Goal: Transaction & Acquisition: Book appointment/travel/reservation

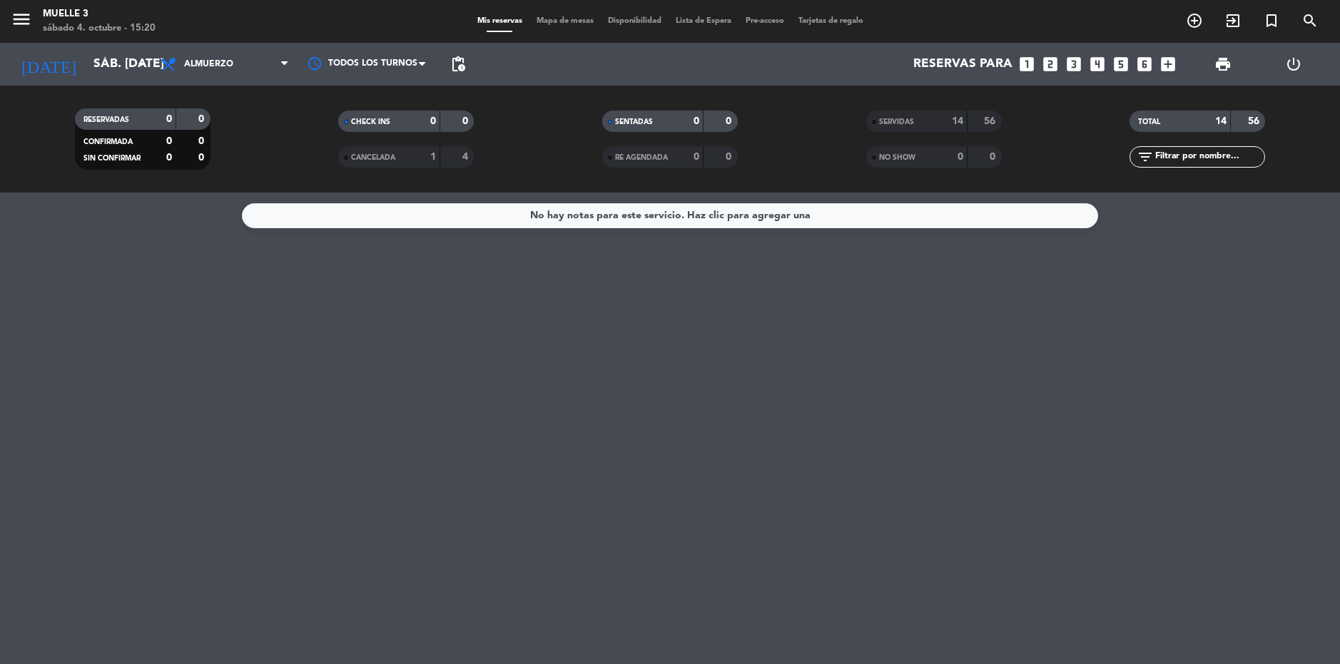
click at [613, 447] on div "No hay notas para este servicio. Haz clic para agregar una" at bounding box center [670, 429] width 1340 height 472
click at [208, 56] on span "Almuerzo" at bounding box center [224, 64] width 143 height 31
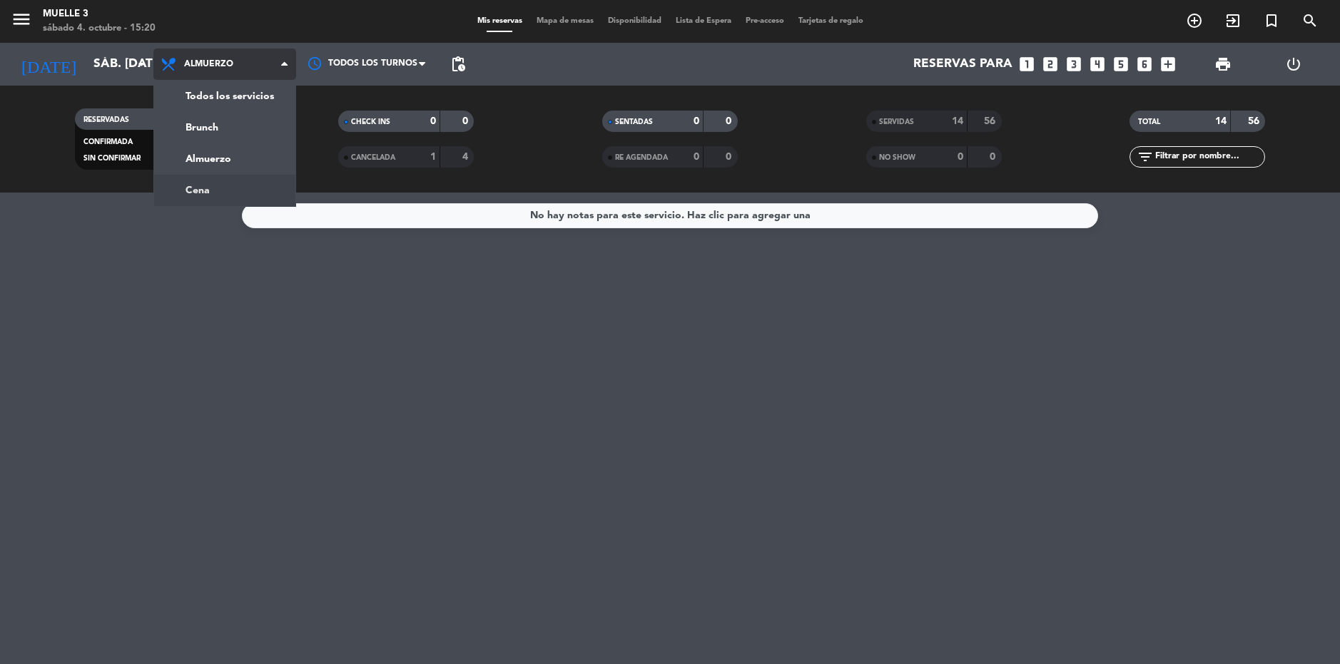
click at [243, 191] on div "menu Muelle 3 sábado 4. octubre - 15:20 Mis reservas Mapa de mesas Disponibilid…" at bounding box center [670, 96] width 1340 height 193
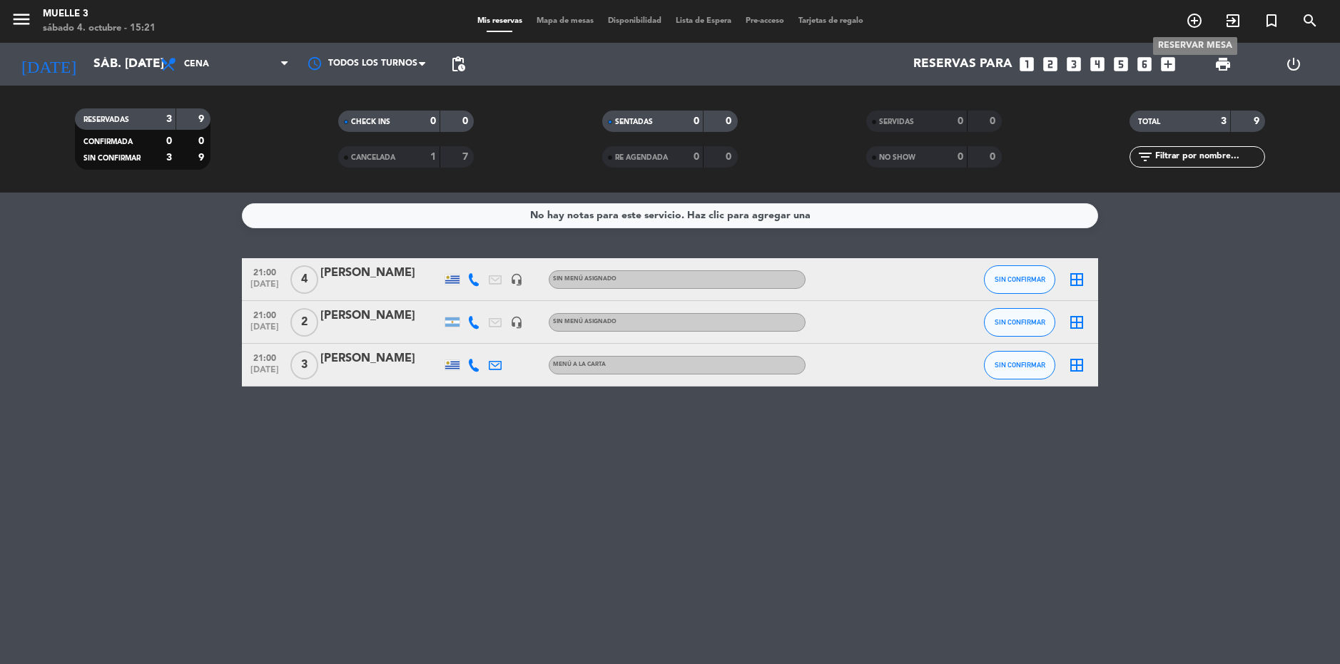
click at [1195, 22] on icon "add_circle_outline" at bounding box center [1194, 20] width 17 height 17
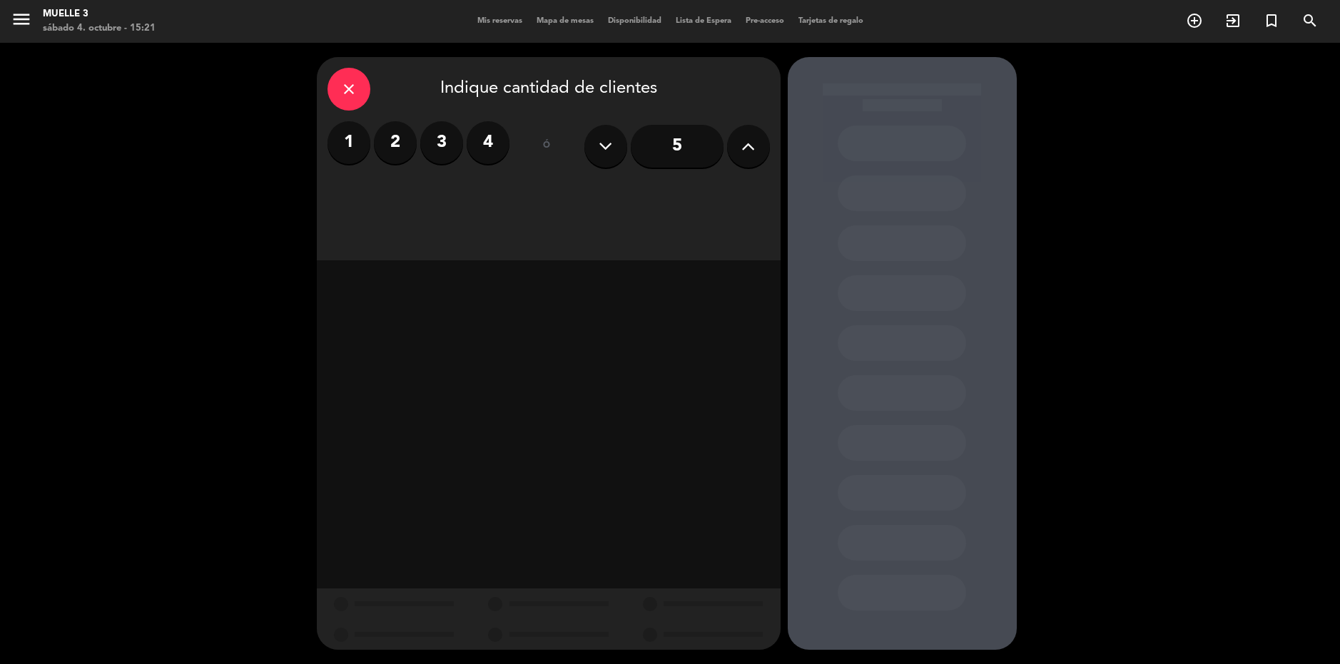
click at [751, 139] on icon at bounding box center [748, 146] width 14 height 21
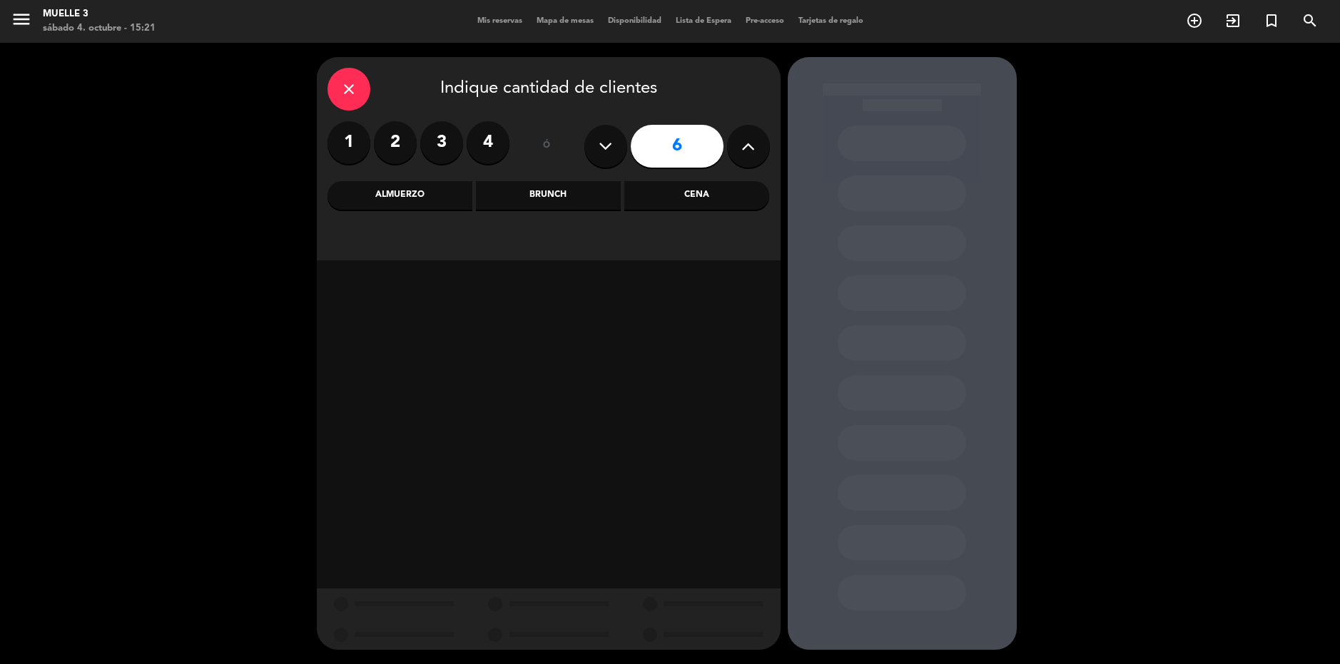
click at [650, 194] on div "Cena" at bounding box center [696, 195] width 145 height 29
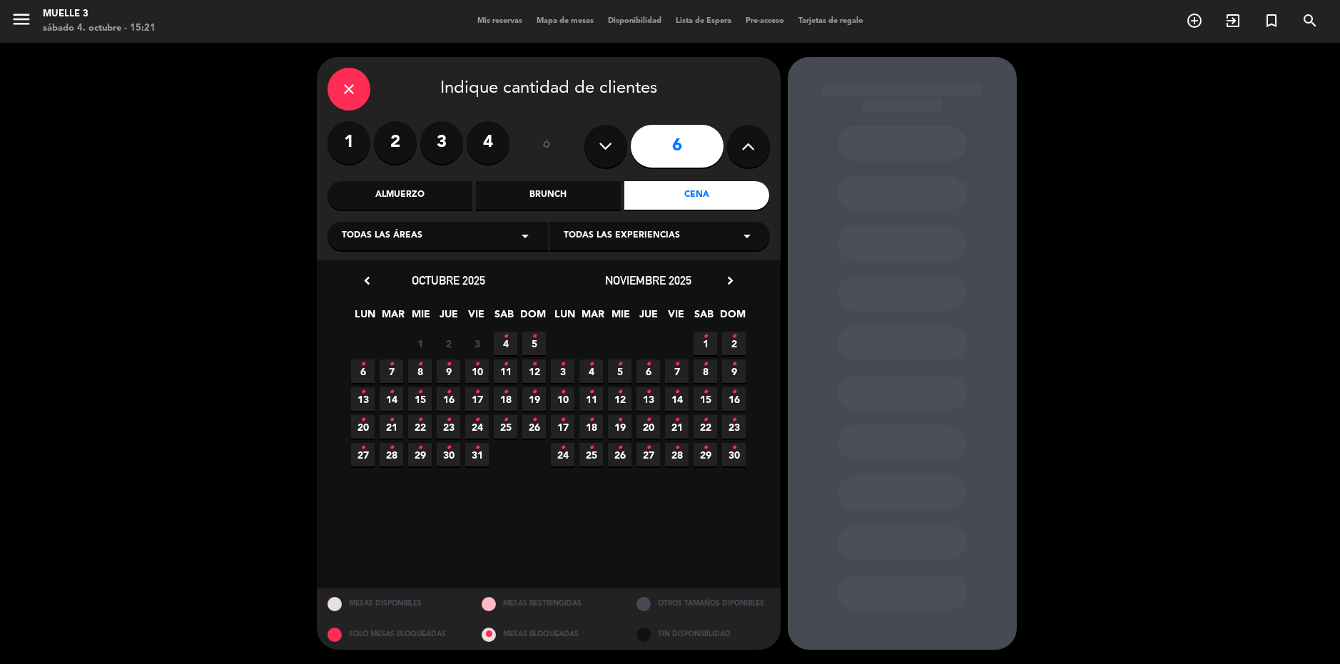
click at [748, 146] on icon at bounding box center [748, 146] width 14 height 21
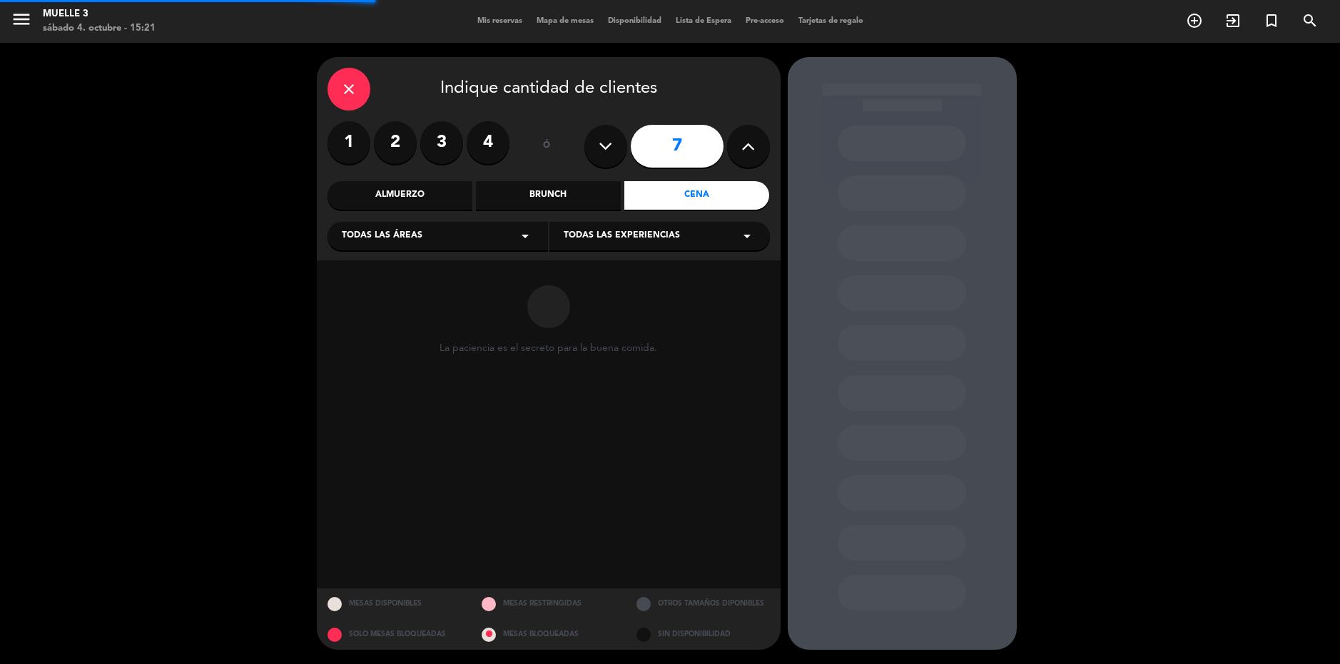
click at [747, 146] on icon at bounding box center [748, 146] width 14 height 21
type input "8"
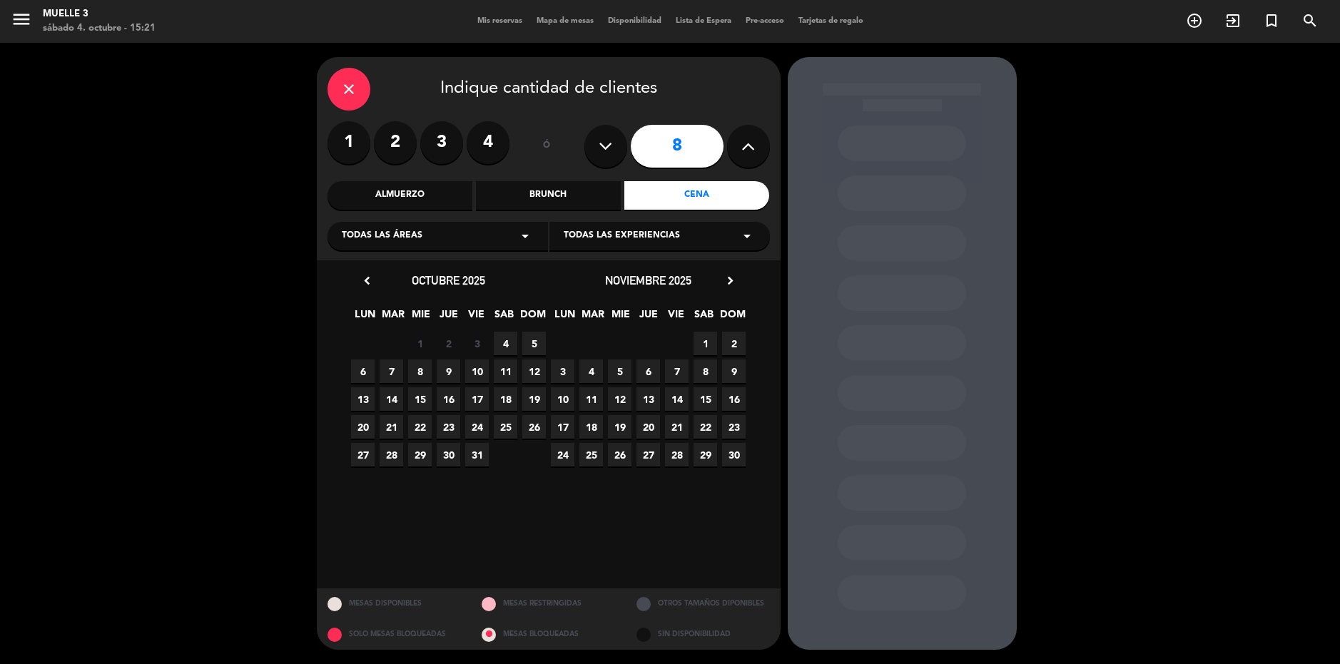
click at [504, 345] on span "4" at bounding box center [506, 344] width 24 height 24
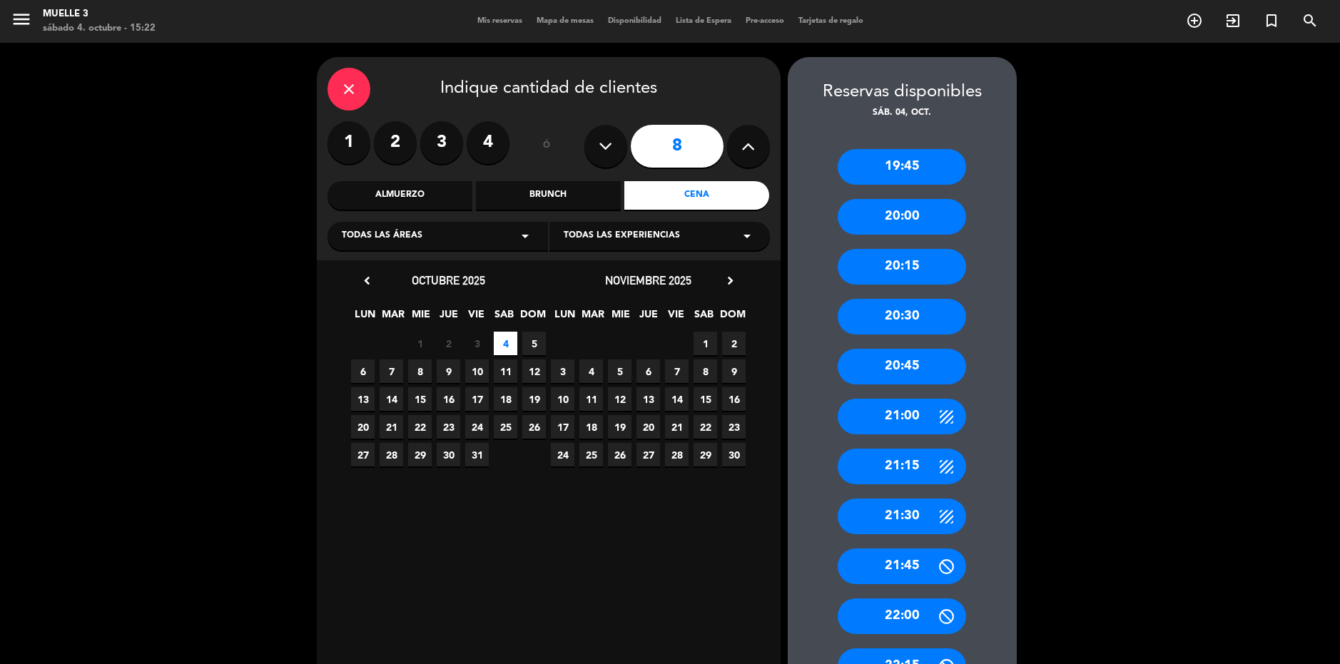
click at [901, 407] on div "21:00" at bounding box center [902, 417] width 128 height 36
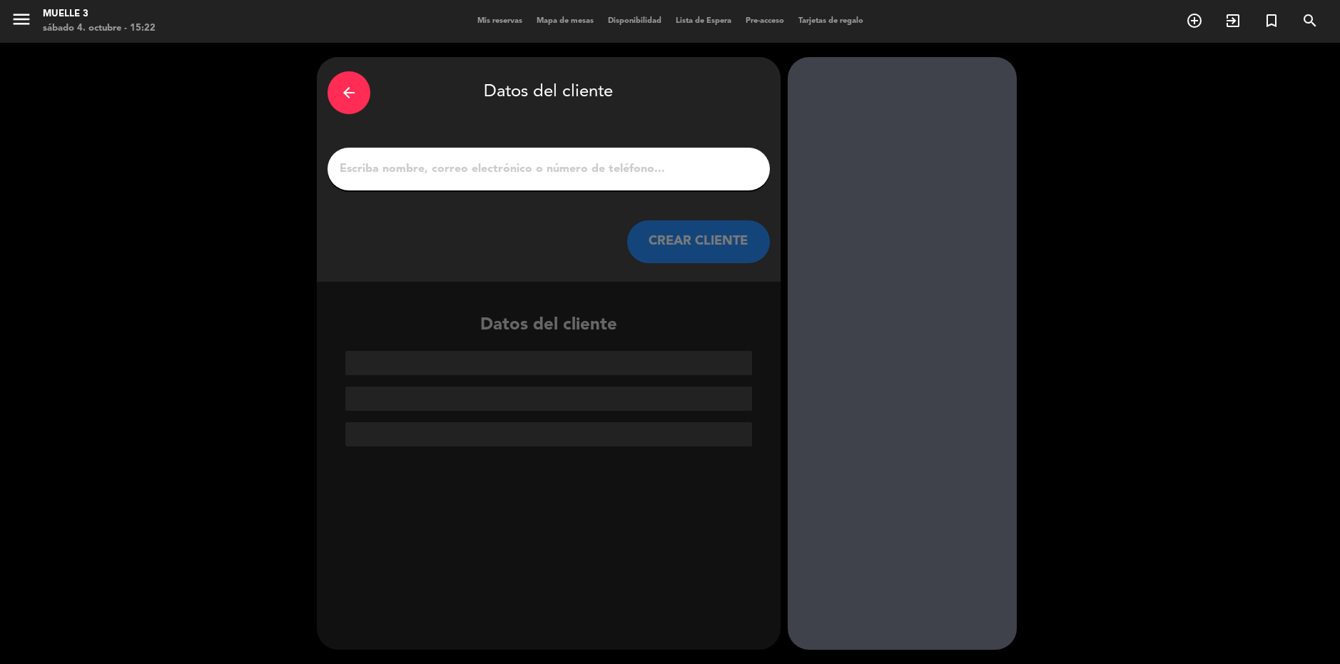
click at [445, 162] on input "1" at bounding box center [548, 169] width 421 height 20
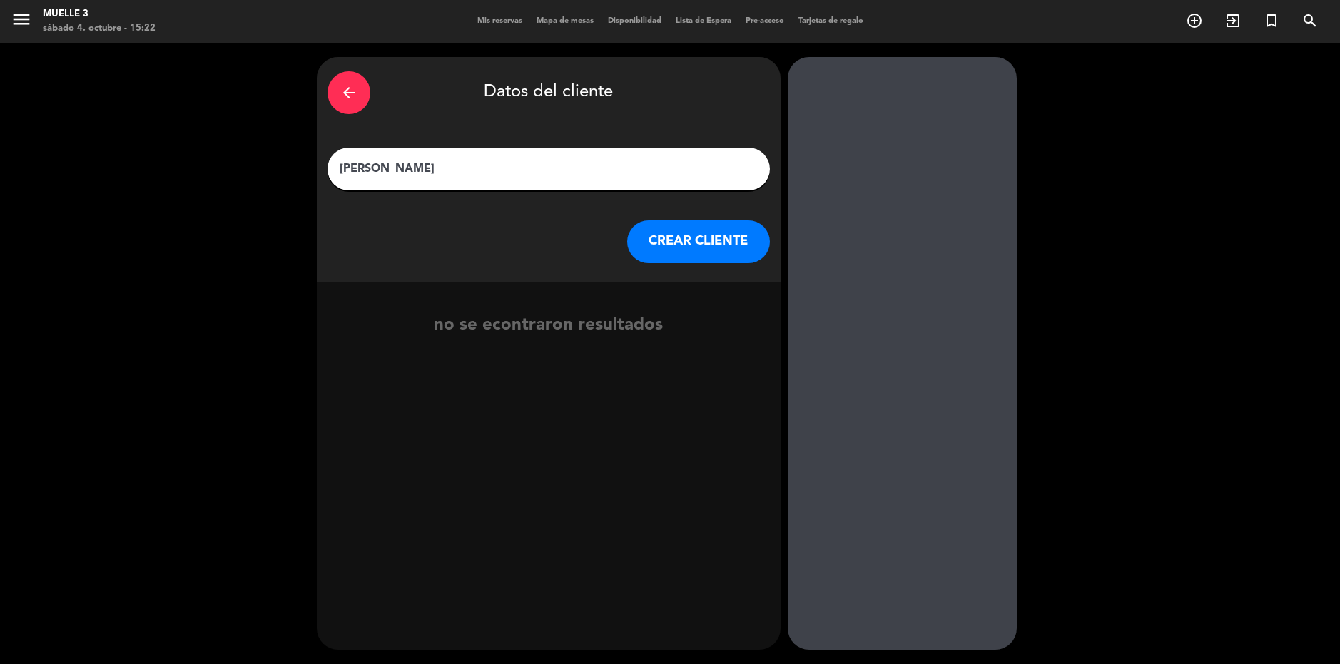
type input "[PERSON_NAME]"
click at [654, 244] on button "CREAR CLIENTE" at bounding box center [698, 242] width 143 height 43
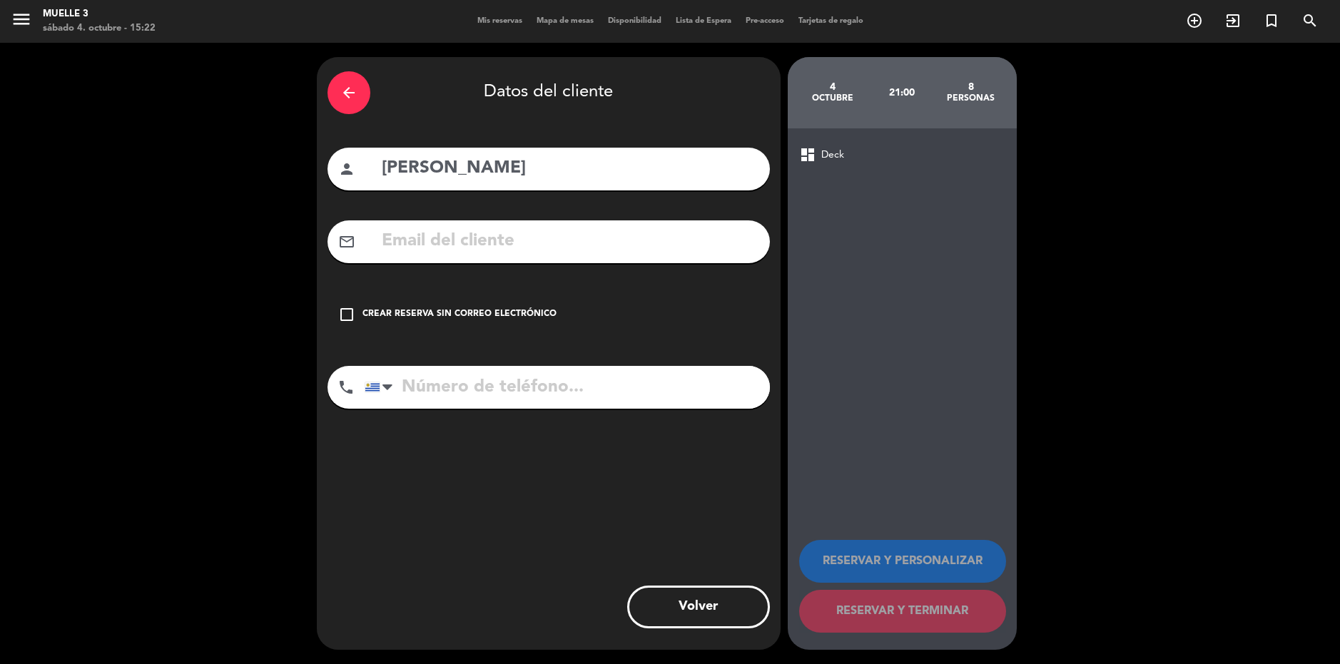
click at [348, 312] on icon "check_box_outline_blank" at bounding box center [346, 314] width 17 height 17
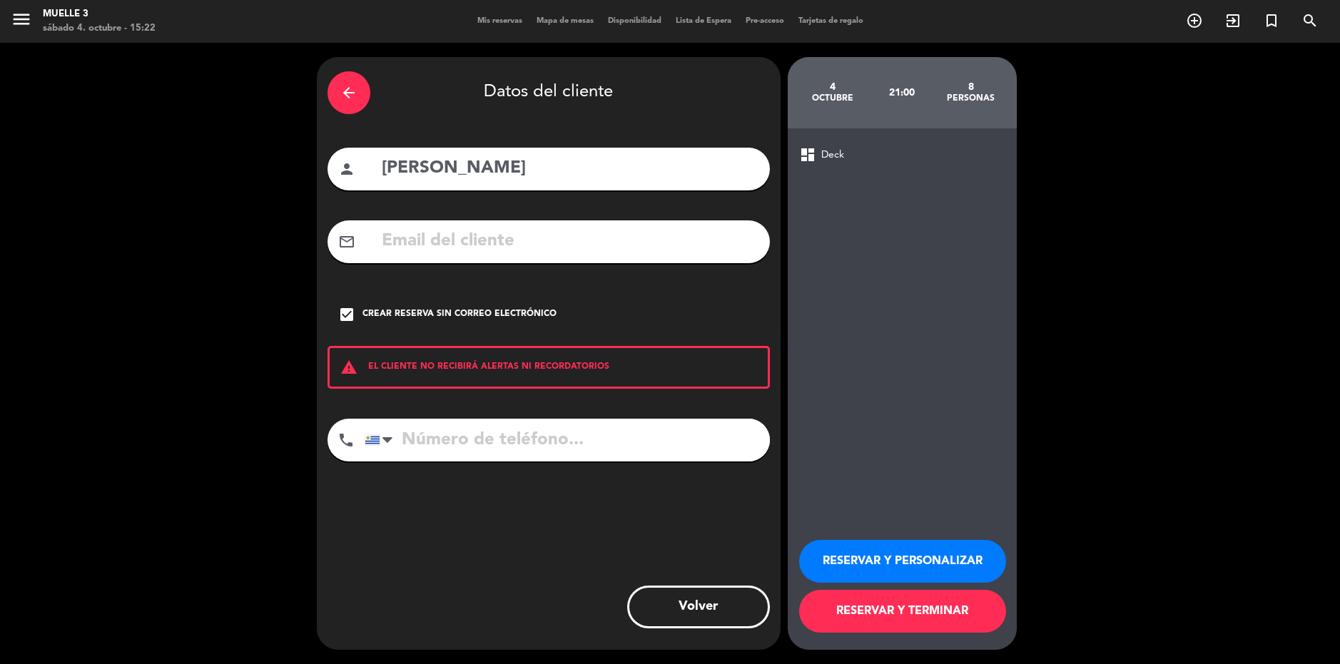
click at [420, 438] on input "tel" at bounding box center [567, 440] width 405 height 43
type input "099757256"
click at [942, 603] on button "RESERVAR Y TERMINAR" at bounding box center [902, 611] width 207 height 43
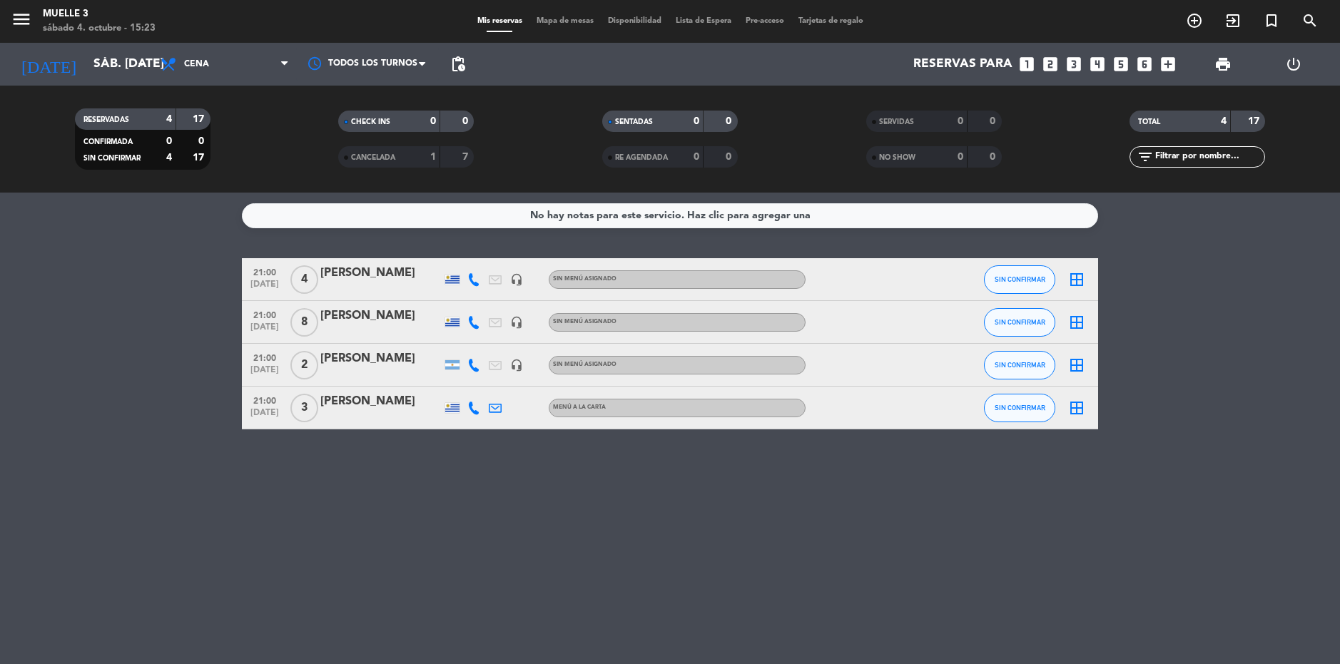
click at [1077, 316] on icon "border_all" at bounding box center [1076, 322] width 17 height 17
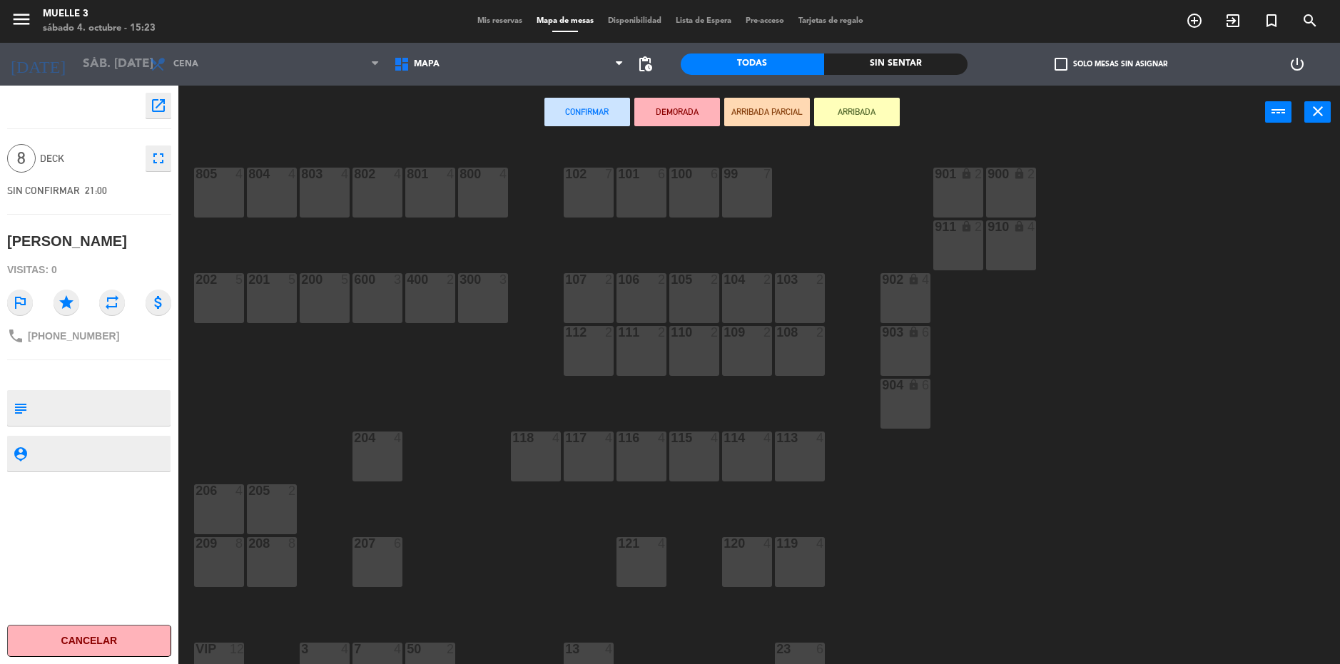
click at [691, 193] on div "100 6" at bounding box center [694, 193] width 50 height 50
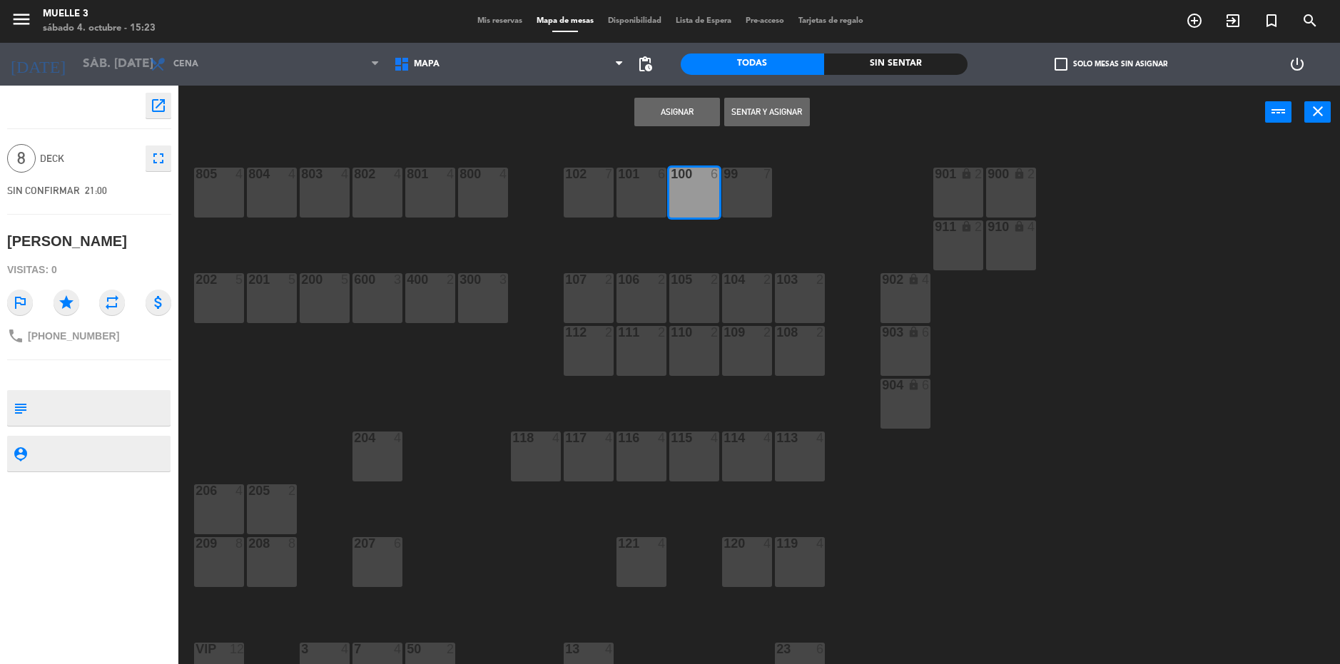
click at [697, 106] on button "Asignar" at bounding box center [677, 112] width 86 height 29
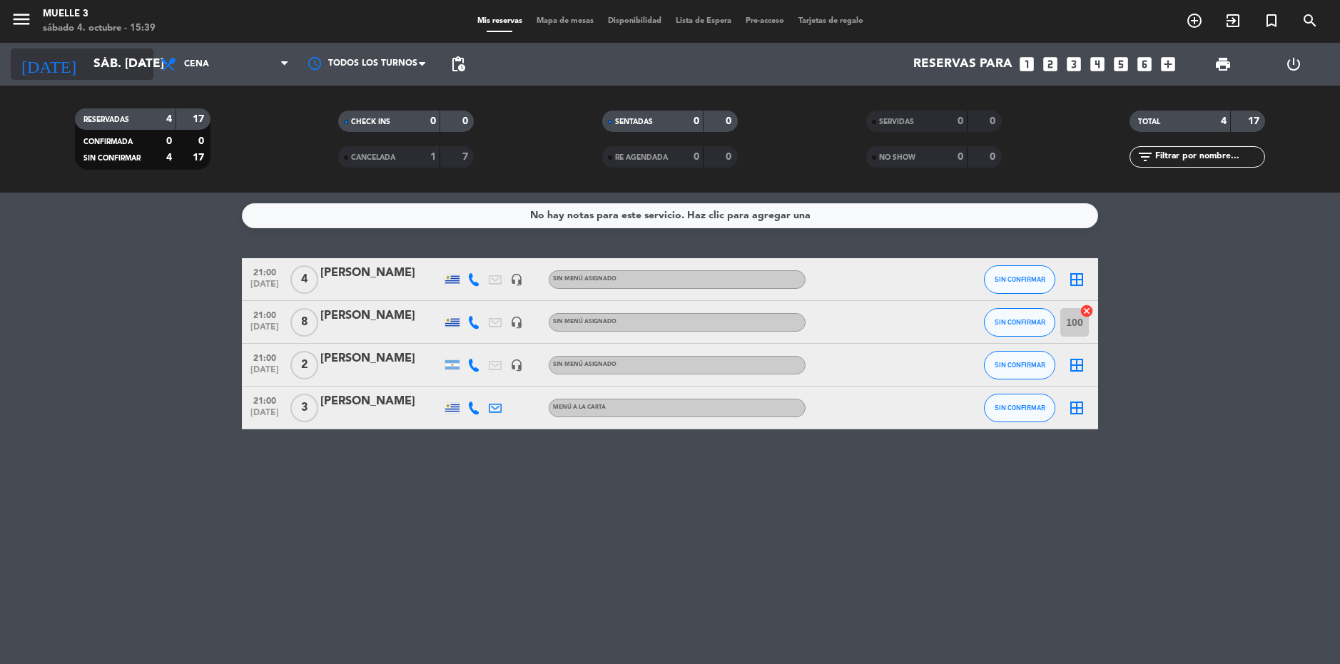
click at [91, 60] on input "sáb. [DATE]" at bounding box center [165, 64] width 159 height 29
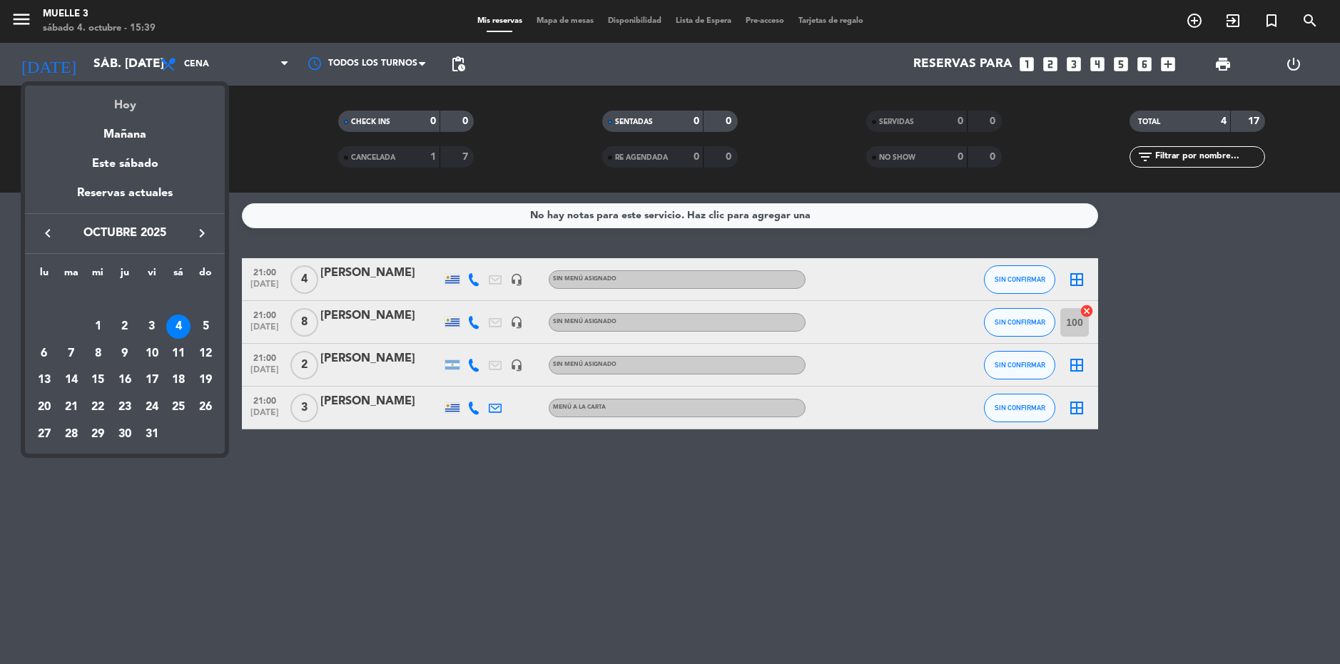
click at [136, 101] on div "Hoy" at bounding box center [125, 100] width 200 height 29
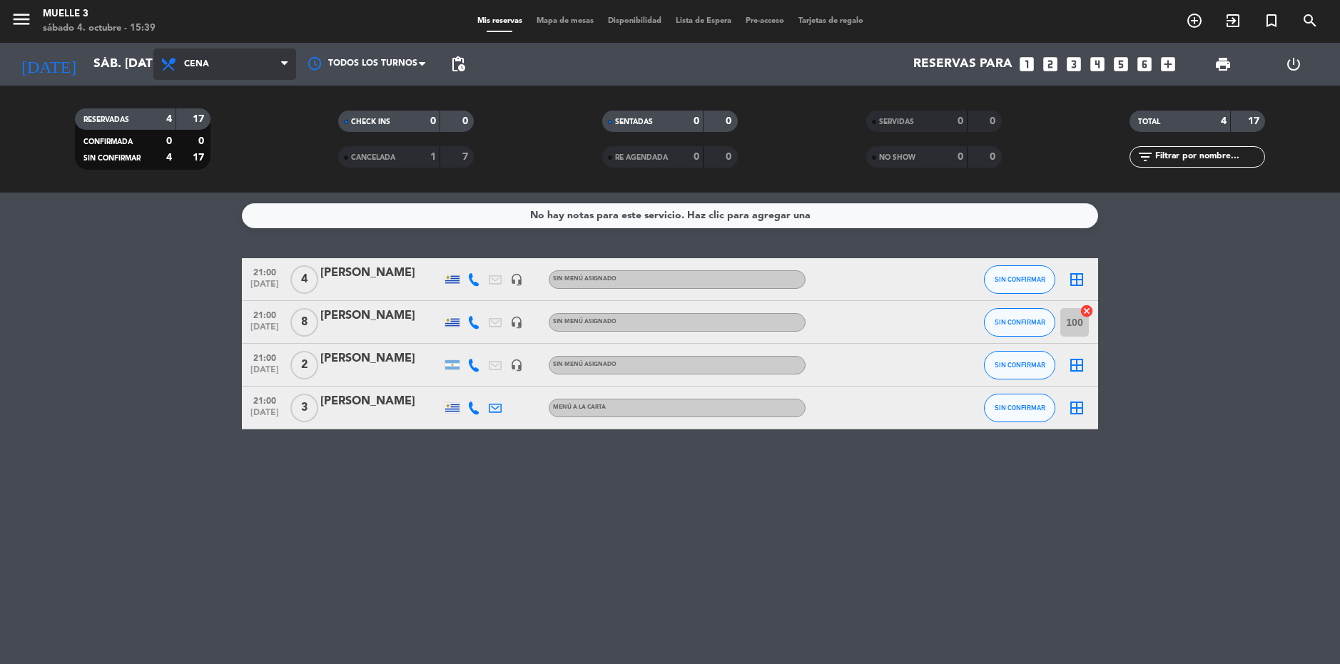
click at [193, 77] on span "Cena" at bounding box center [224, 64] width 143 height 31
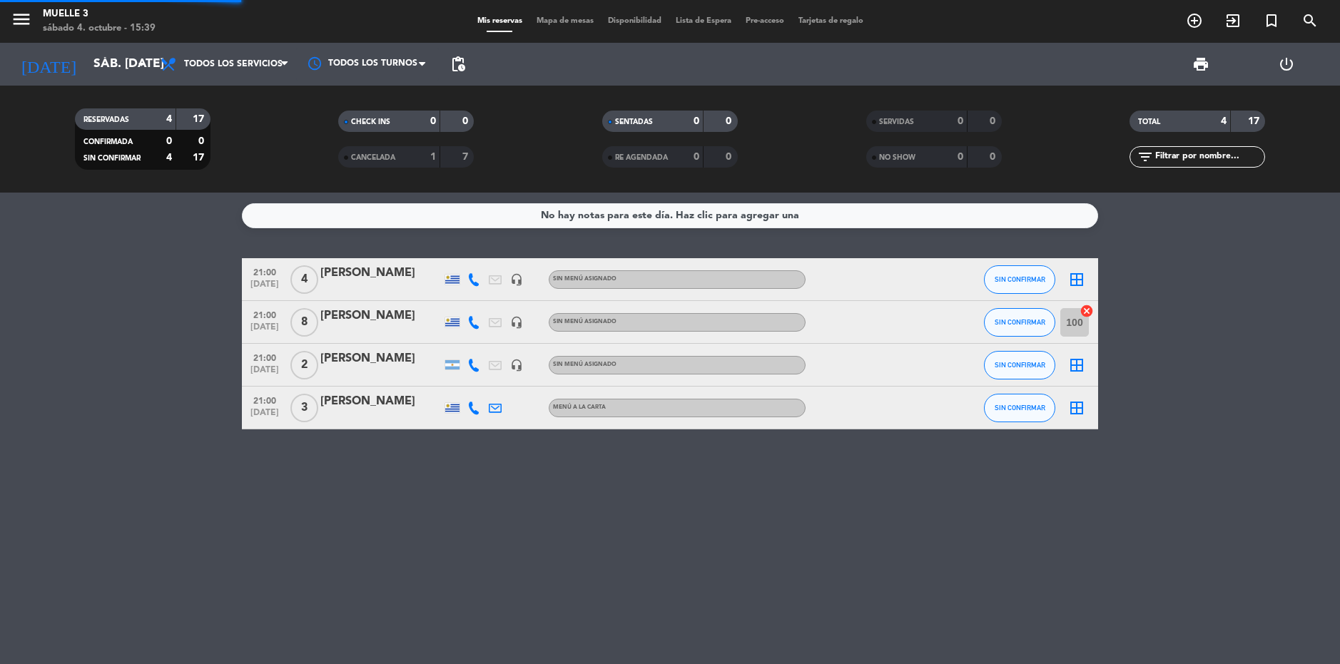
click at [201, 92] on div "menu Muelle 3 sábado 4. octubre - 15:39 Mis reservas Mapa de mesas Disponibilid…" at bounding box center [670, 96] width 1340 height 193
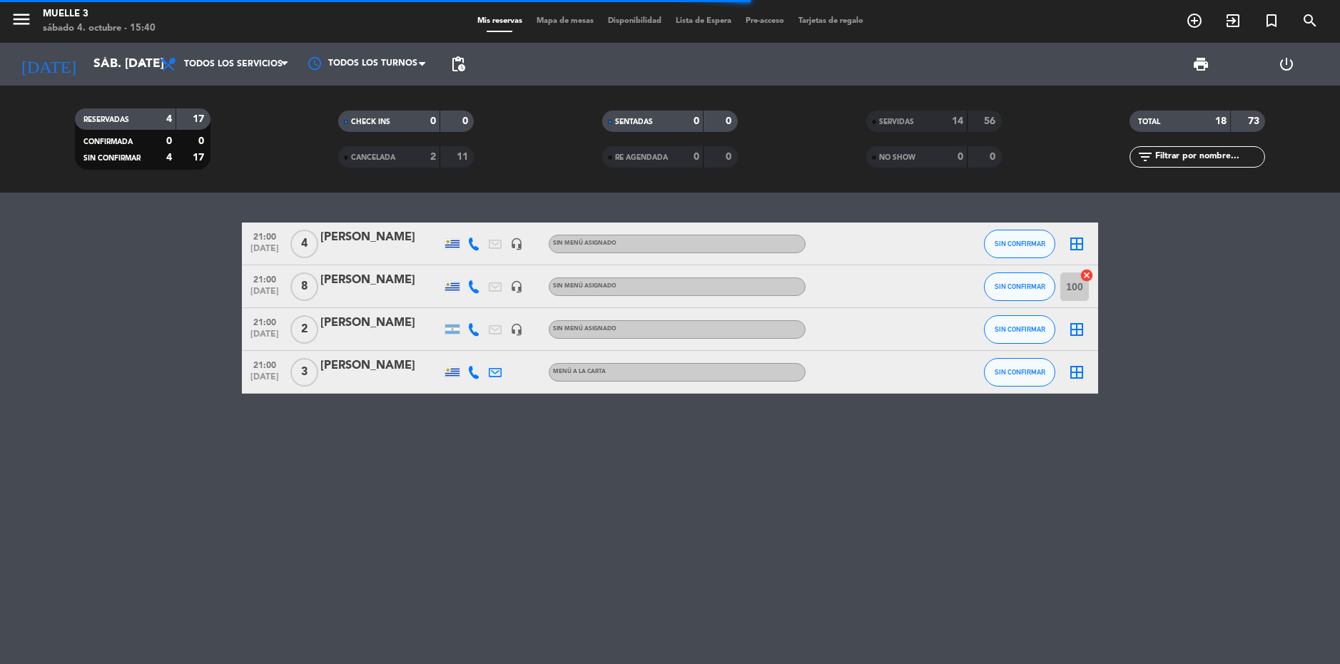
click at [173, 462] on div "21:00 [DATE] 4 [PERSON_NAME] headset_mic Sin menú asignado SIN CONFIRMAR border…" at bounding box center [670, 429] width 1340 height 472
click at [1002, 500] on div "21:00 [DATE] 4 [PERSON_NAME] headset_mic Sin menú asignado SIN CONFIRMAR border…" at bounding box center [670, 429] width 1340 height 472
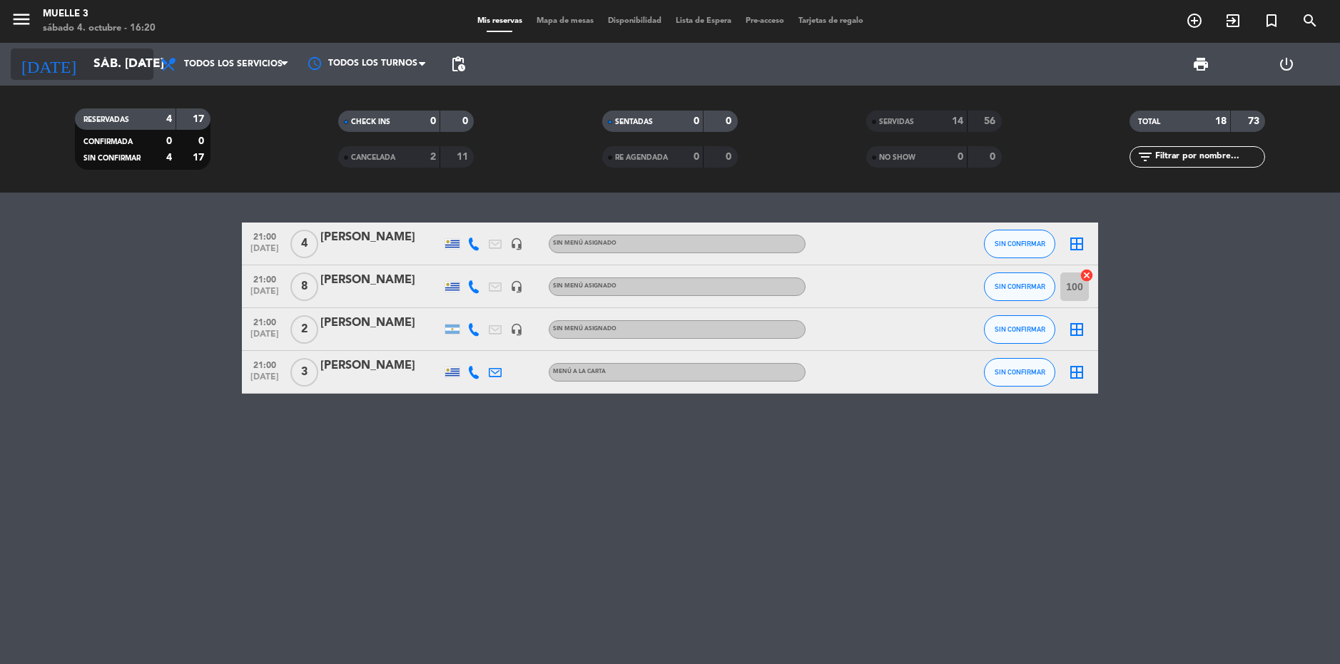
click at [109, 68] on input "sáb. [DATE]" at bounding box center [165, 64] width 159 height 29
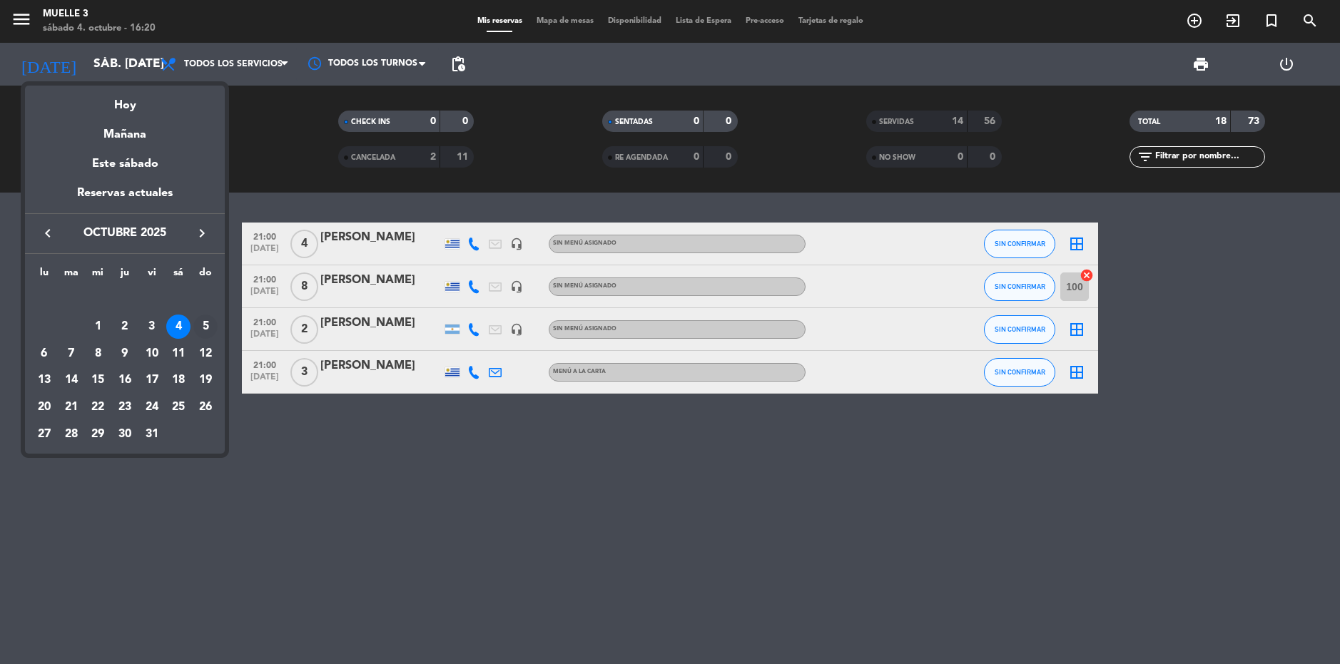
click at [208, 324] on div "5" at bounding box center [205, 327] width 24 height 24
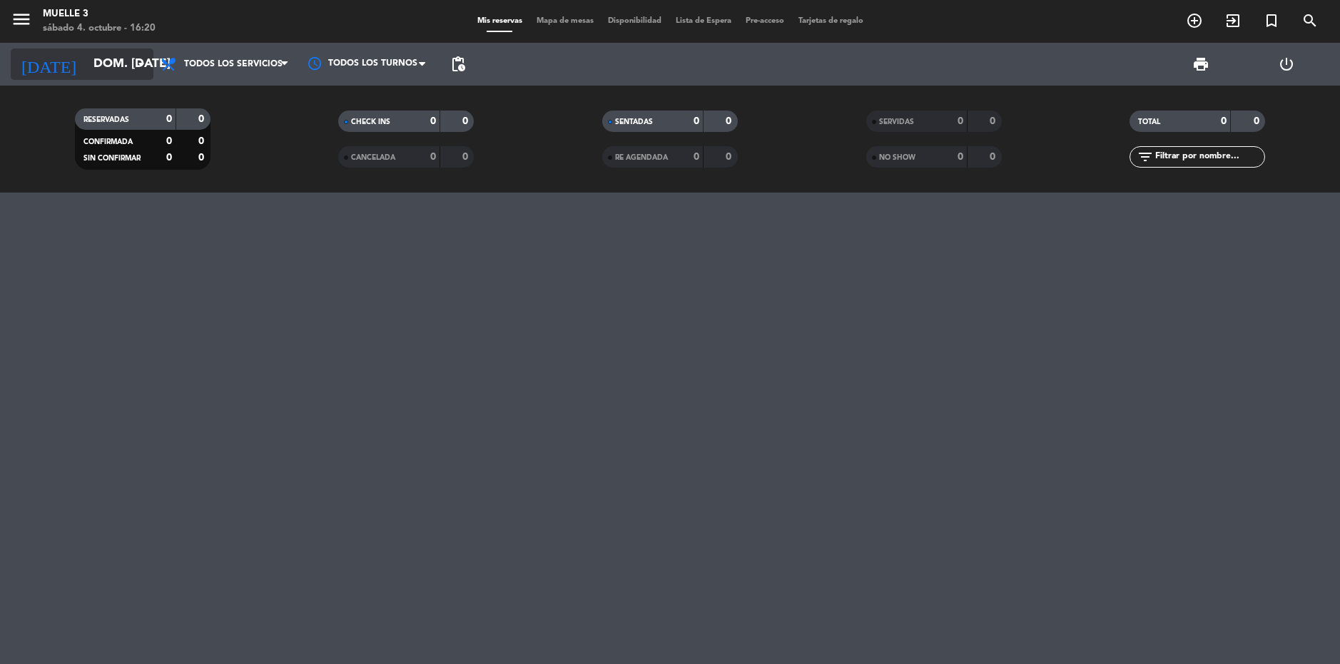
click at [123, 58] on input "dom. [DATE]" at bounding box center [165, 64] width 159 height 29
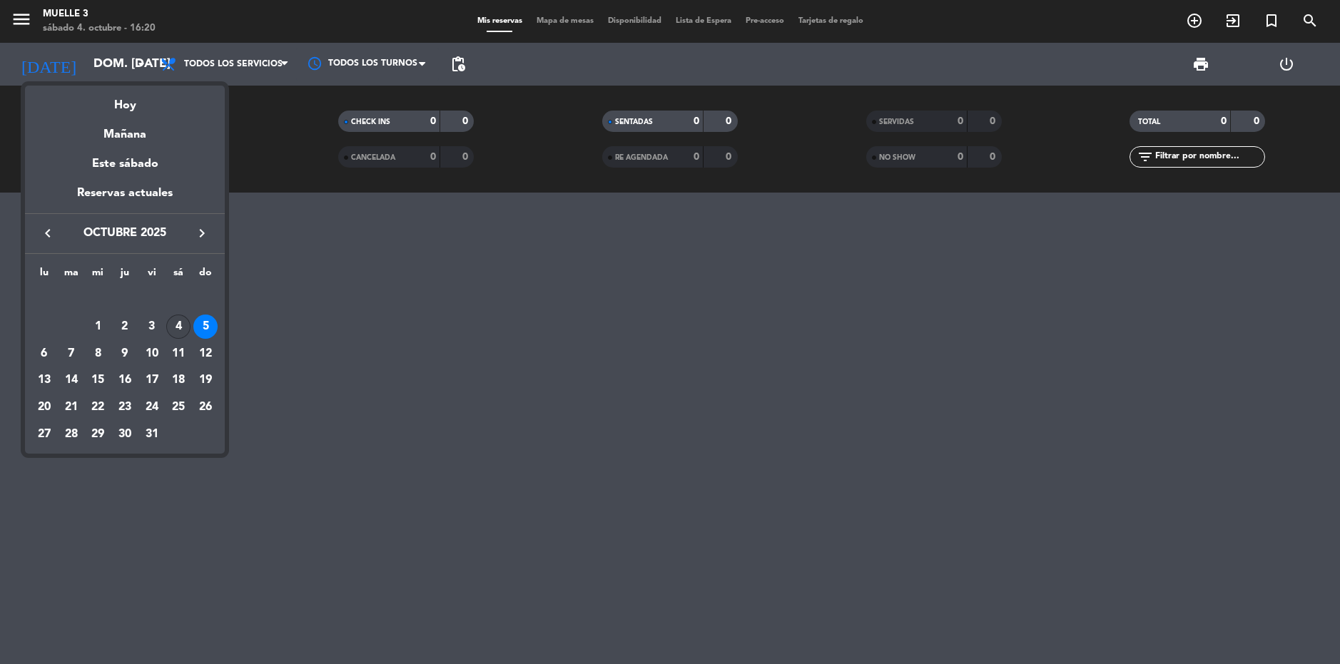
click at [178, 326] on div "4" at bounding box center [178, 327] width 24 height 24
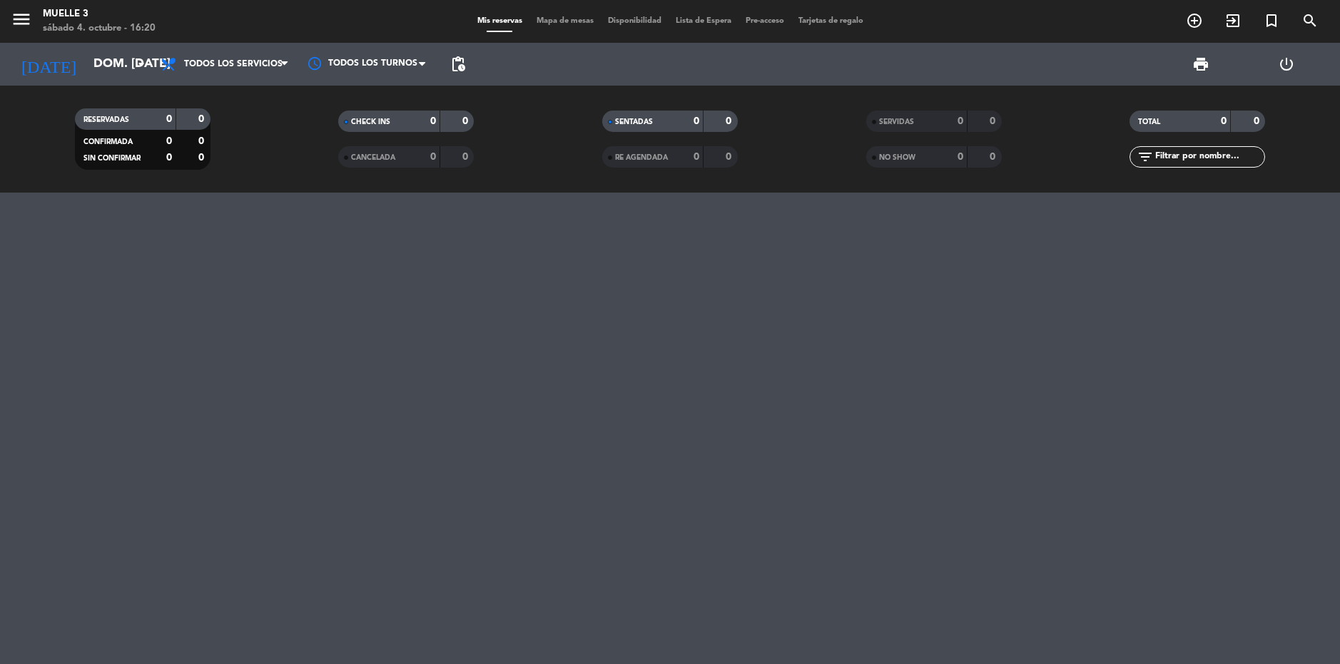
type input "sáb. [DATE]"
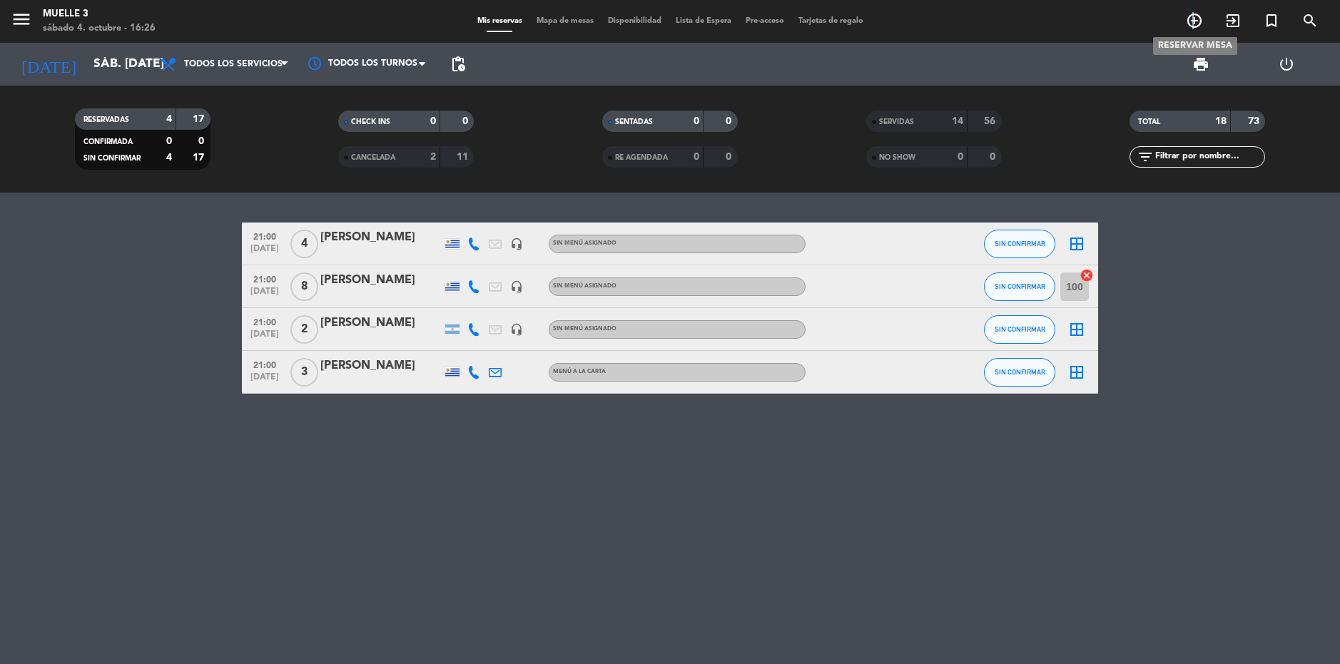
click at [1194, 19] on icon "add_circle_outline" at bounding box center [1194, 20] width 17 height 17
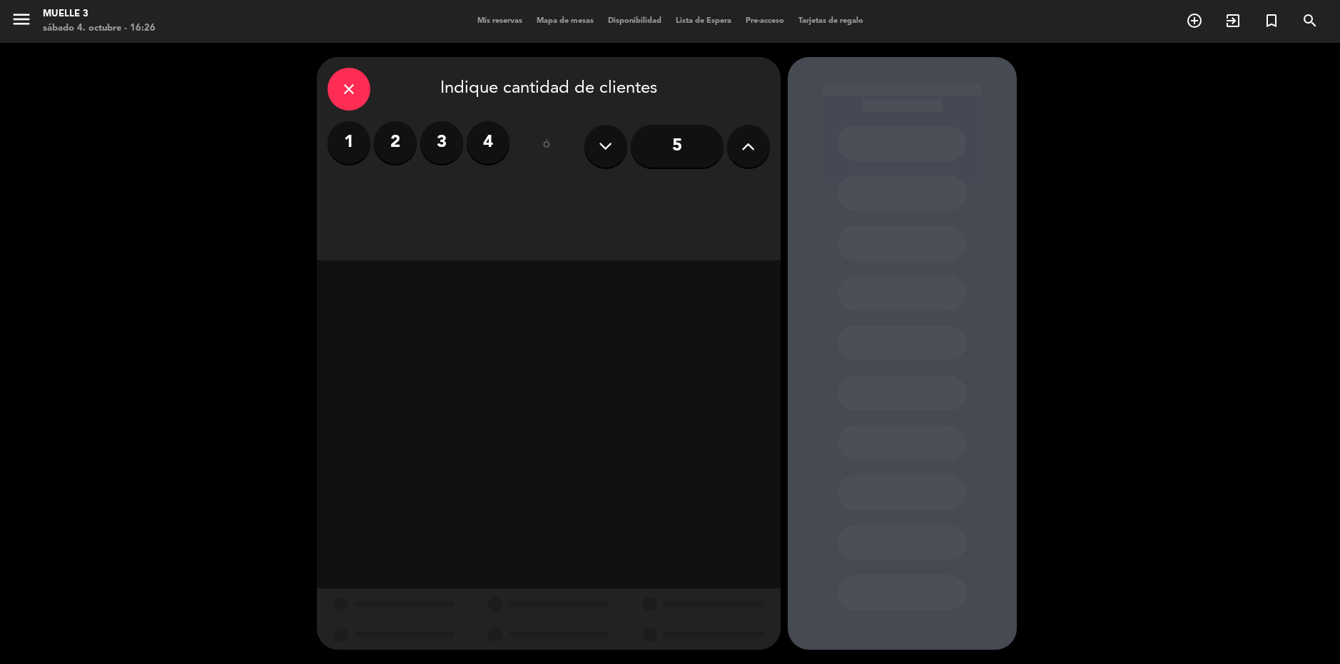
click at [499, 141] on label "4" at bounding box center [488, 142] width 43 height 43
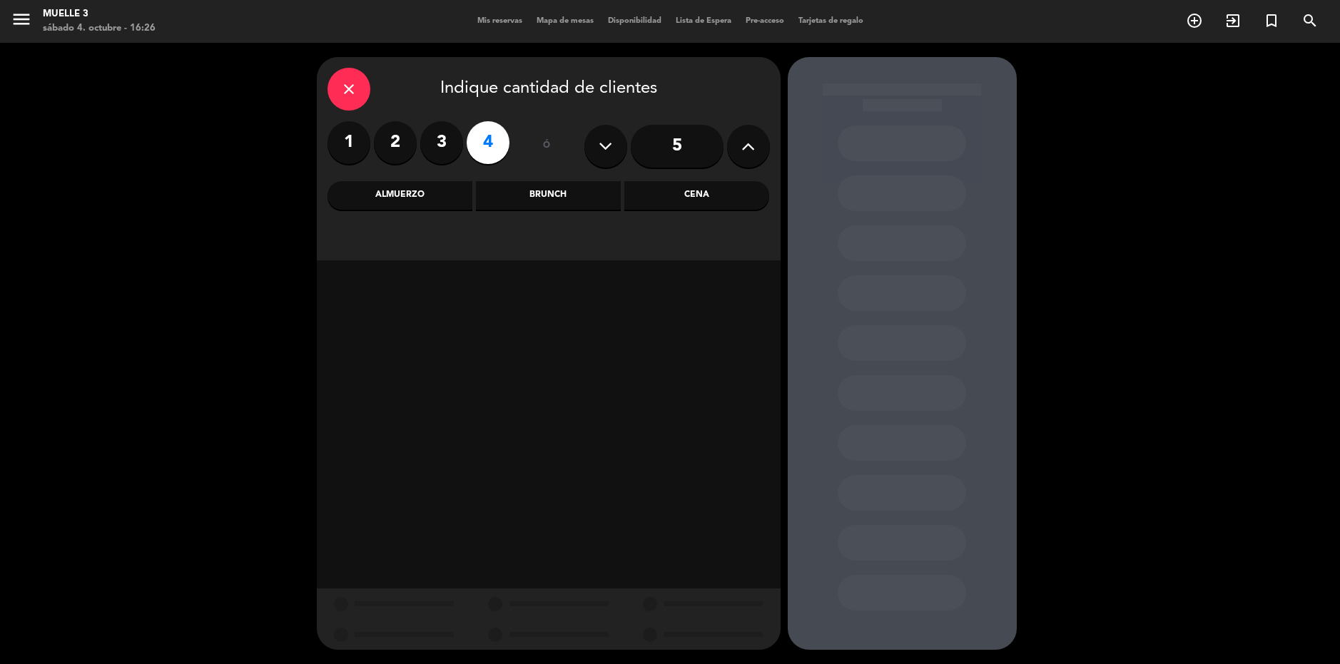
click at [426, 187] on div "Almuerzo" at bounding box center [400, 195] width 145 height 29
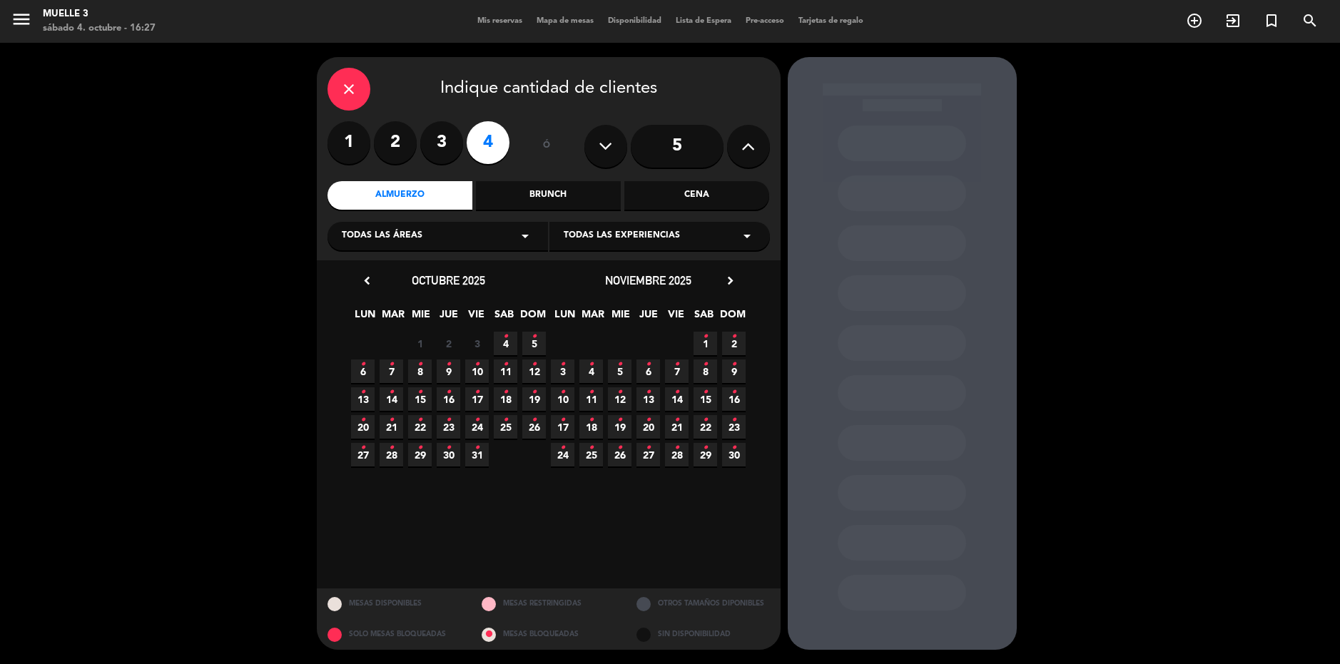
click at [532, 338] on icon "•" at bounding box center [534, 336] width 5 height 23
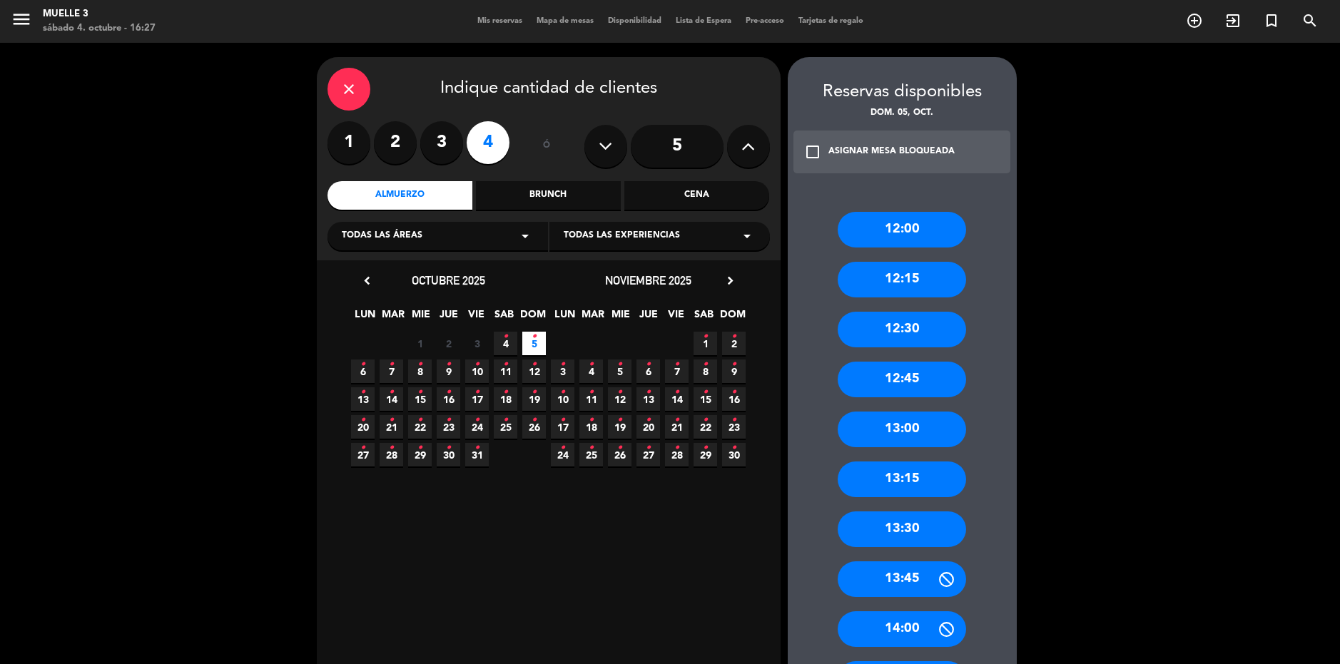
click at [886, 434] on div "13:00" at bounding box center [902, 430] width 128 height 36
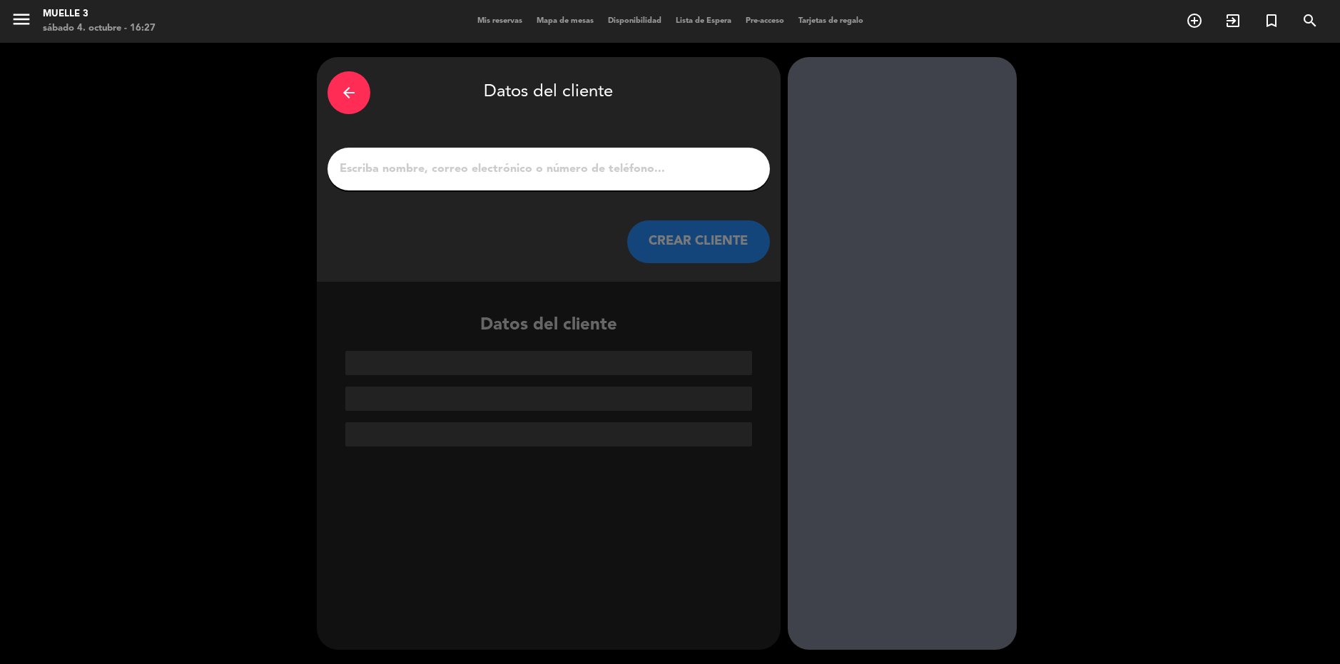
click at [469, 171] on input "1" at bounding box center [548, 169] width 421 height 20
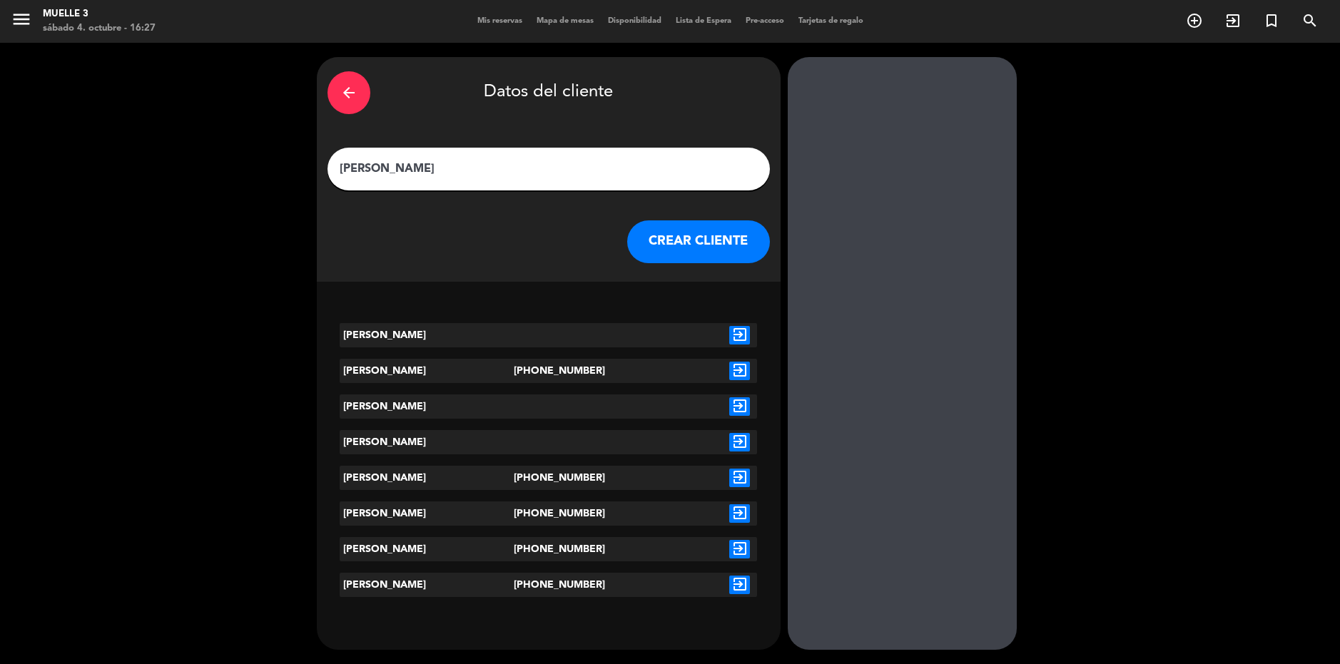
type input "[PERSON_NAME]"
click at [442, 365] on div "[PERSON_NAME]" at bounding box center [427, 371] width 174 height 24
click at [741, 370] on icon "exit_to_app" at bounding box center [739, 371] width 21 height 19
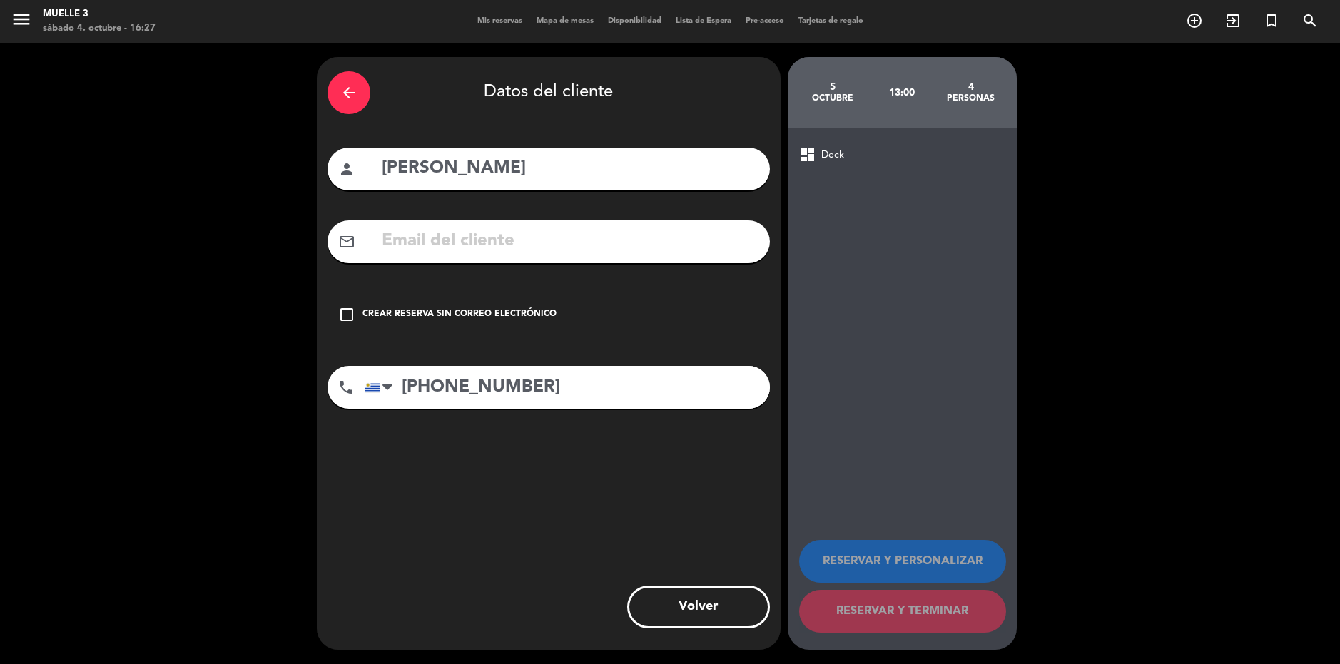
click at [340, 316] on icon "check_box_outline_blank" at bounding box center [346, 314] width 17 height 17
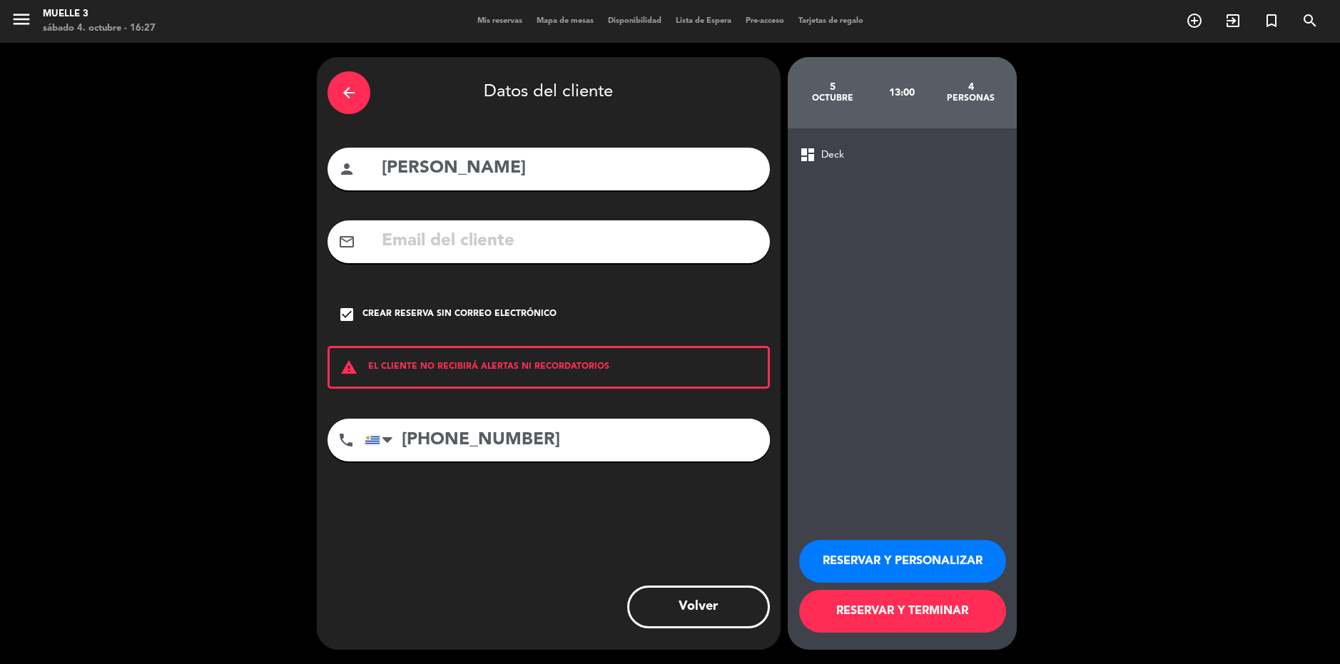
click at [873, 618] on button "RESERVAR Y TERMINAR" at bounding box center [902, 611] width 207 height 43
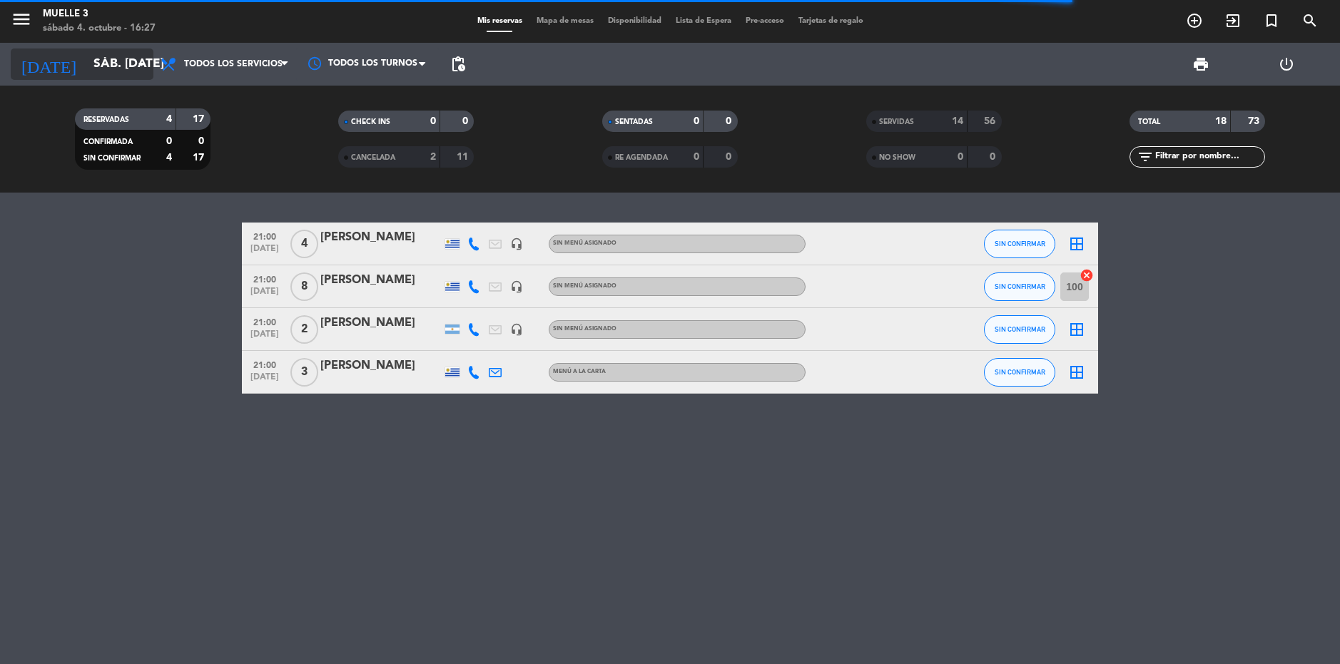
click at [111, 64] on input "sáb. [DATE]" at bounding box center [165, 64] width 159 height 29
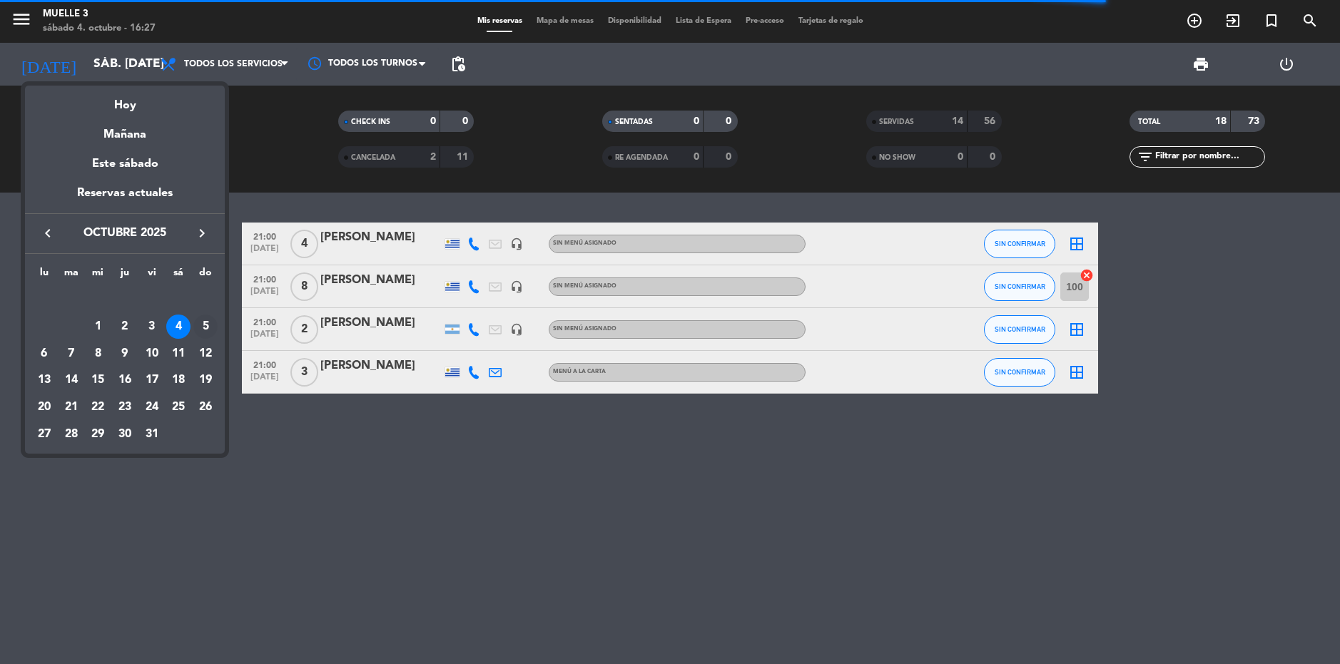
click at [206, 328] on div "5" at bounding box center [205, 327] width 24 height 24
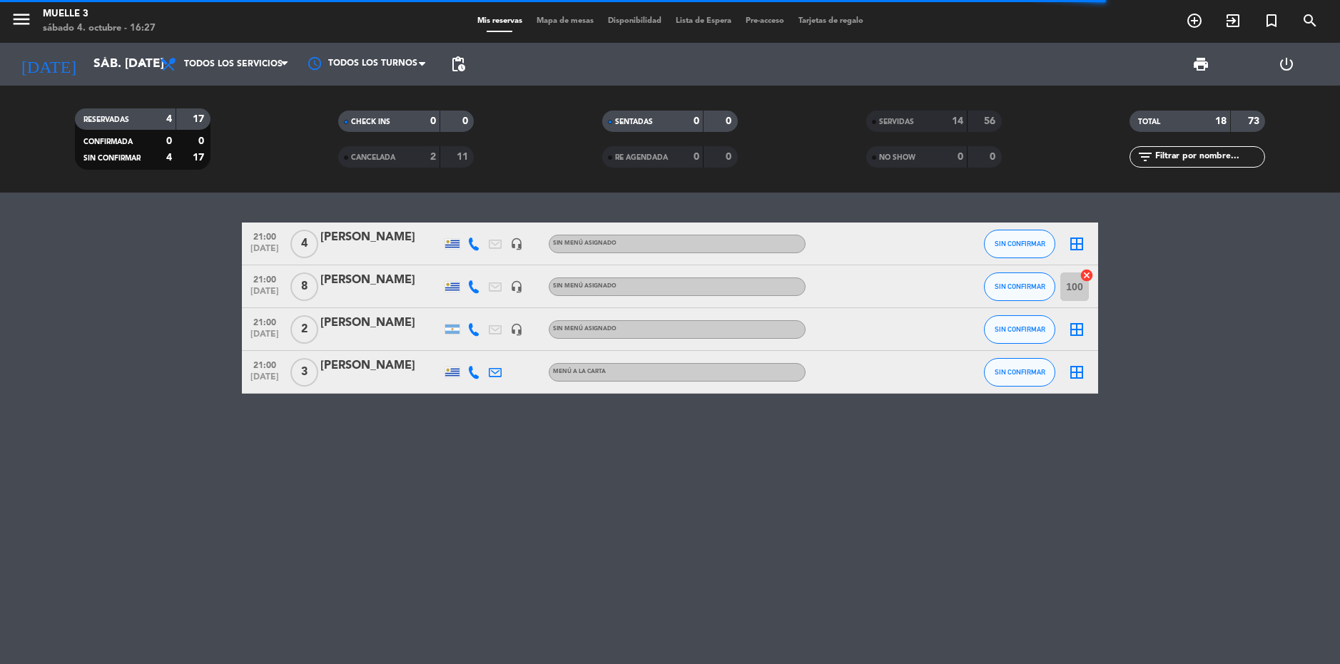
type input "dom. [DATE]"
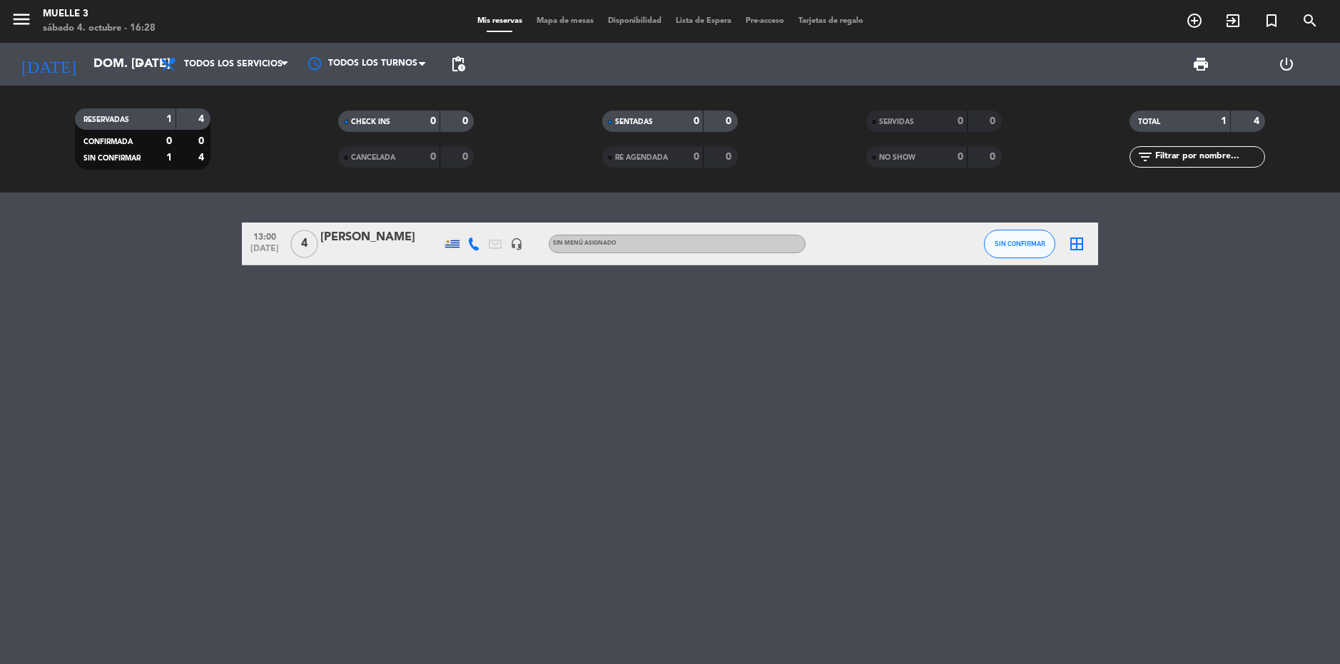
click at [1079, 244] on icon "border_all" at bounding box center [1076, 243] width 17 height 17
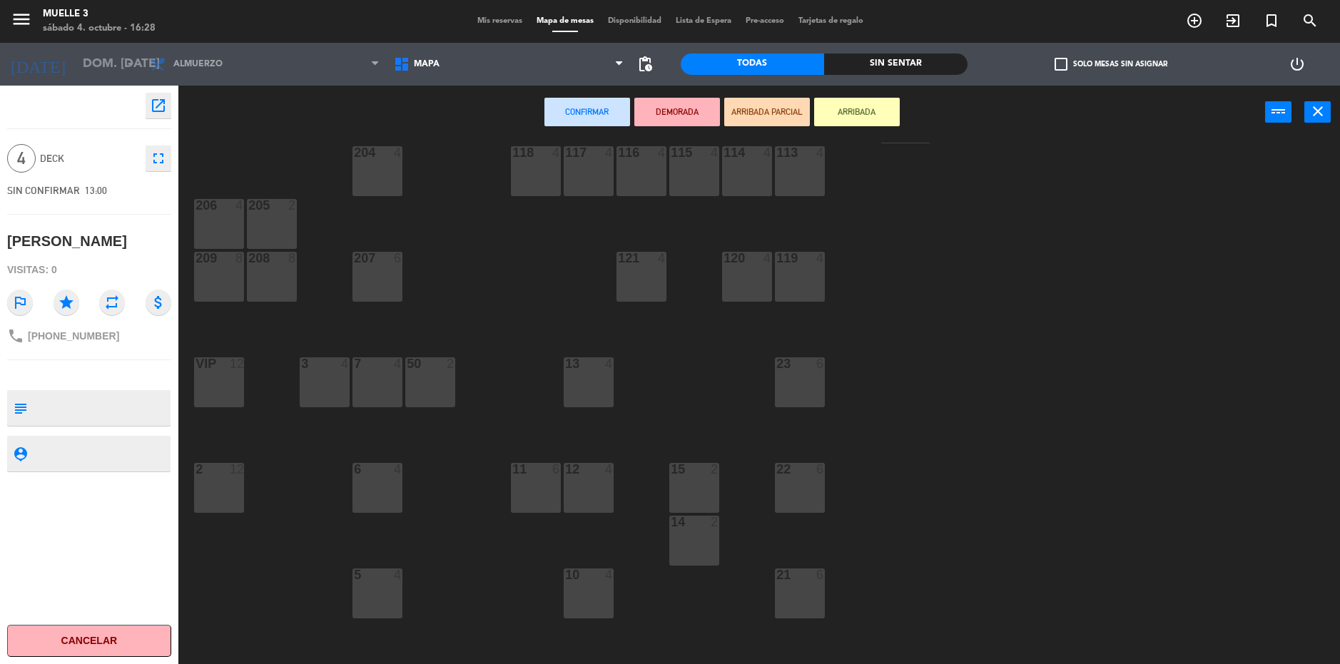
scroll to position [342, 0]
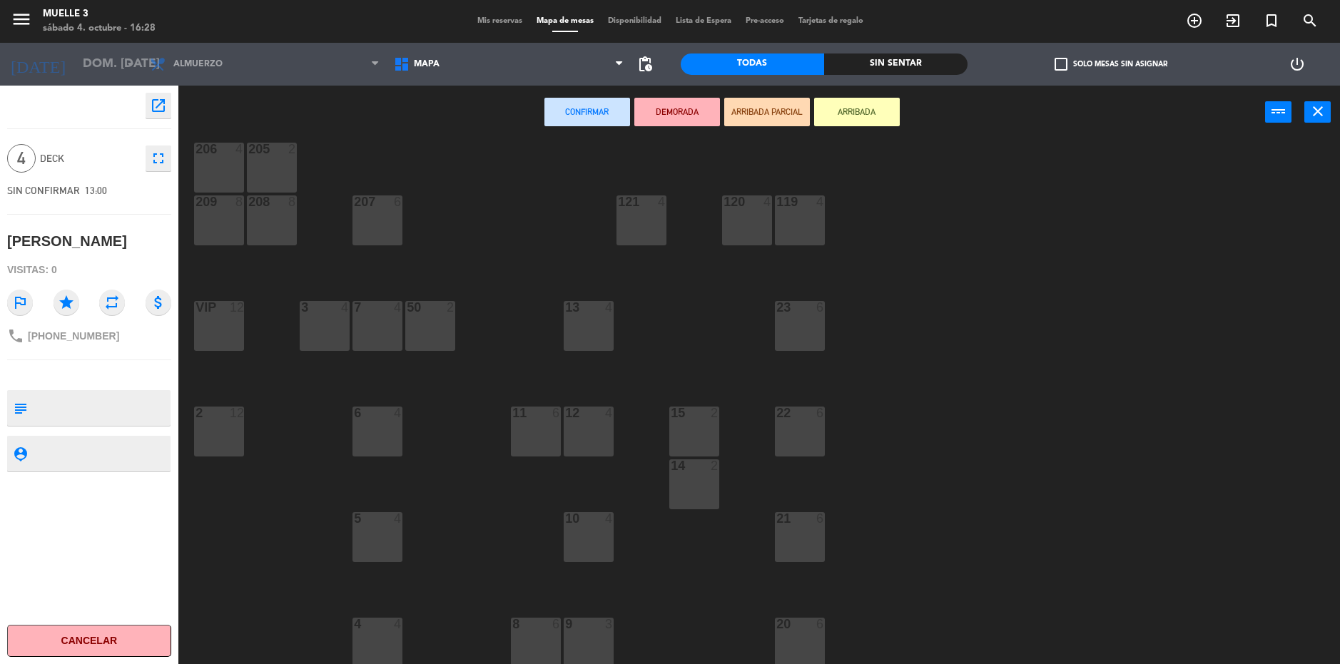
click at [788, 632] on div "20 6" at bounding box center [800, 625] width 50 height 14
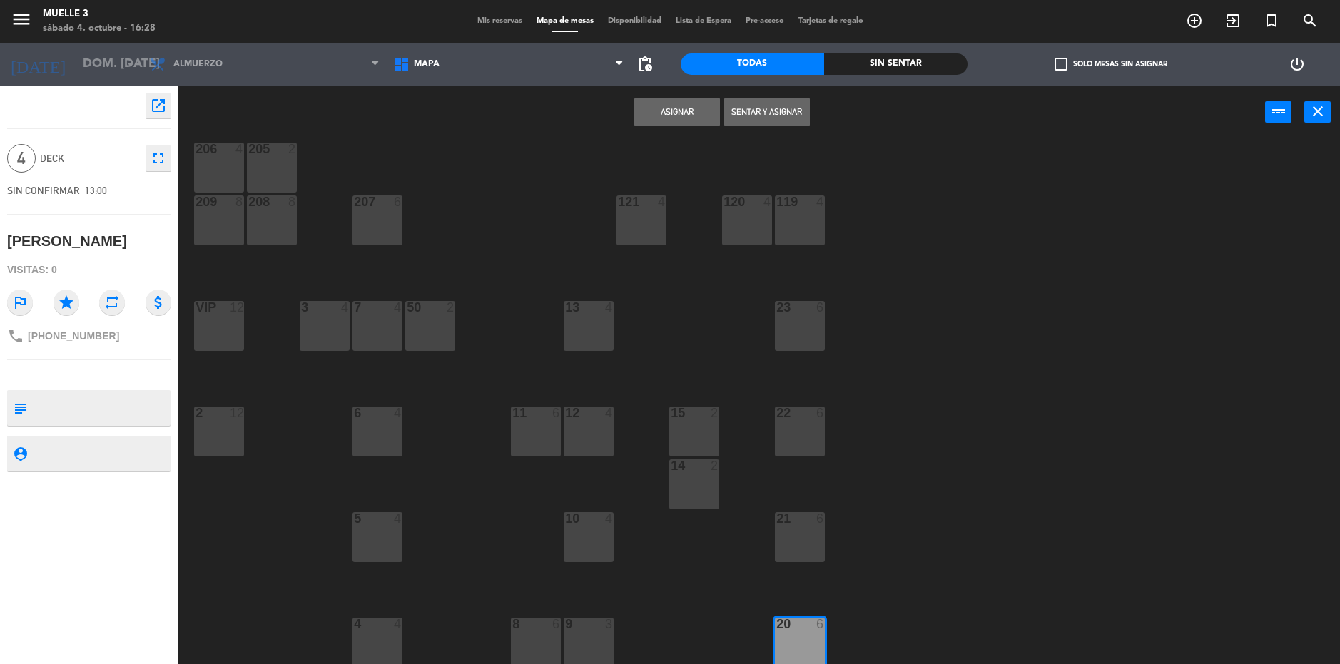
click at [678, 113] on button "Asignar" at bounding box center [677, 112] width 86 height 29
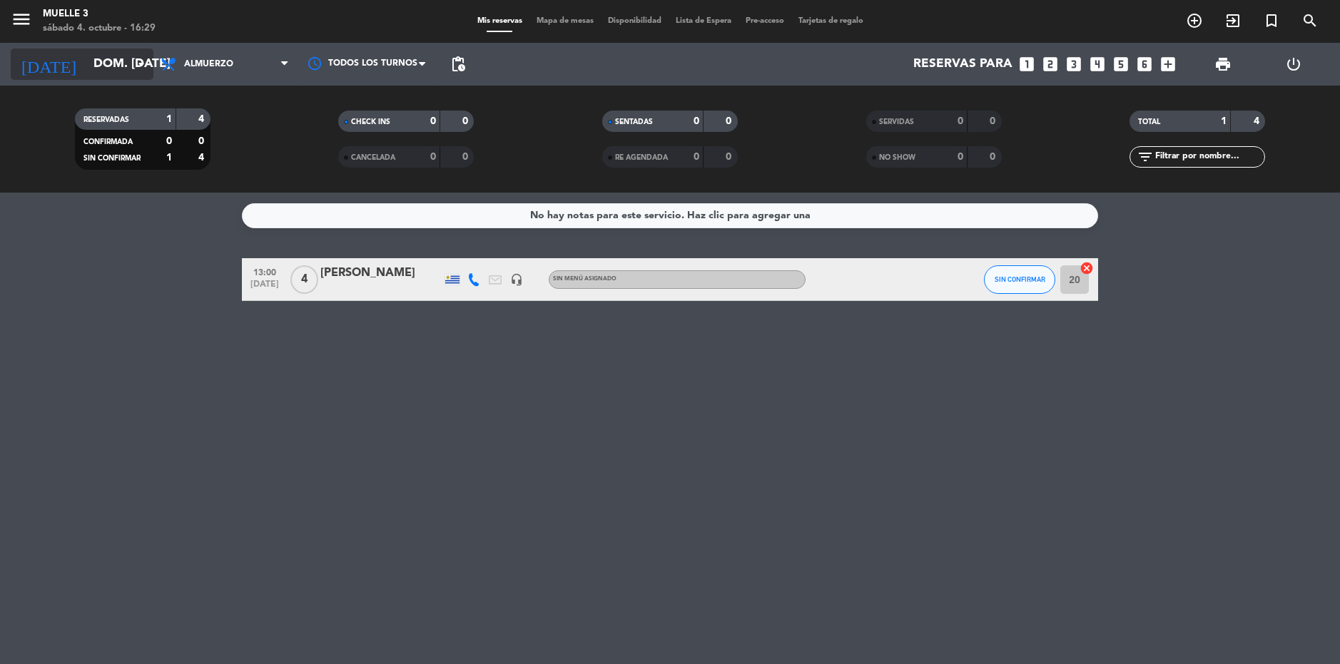
click at [102, 74] on input "dom. [DATE]" at bounding box center [165, 64] width 159 height 29
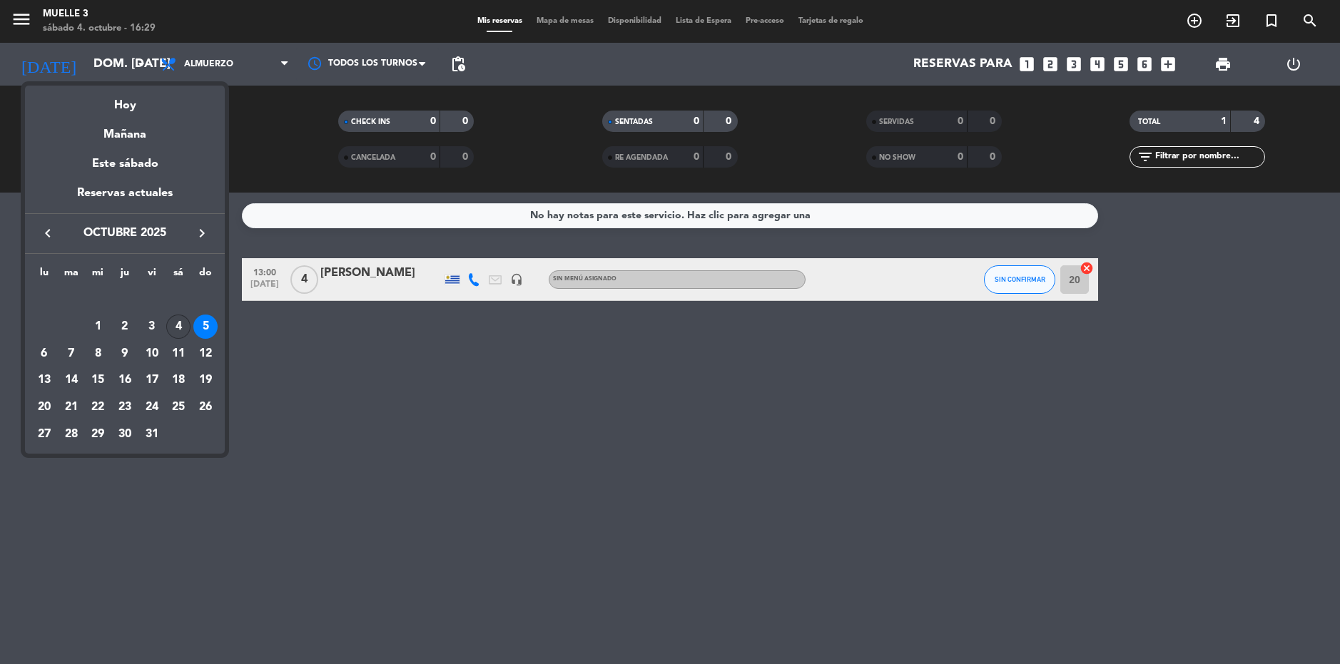
click at [178, 328] on div "4" at bounding box center [178, 327] width 24 height 24
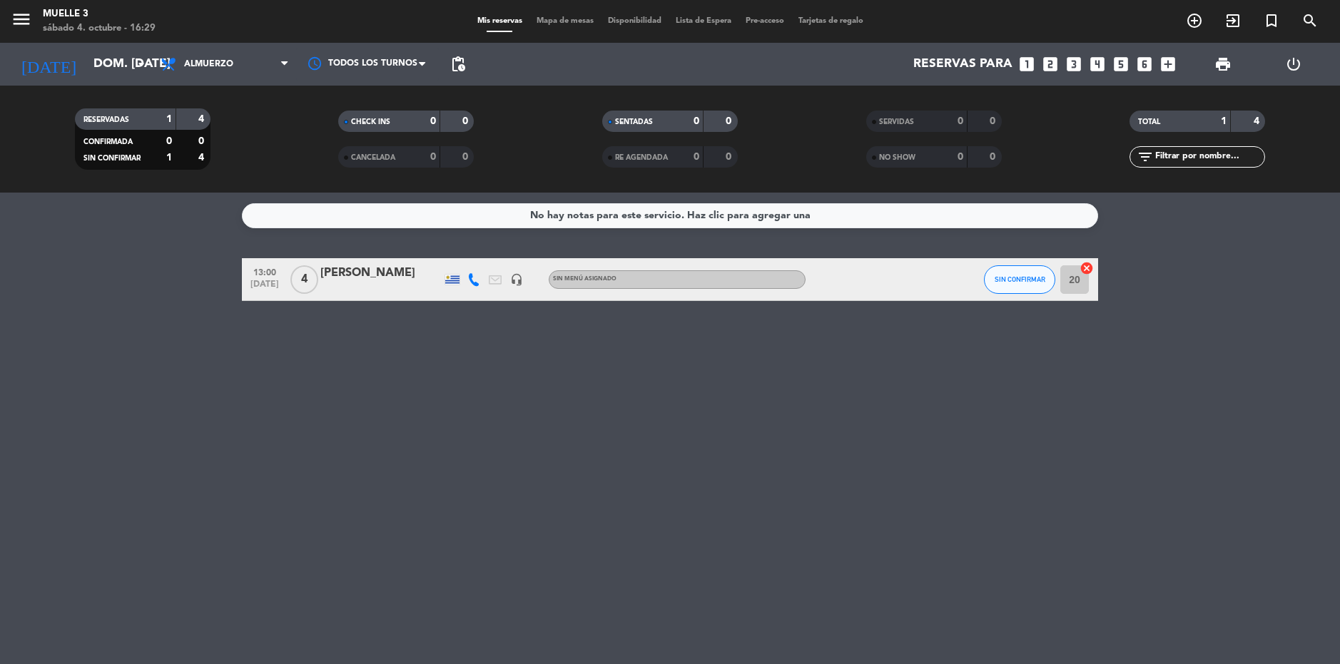
type input "sáb. [DATE]"
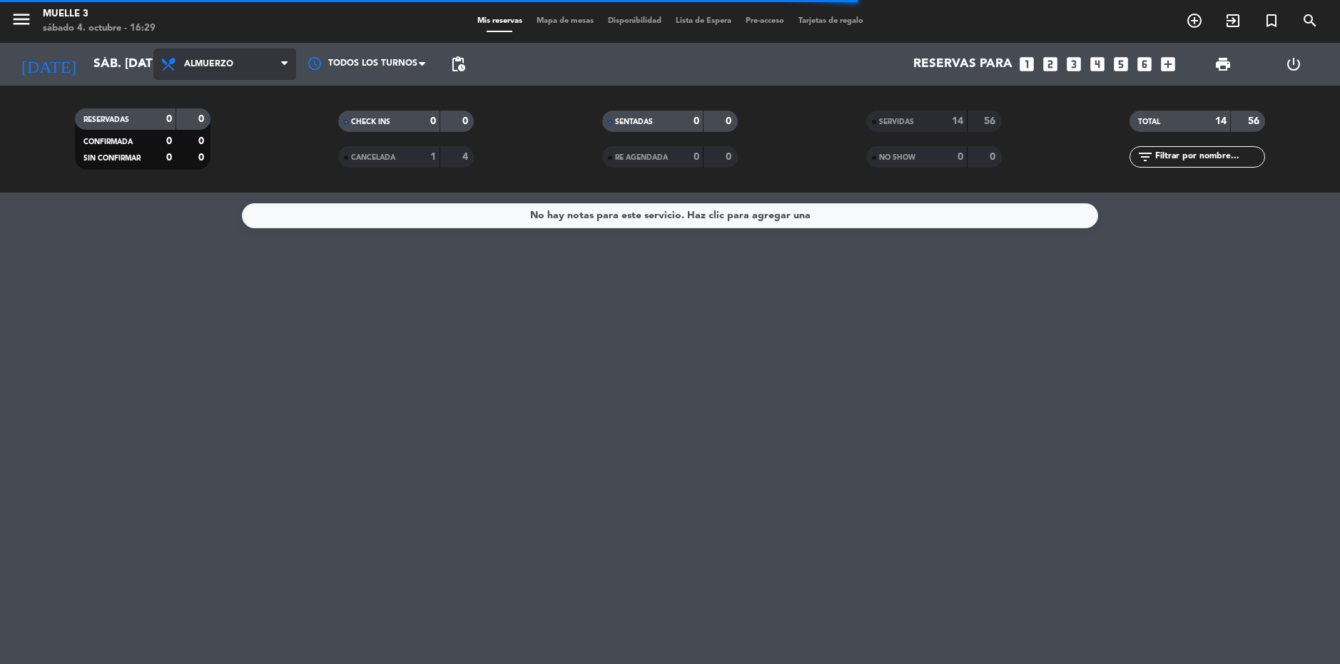
drag, startPoint x: 219, startPoint y: 56, endPoint x: 216, endPoint y: 64, distance: 8.6
click at [219, 58] on span "Almuerzo" at bounding box center [224, 64] width 143 height 31
click at [226, 191] on div "menu Muelle 3 sábado 4. octubre - 16:29 Mis reservas Mapa de mesas Disponibilid…" at bounding box center [670, 96] width 1340 height 193
click at [218, 69] on span "Cena" at bounding box center [224, 64] width 143 height 31
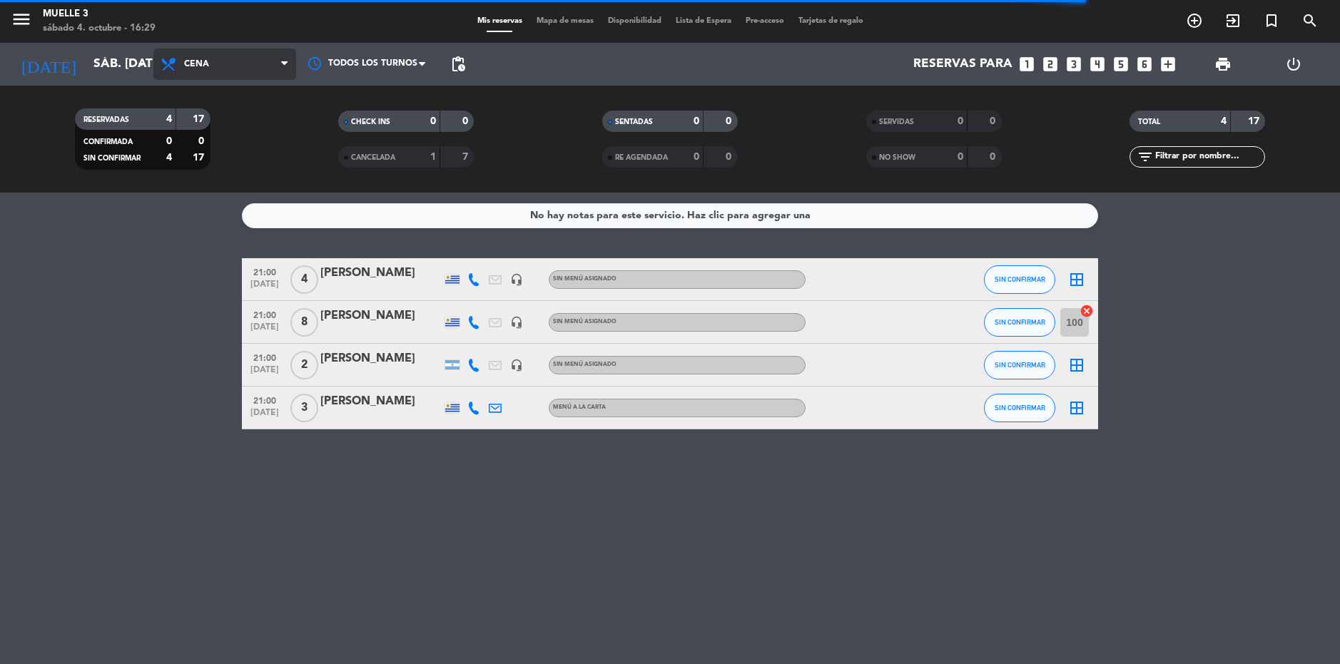
click at [219, 66] on span "Cena" at bounding box center [224, 64] width 143 height 31
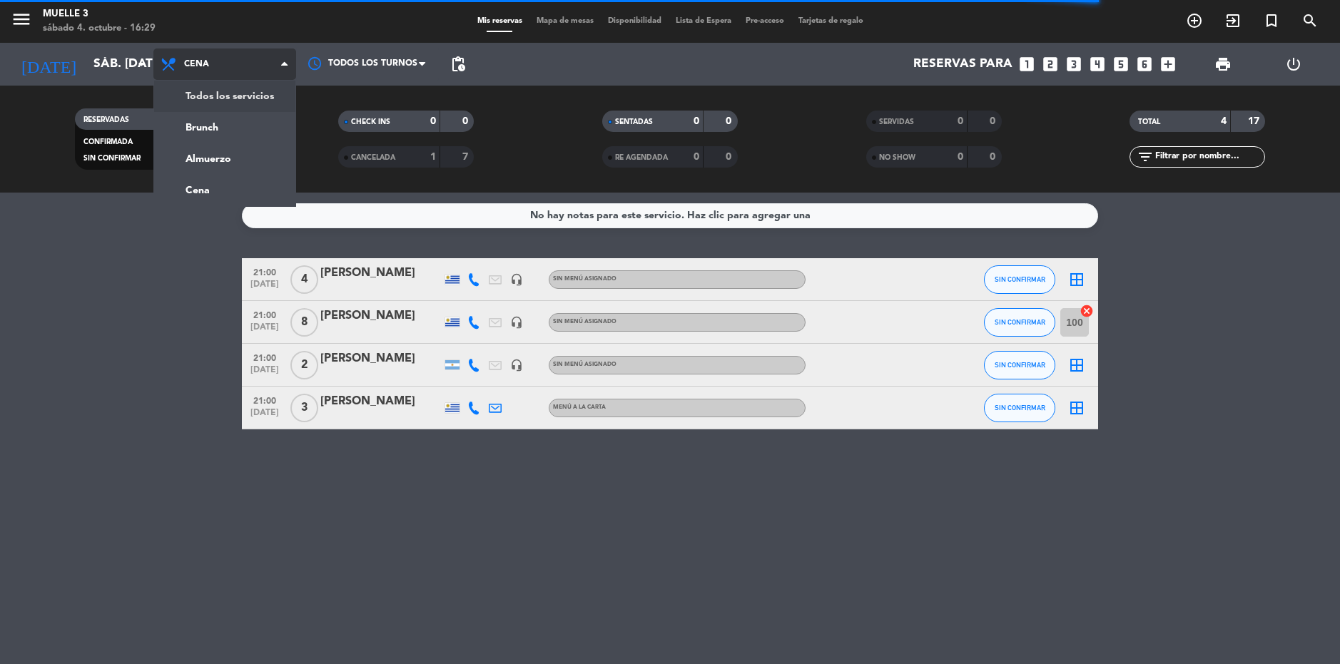
click at [209, 102] on div "menu Muelle 3 sábado 4. octubre - 16:29 Mis reservas Mapa de mesas Disponibilid…" at bounding box center [670, 96] width 1340 height 193
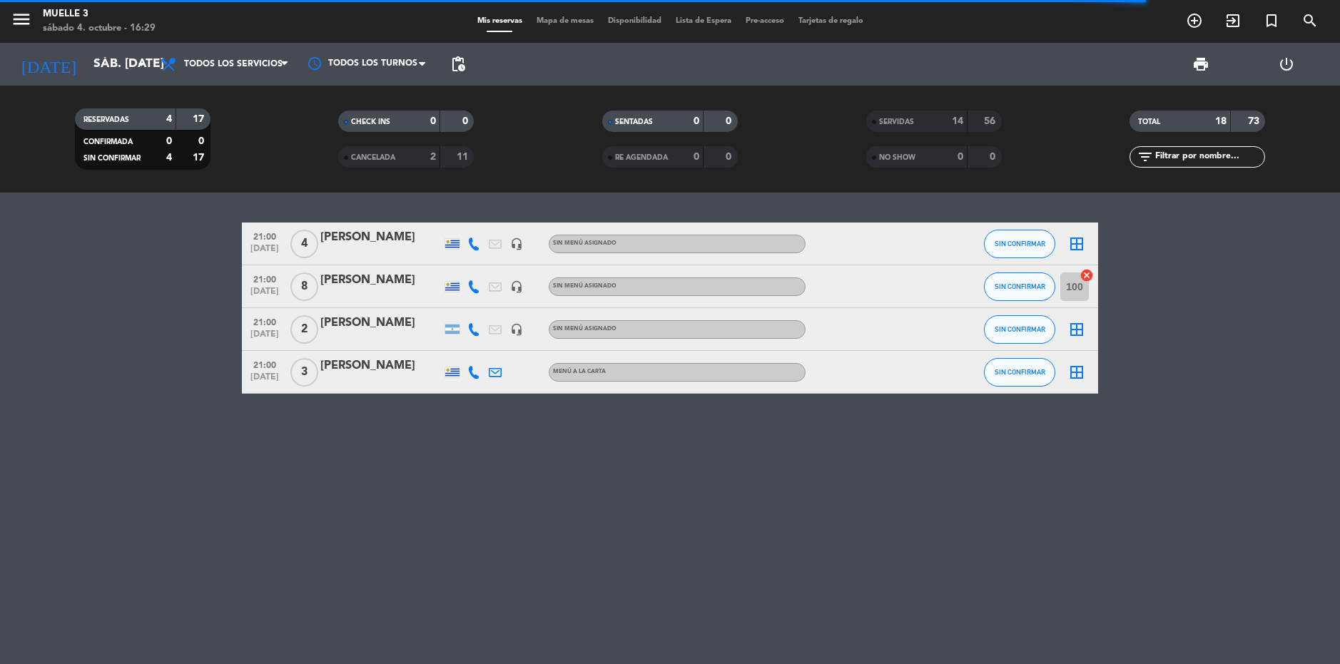
click at [356, 499] on div "21:00 [DATE] 4 [PERSON_NAME] headset_mic Sin menú asignado SIN CONFIRMAR border…" at bounding box center [670, 429] width 1340 height 472
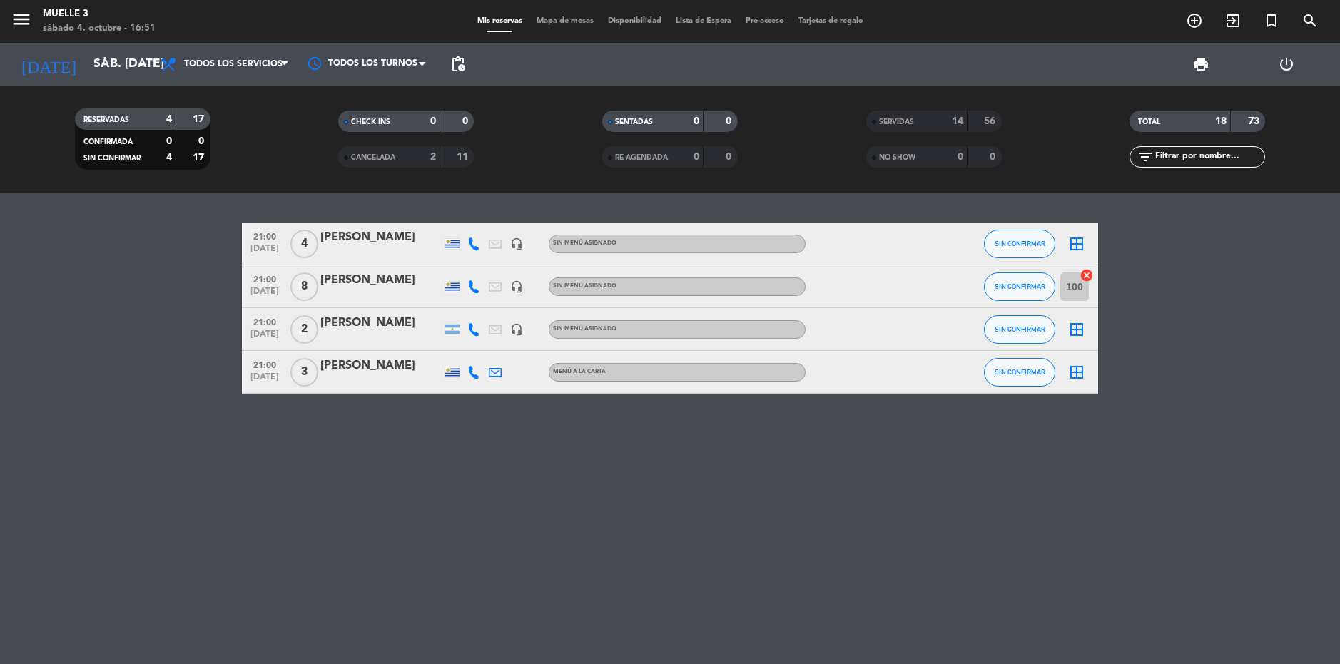
click at [359, 506] on div "21:00 [DATE] 4 [PERSON_NAME] headset_mic Sin menú asignado SIN CONFIRMAR border…" at bounding box center [670, 429] width 1340 height 472
click at [1189, 19] on icon "add_circle_outline" at bounding box center [1194, 20] width 17 height 17
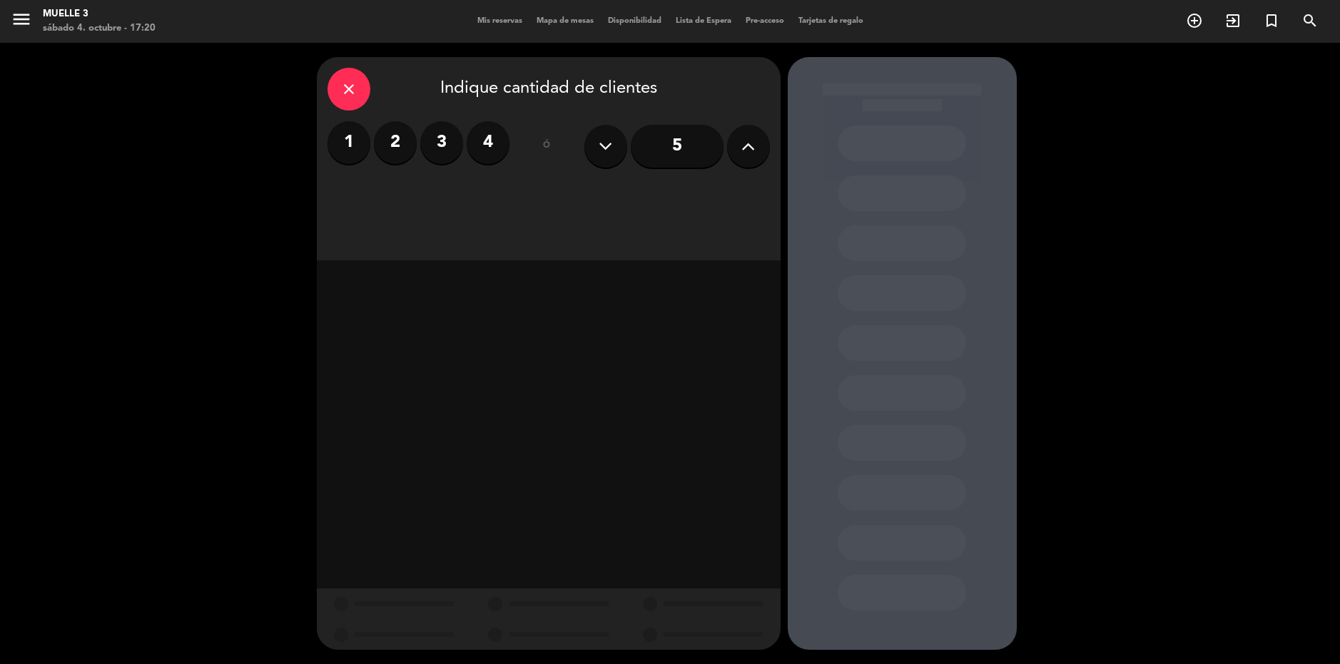
click at [487, 141] on label "4" at bounding box center [488, 142] width 43 height 43
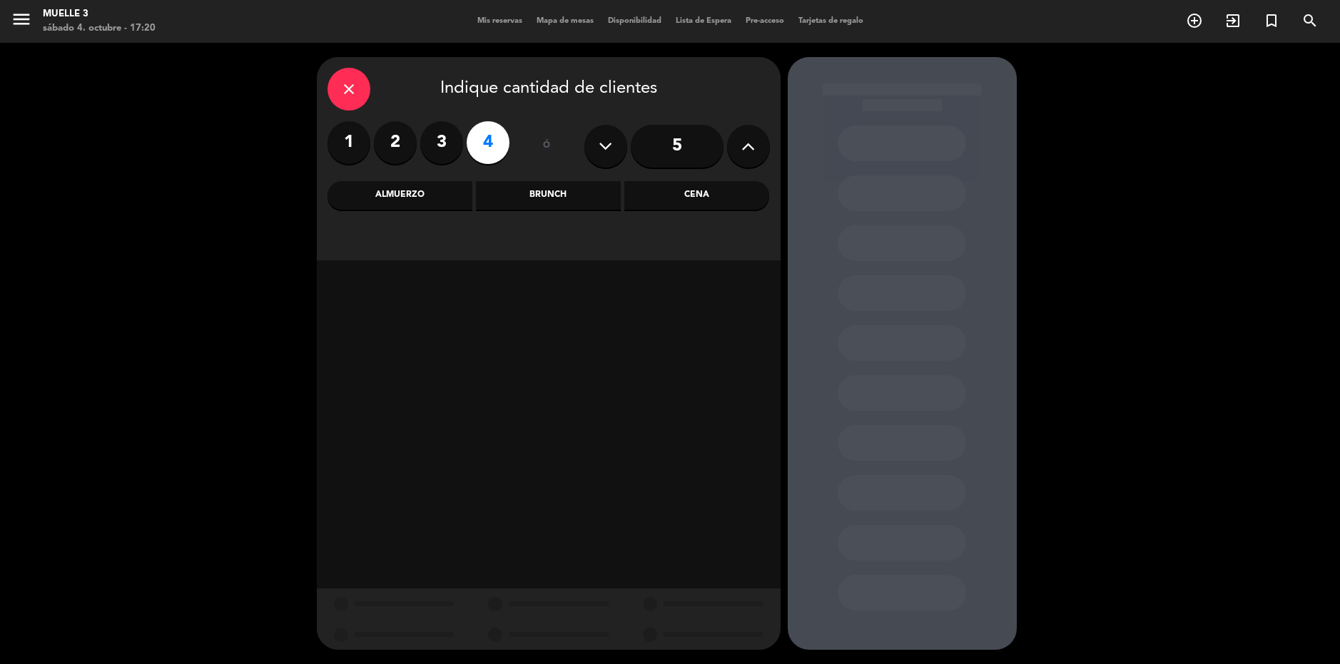
click at [721, 190] on div "Cena" at bounding box center [696, 195] width 145 height 29
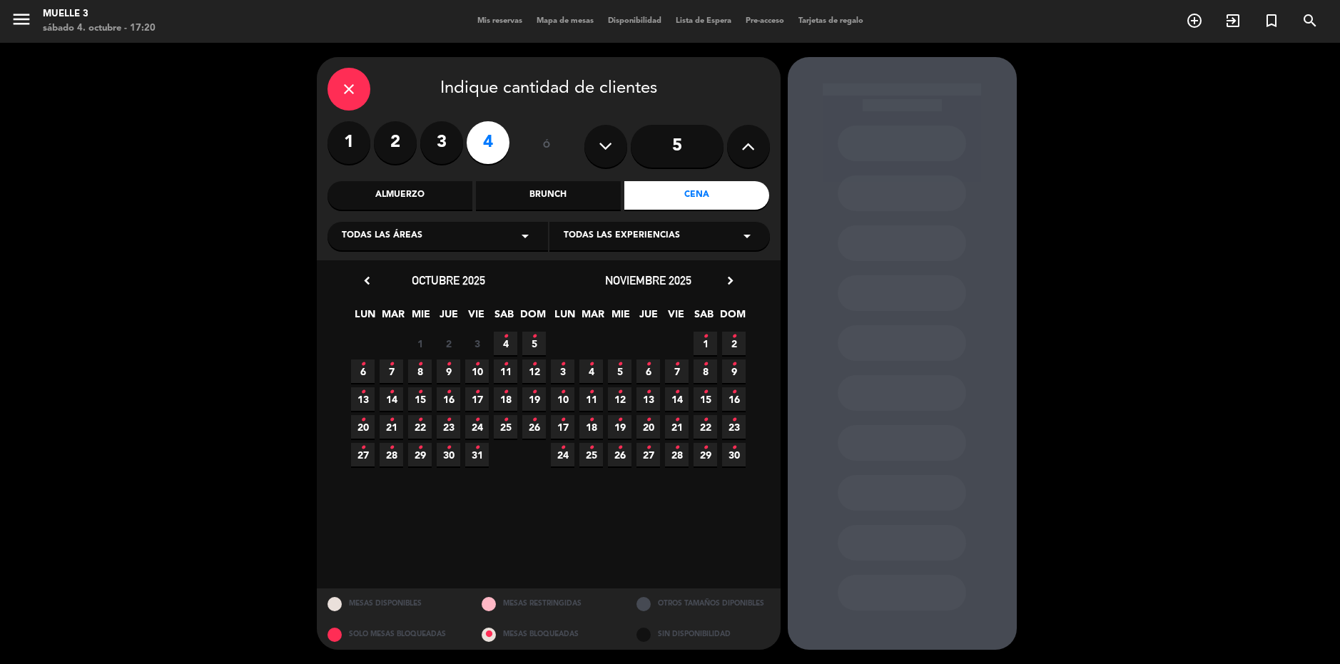
click at [512, 350] on span "4 •" at bounding box center [506, 344] width 24 height 24
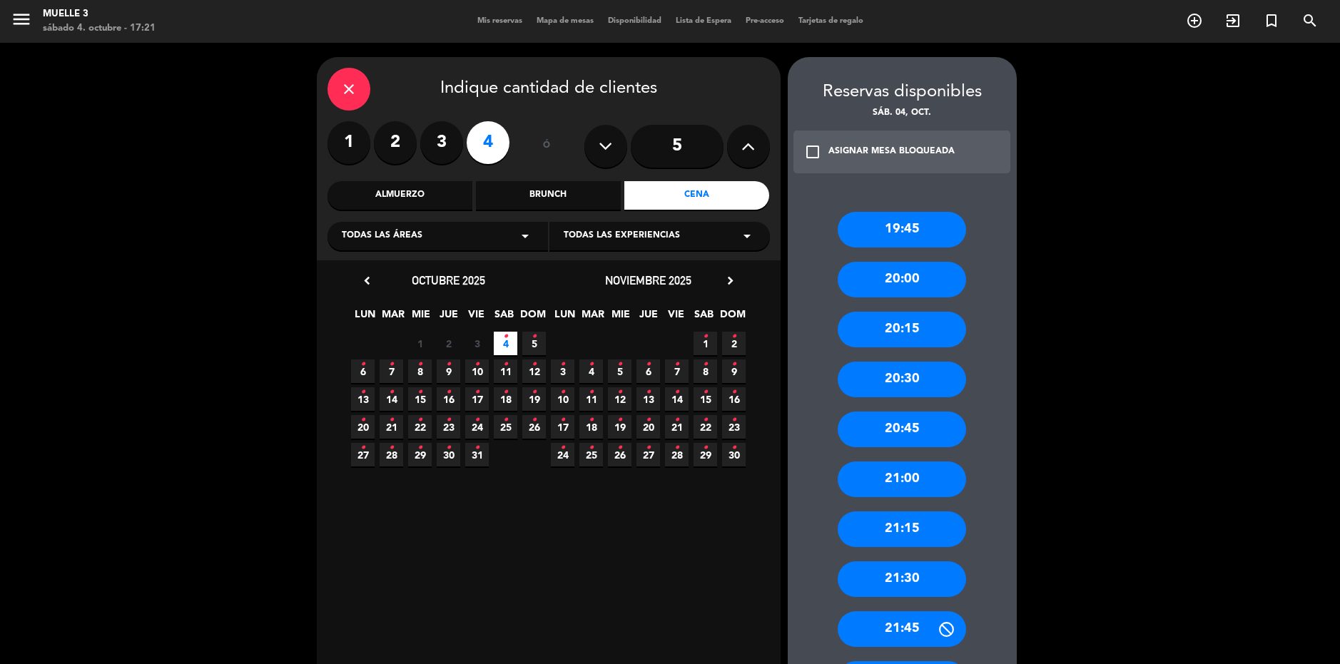
click at [893, 471] on div "21:00" at bounding box center [902, 480] width 128 height 36
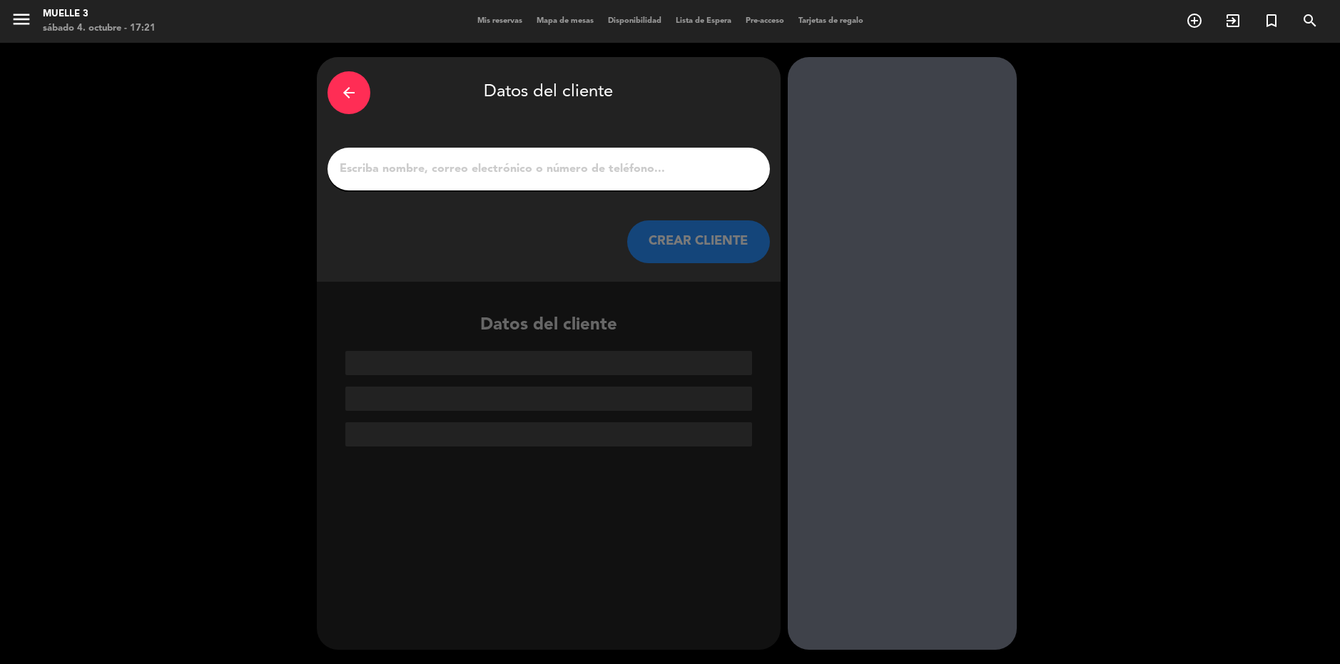
click at [426, 163] on input "1" at bounding box center [548, 169] width 421 height 20
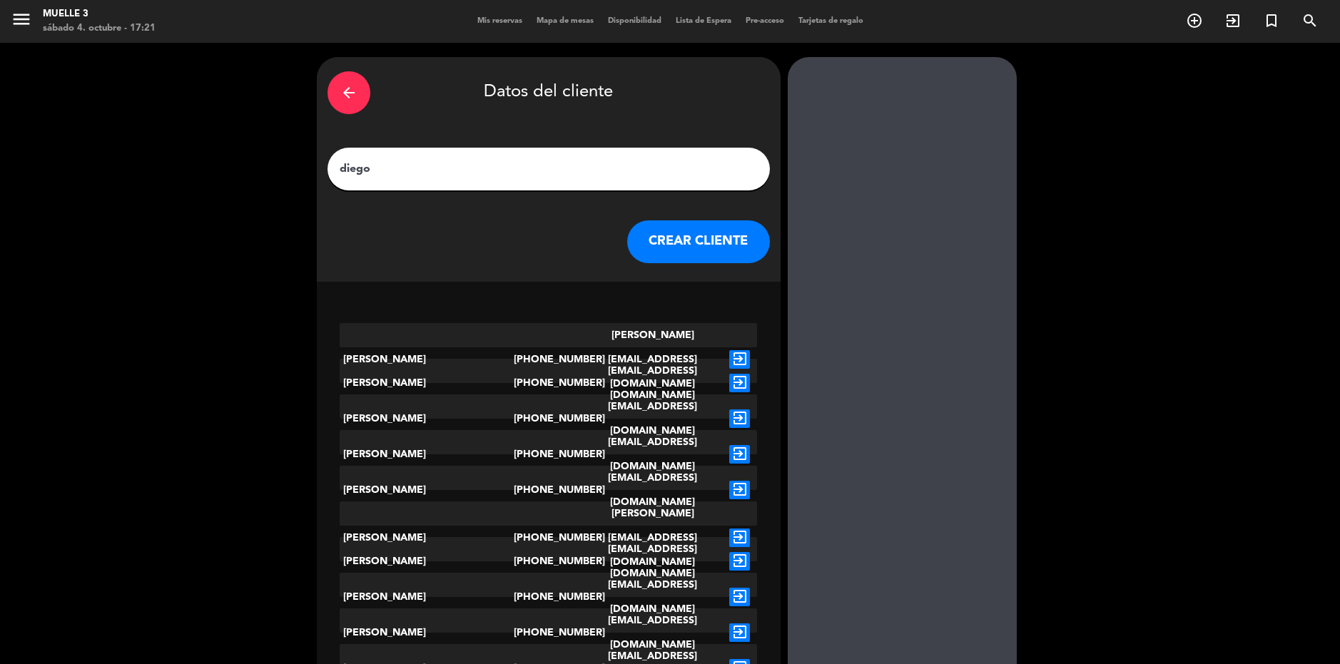
type input "diego"
click at [656, 245] on button "CREAR CLIENTE" at bounding box center [698, 242] width 143 height 43
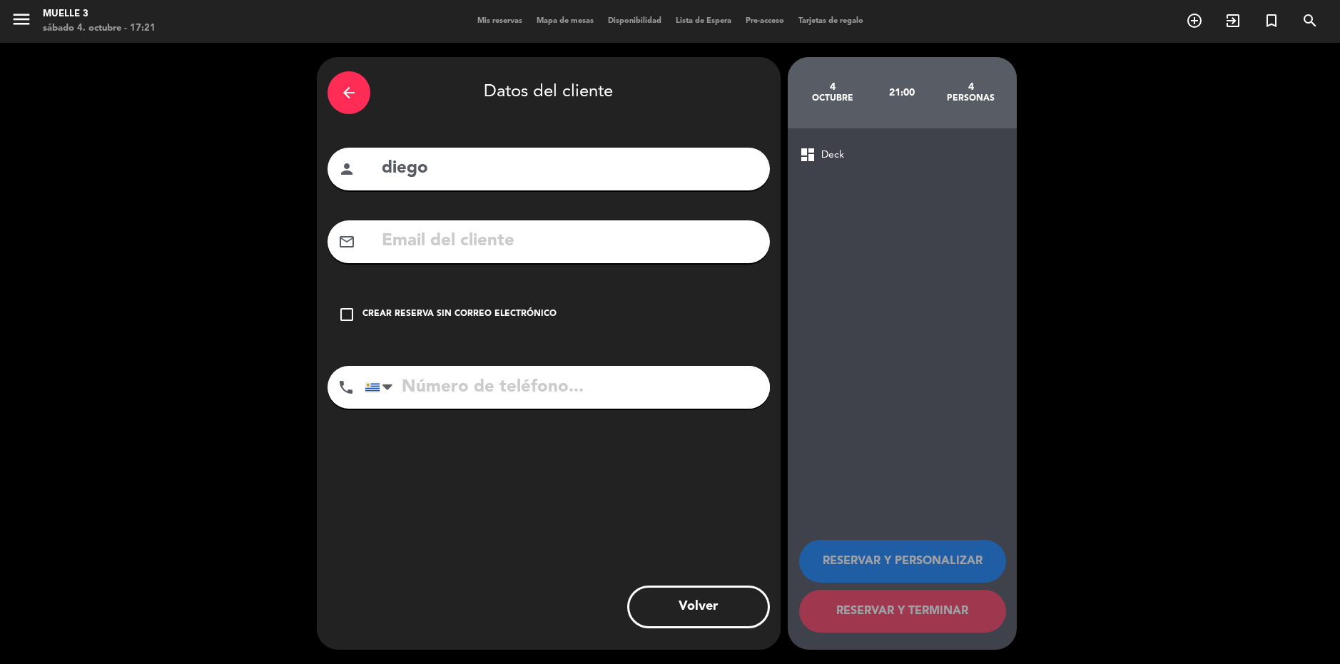
click at [345, 317] on icon "check_box_outline_blank" at bounding box center [346, 314] width 17 height 17
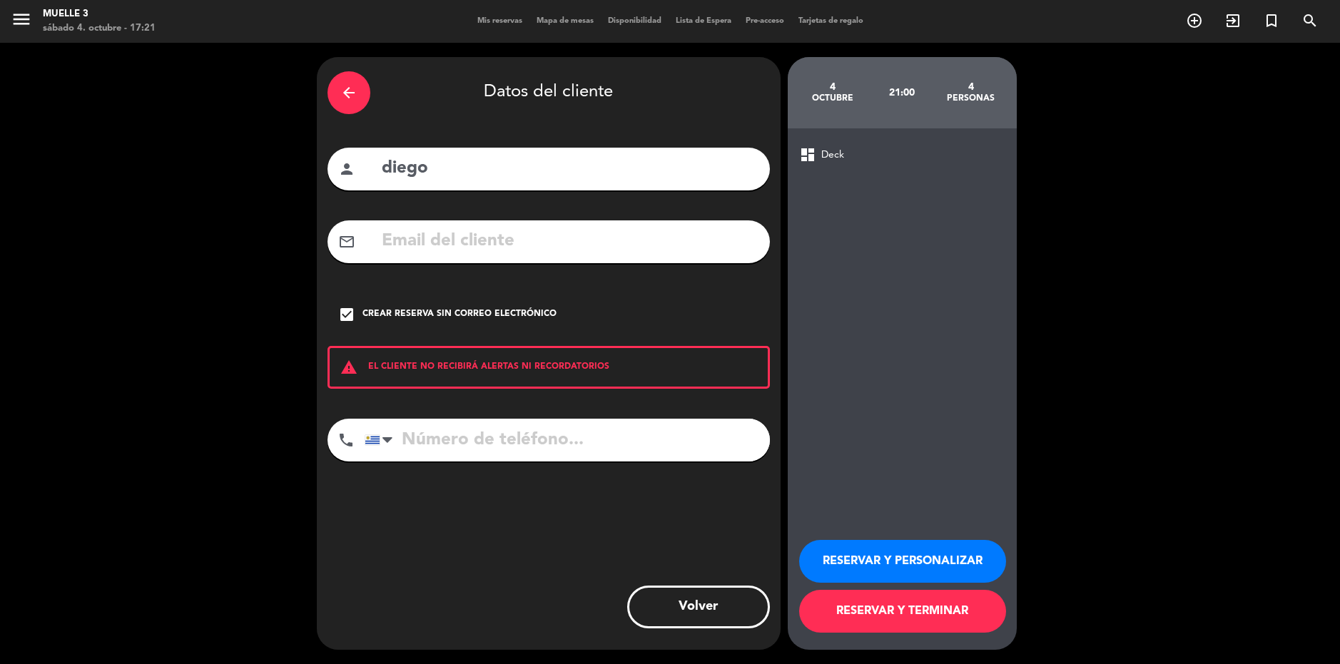
click at [410, 437] on input "tel" at bounding box center [567, 440] width 405 height 43
type input "098406773"
click at [934, 609] on button "RESERVAR Y TERMINAR" at bounding box center [902, 611] width 207 height 43
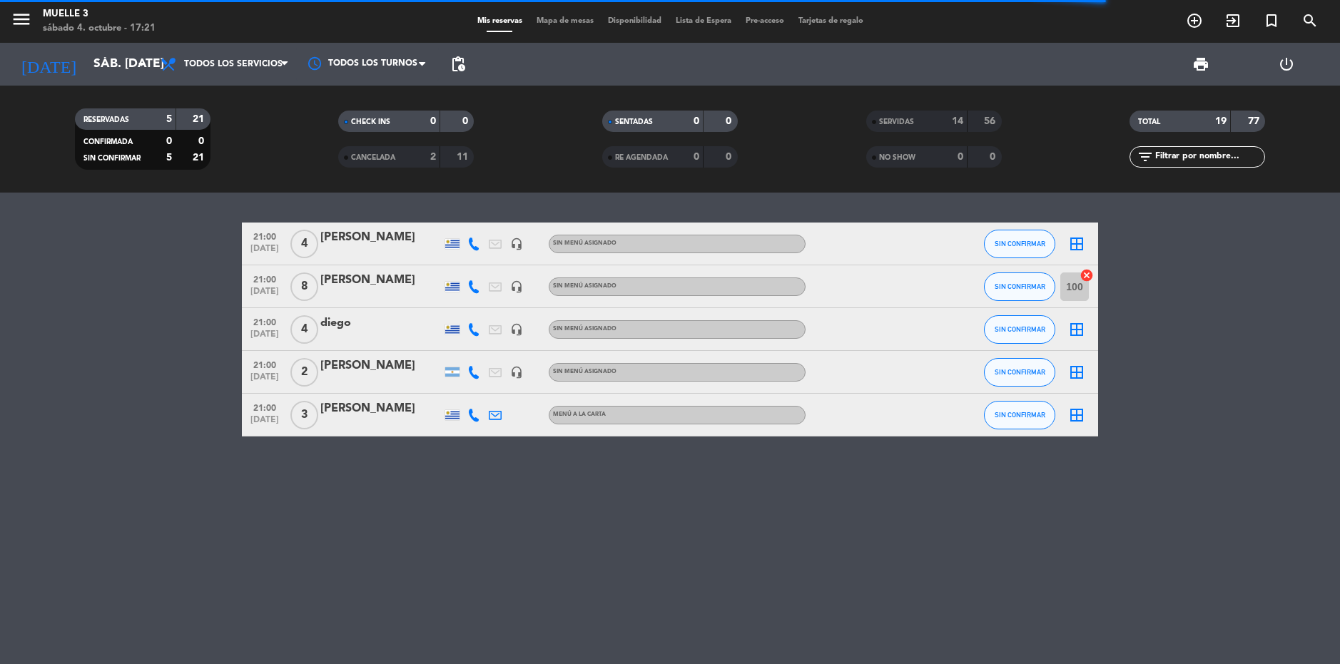
click at [1071, 329] on icon "border_all" at bounding box center [1076, 329] width 17 height 17
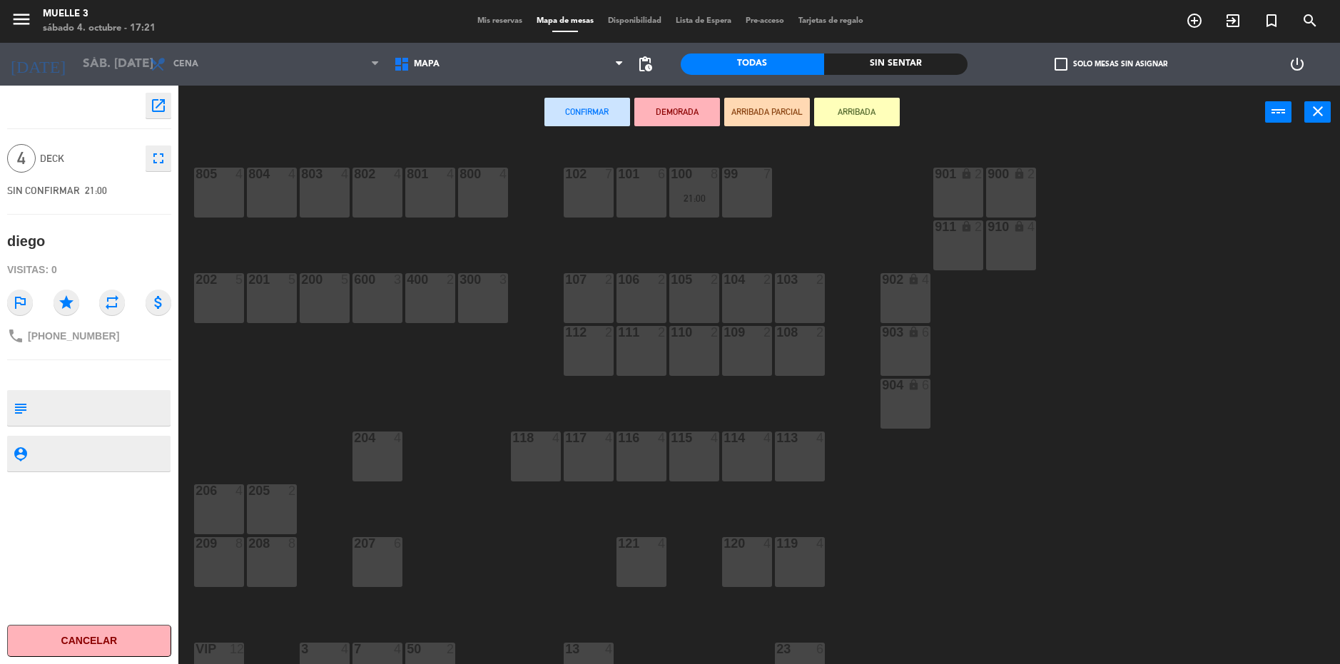
click at [747, 554] on div "120 4" at bounding box center [747, 562] width 50 height 50
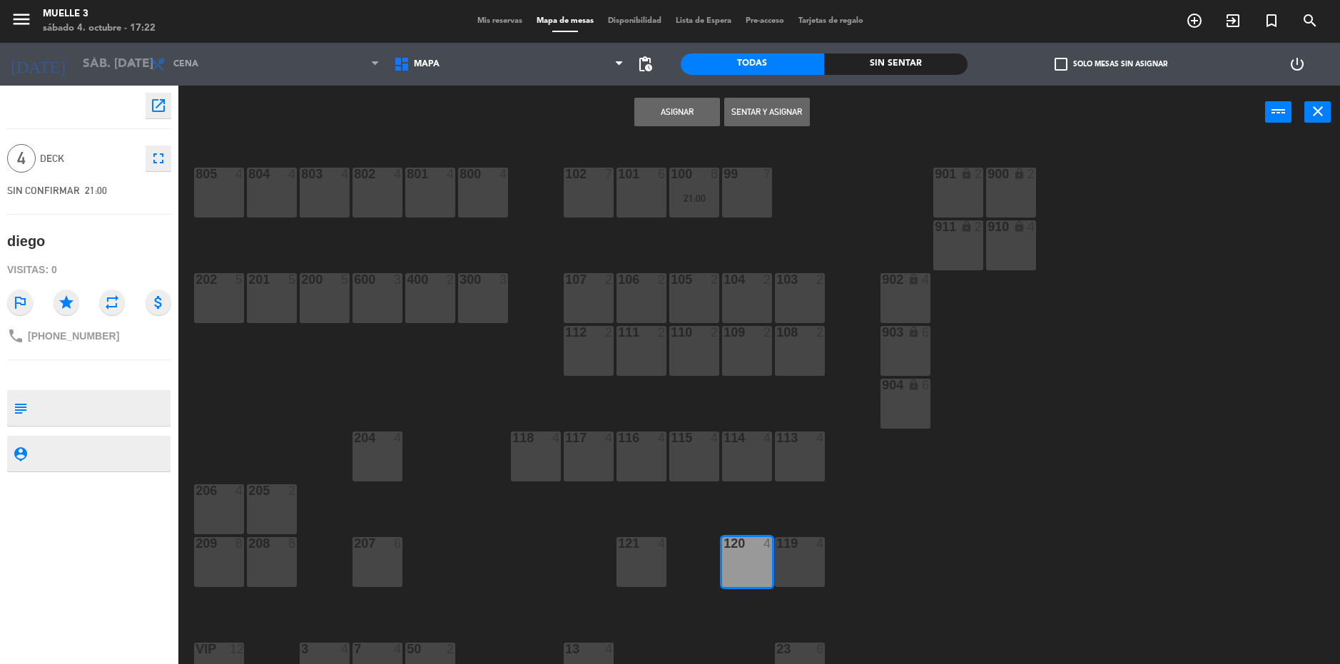
click at [676, 108] on button "Asignar" at bounding box center [677, 112] width 86 height 29
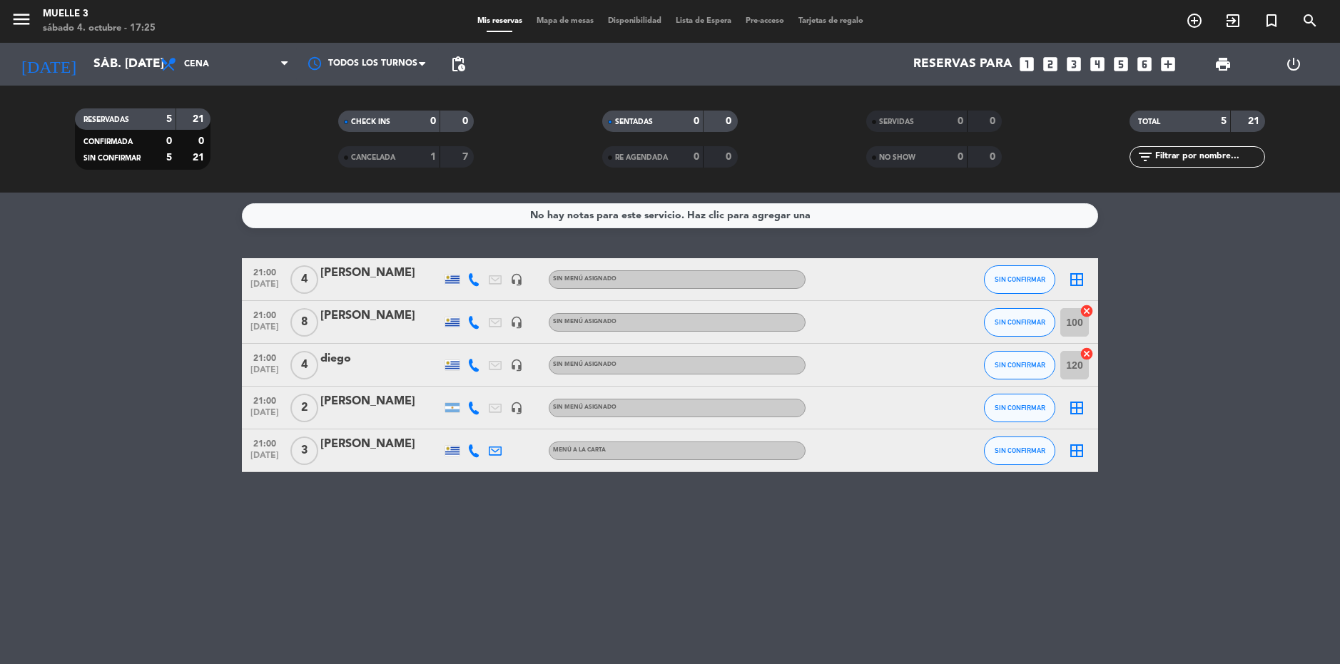
click at [398, 280] on div "[PERSON_NAME]" at bounding box center [380, 273] width 121 height 19
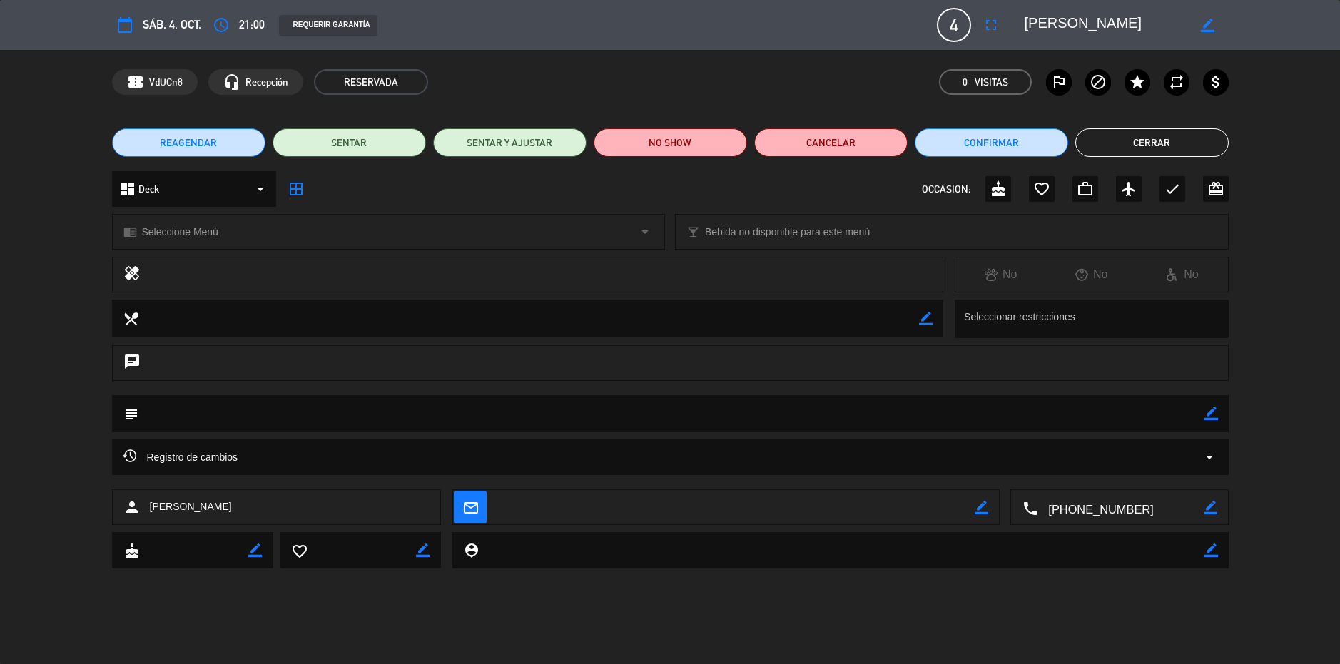
click at [1158, 141] on button "Cerrar" at bounding box center [1151, 142] width 153 height 29
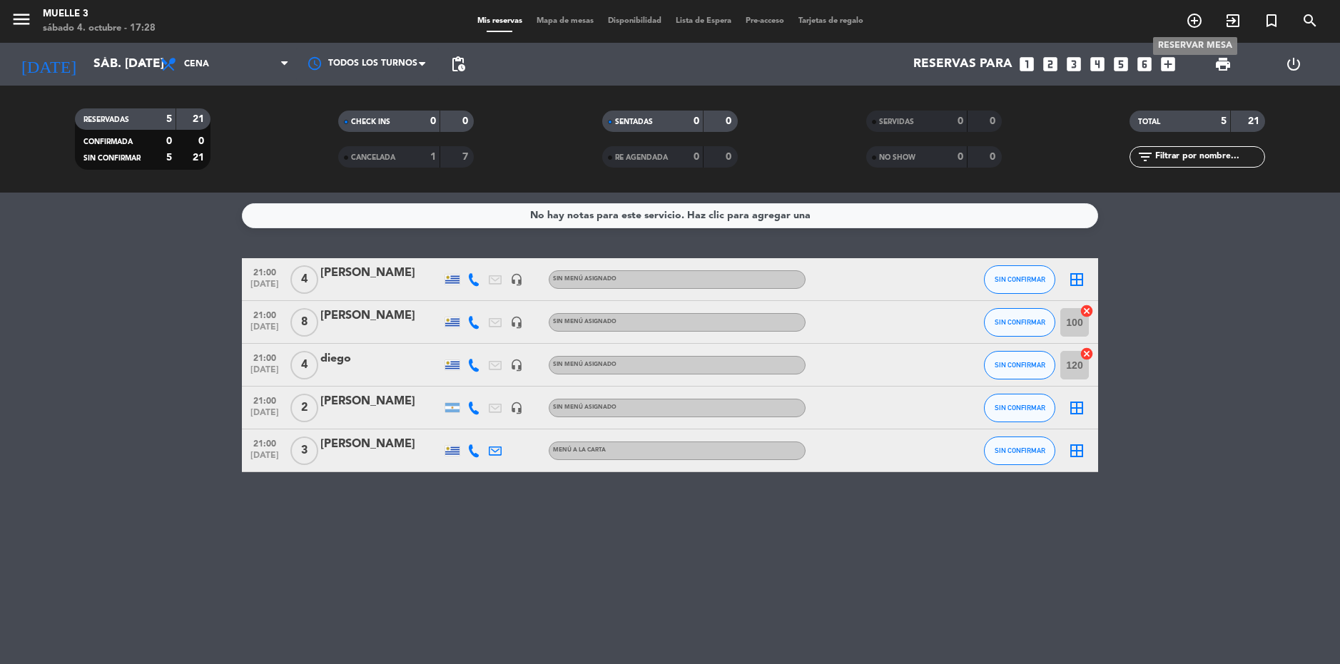
click at [1200, 23] on icon "add_circle_outline" at bounding box center [1194, 20] width 17 height 17
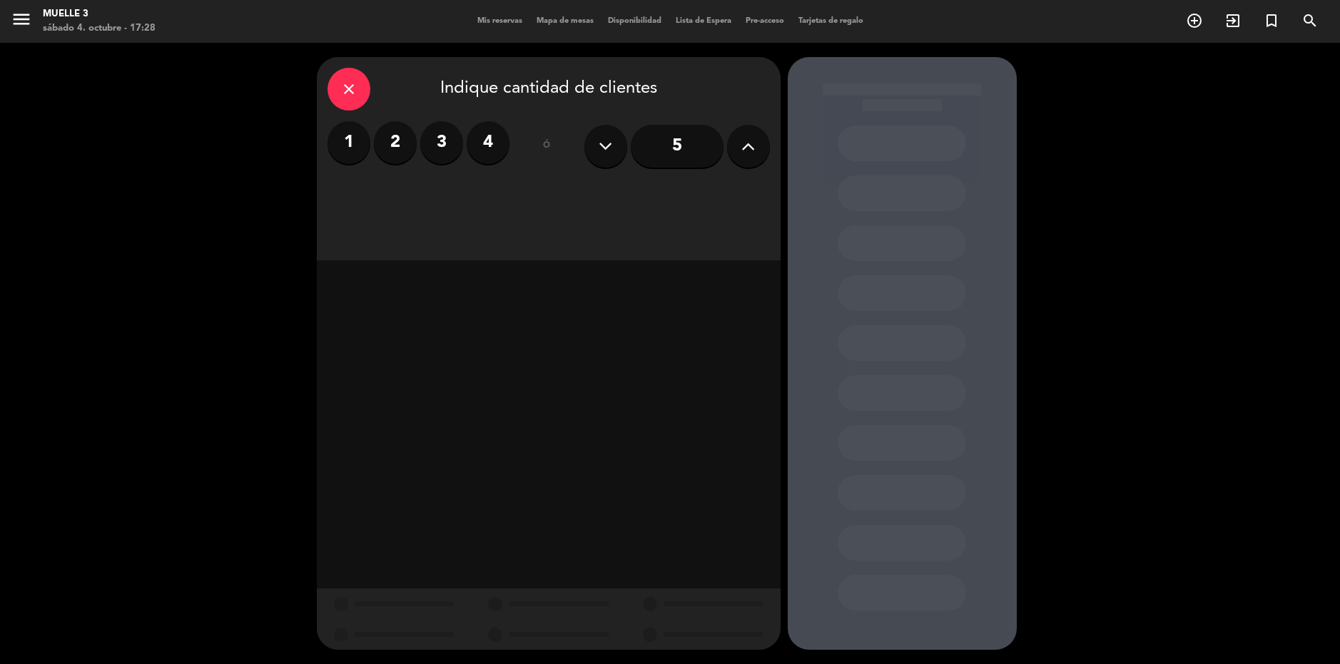
click at [731, 138] on button at bounding box center [748, 146] width 43 height 43
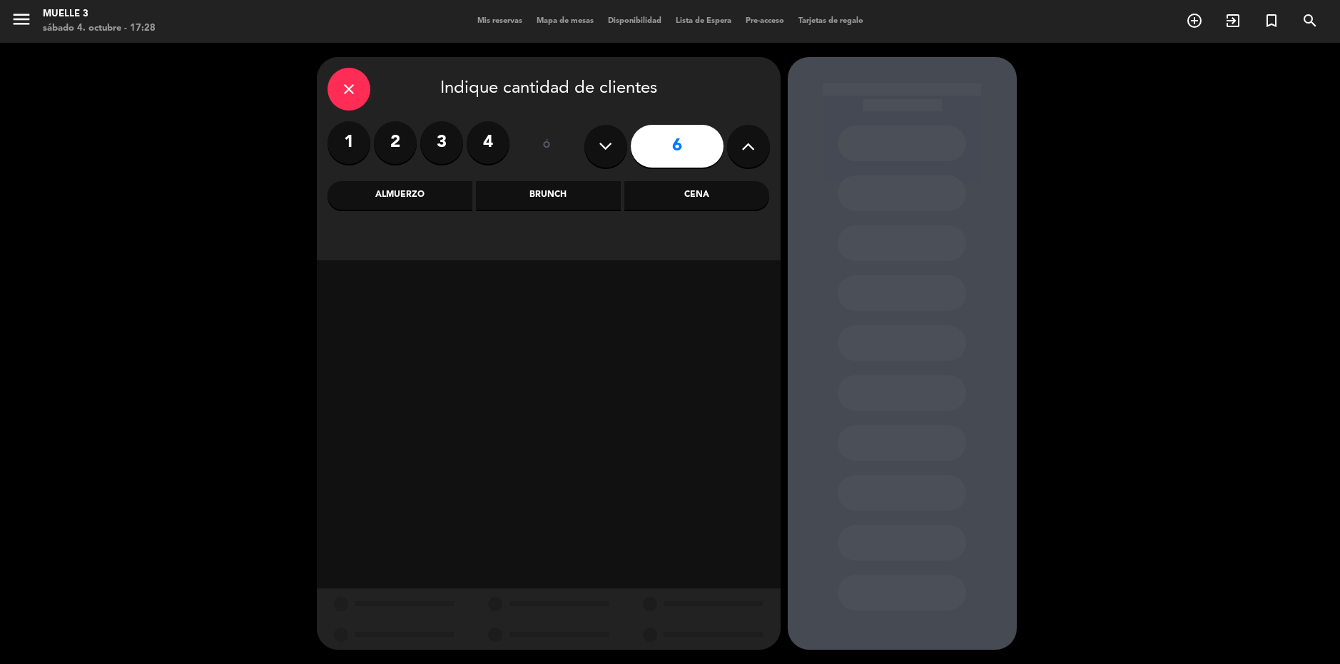
click at [750, 146] on icon at bounding box center [748, 146] width 14 height 21
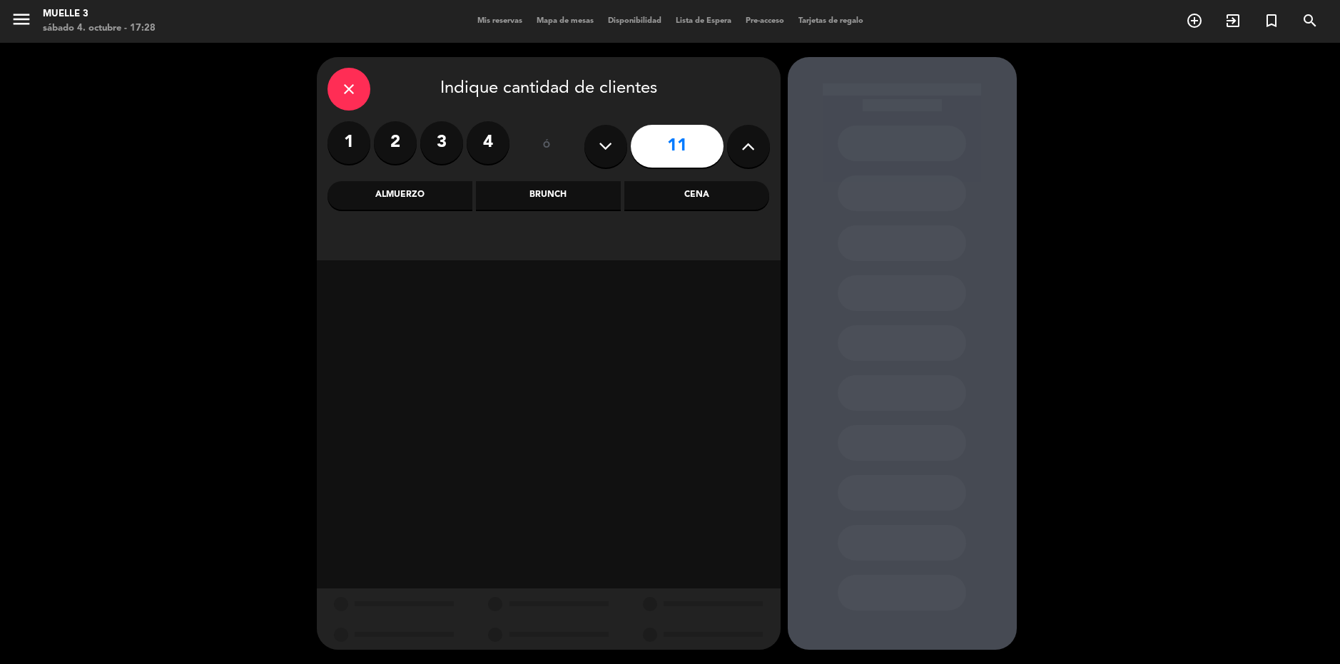
click at [771, 137] on div "close Indique cantidad de clientes 1 2 3 4 ó 11 Almuerzo Brunch Cena" at bounding box center [549, 158] width 464 height 203
click at [750, 146] on icon at bounding box center [748, 146] width 14 height 21
type input "12"
click at [387, 201] on div "Almuerzo" at bounding box center [400, 195] width 145 height 29
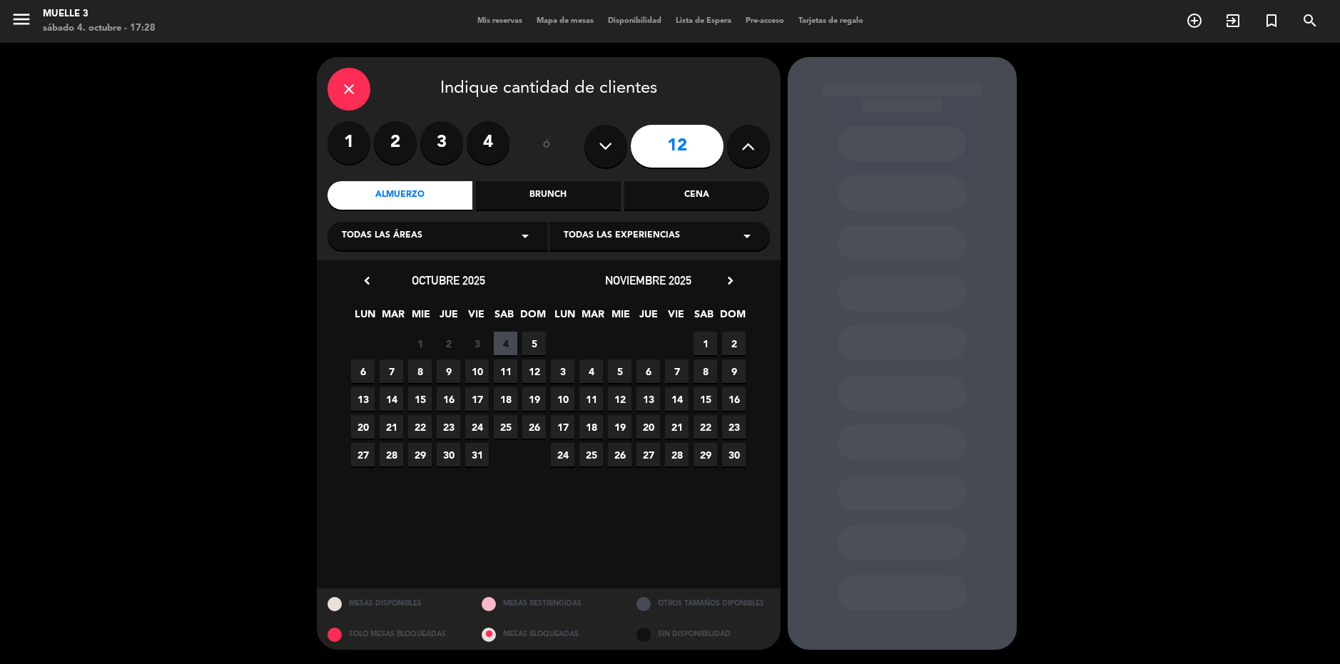
click at [512, 401] on span "18" at bounding box center [506, 399] width 24 height 24
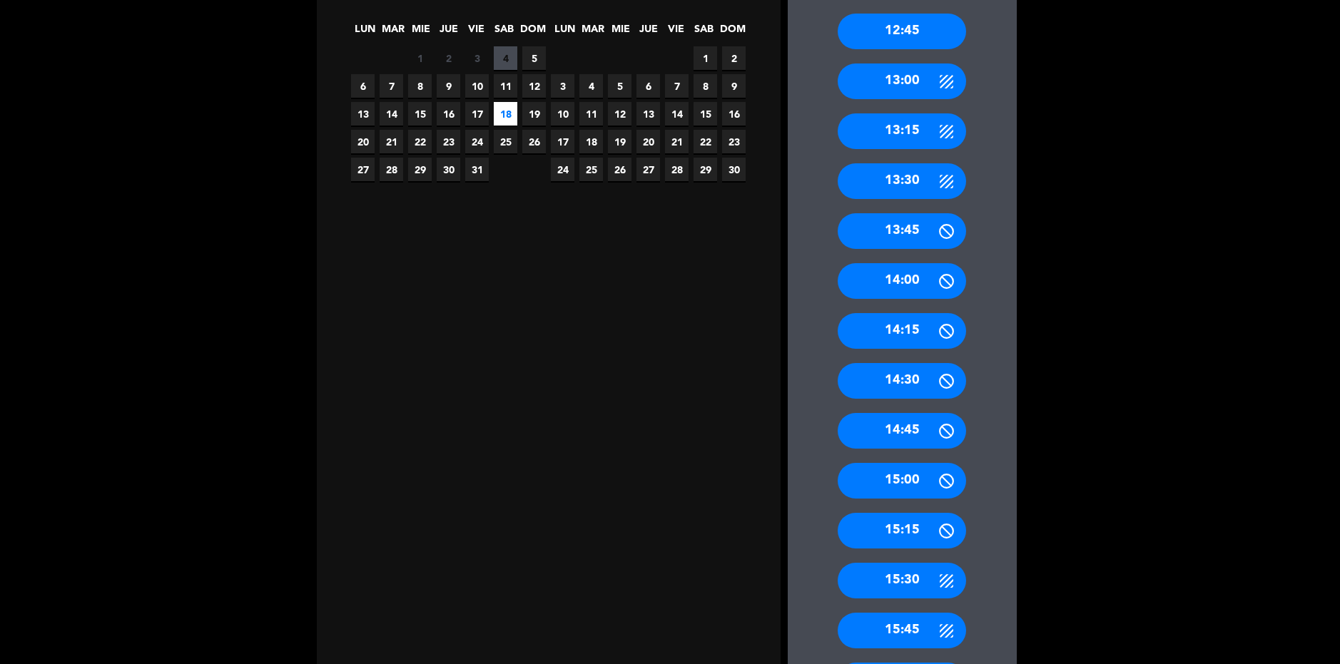
scroll to position [500, 0]
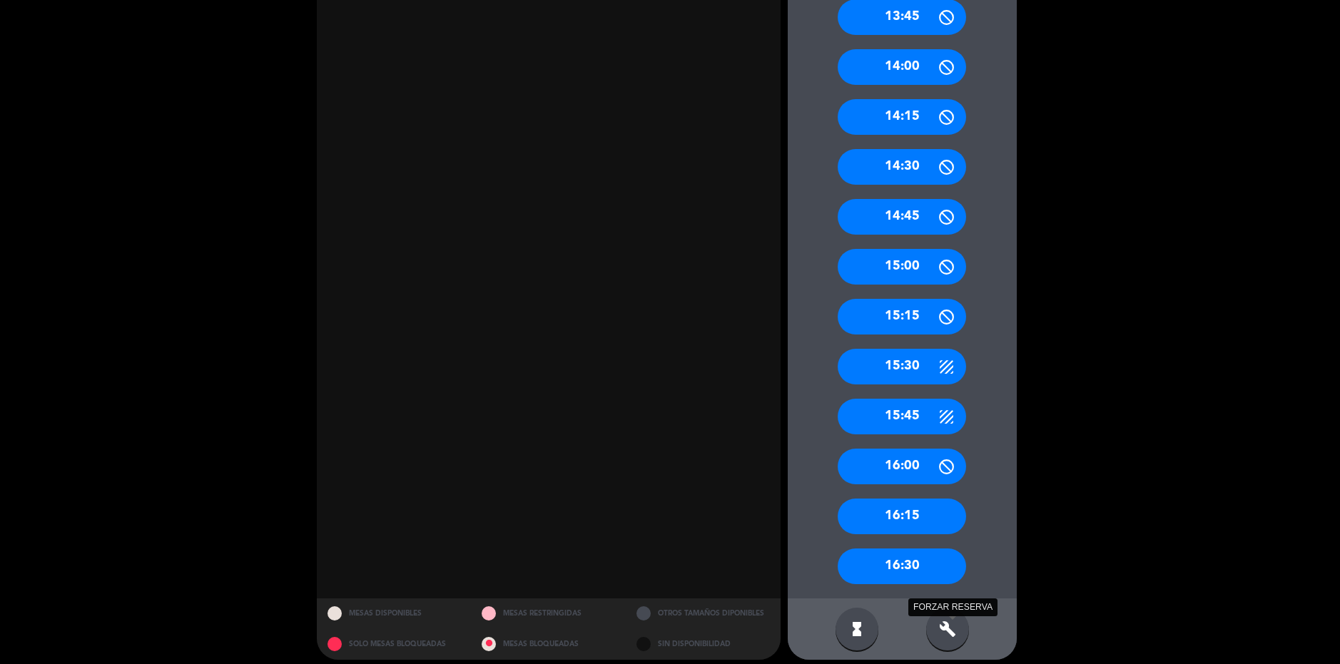
click at [941, 634] on icon "build" at bounding box center [947, 629] width 17 height 17
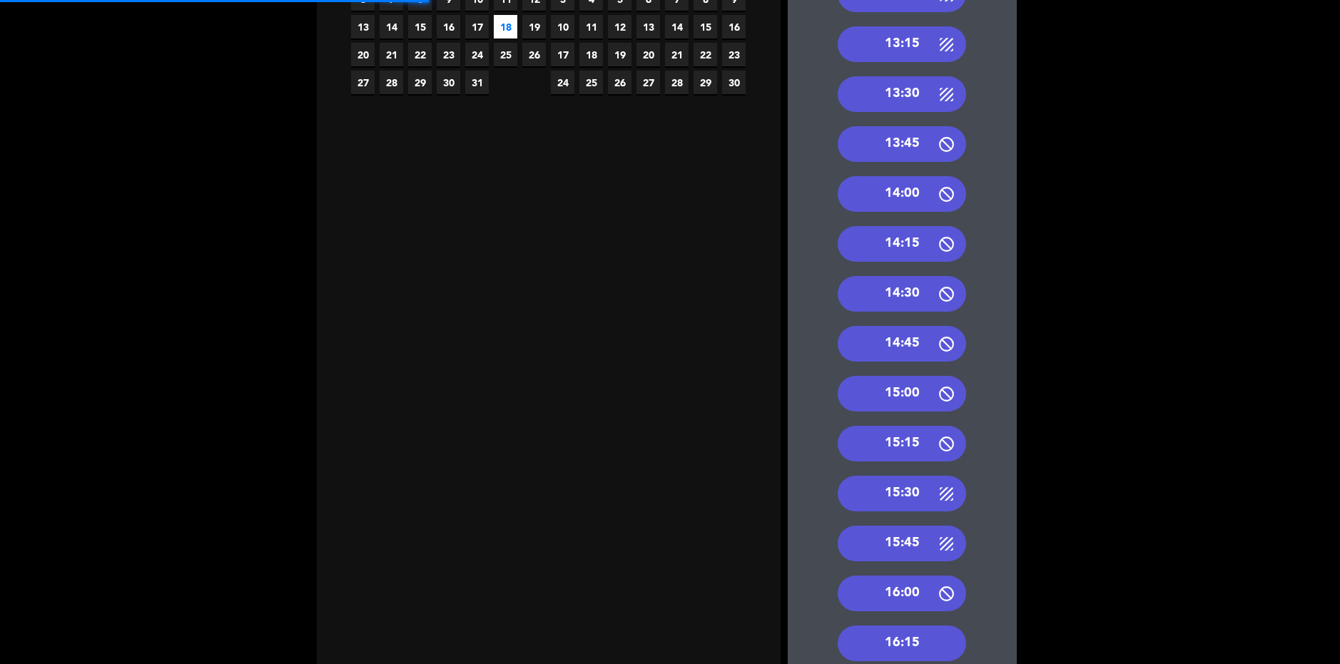
scroll to position [214, 0]
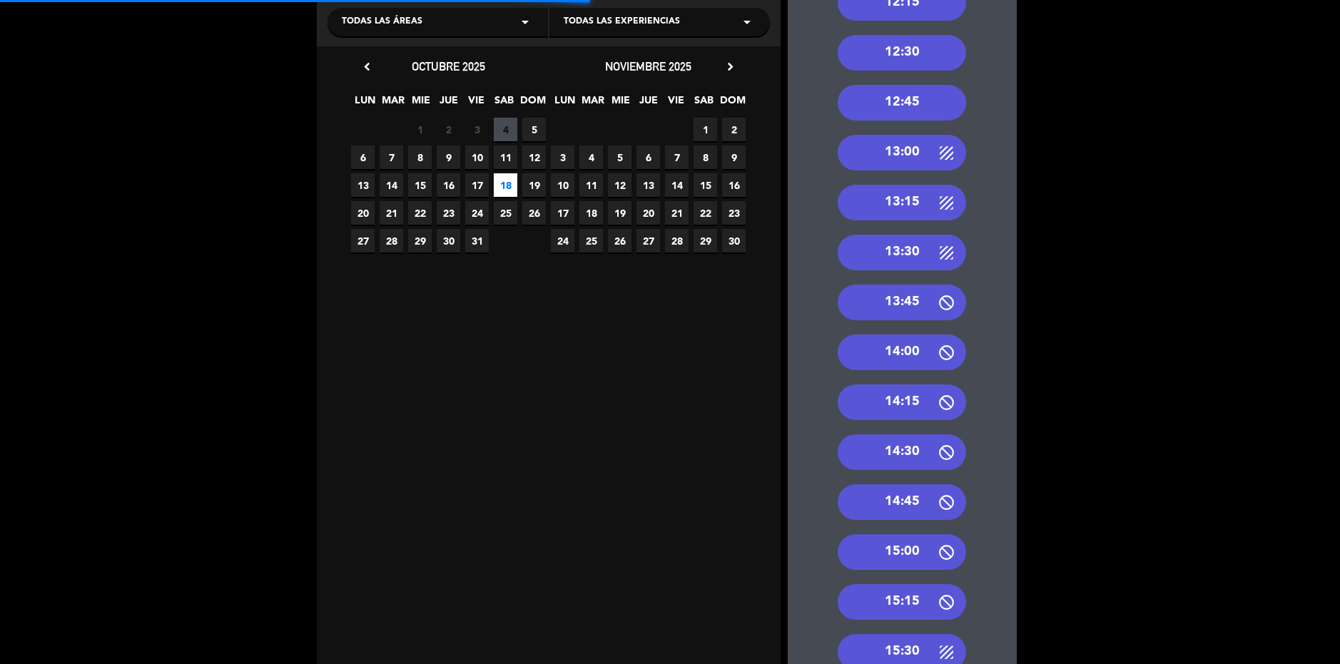
click at [897, 149] on div "13:00" at bounding box center [902, 153] width 128 height 36
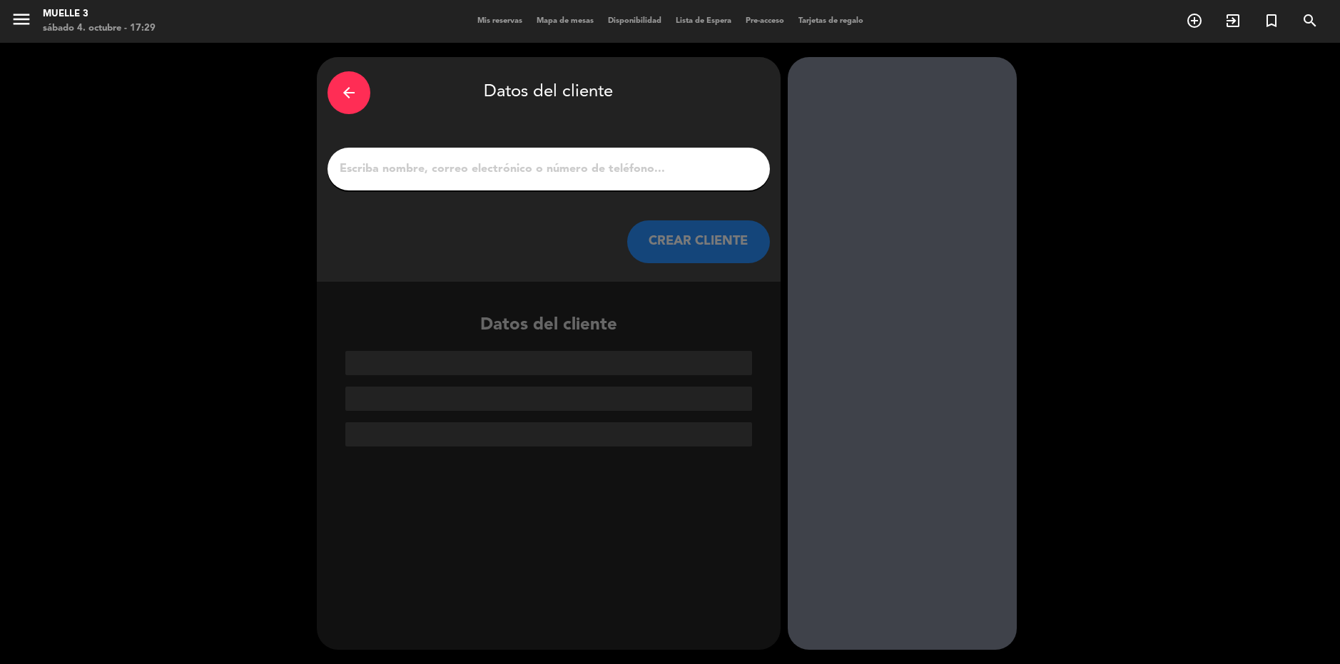
click at [457, 176] on input "1" at bounding box center [548, 169] width 421 height 20
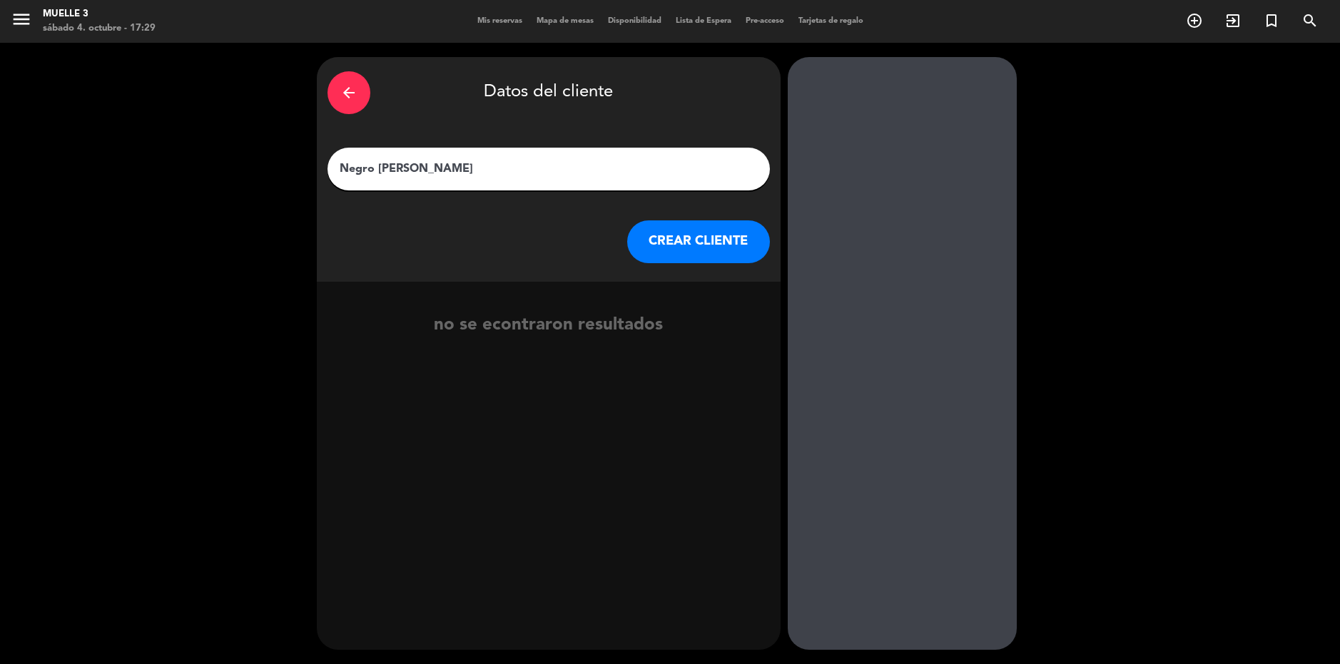
type input "Negro [PERSON_NAME]"
click at [706, 248] on button "CREAR CLIENTE" at bounding box center [698, 242] width 143 height 43
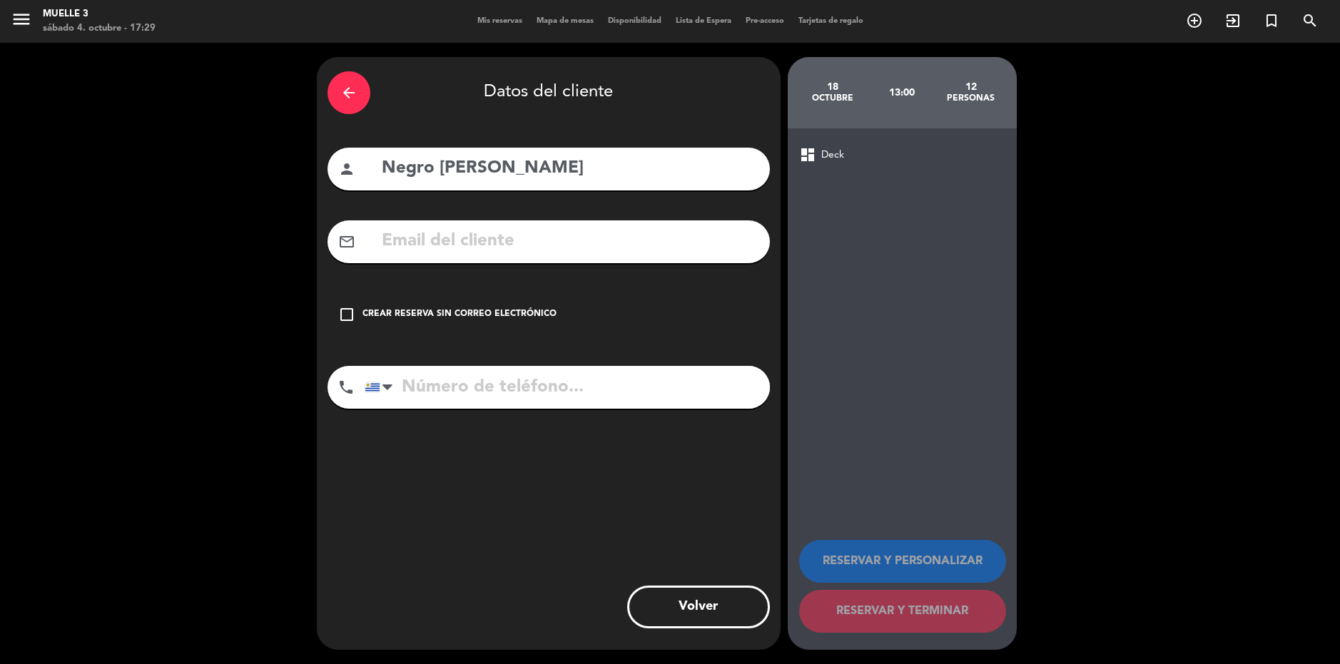
click at [394, 313] on div "Crear reserva sin correo electrónico" at bounding box center [460, 315] width 194 height 14
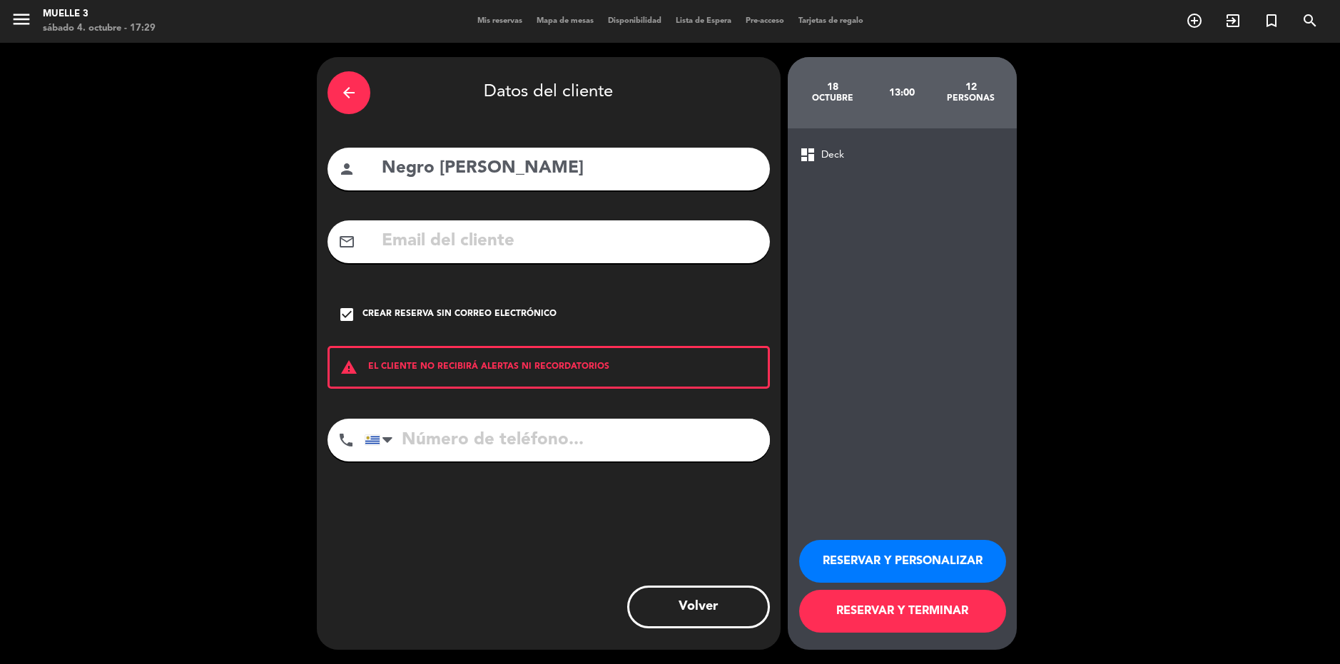
click at [886, 597] on button "RESERVAR Y TERMINAR" at bounding box center [902, 611] width 207 height 43
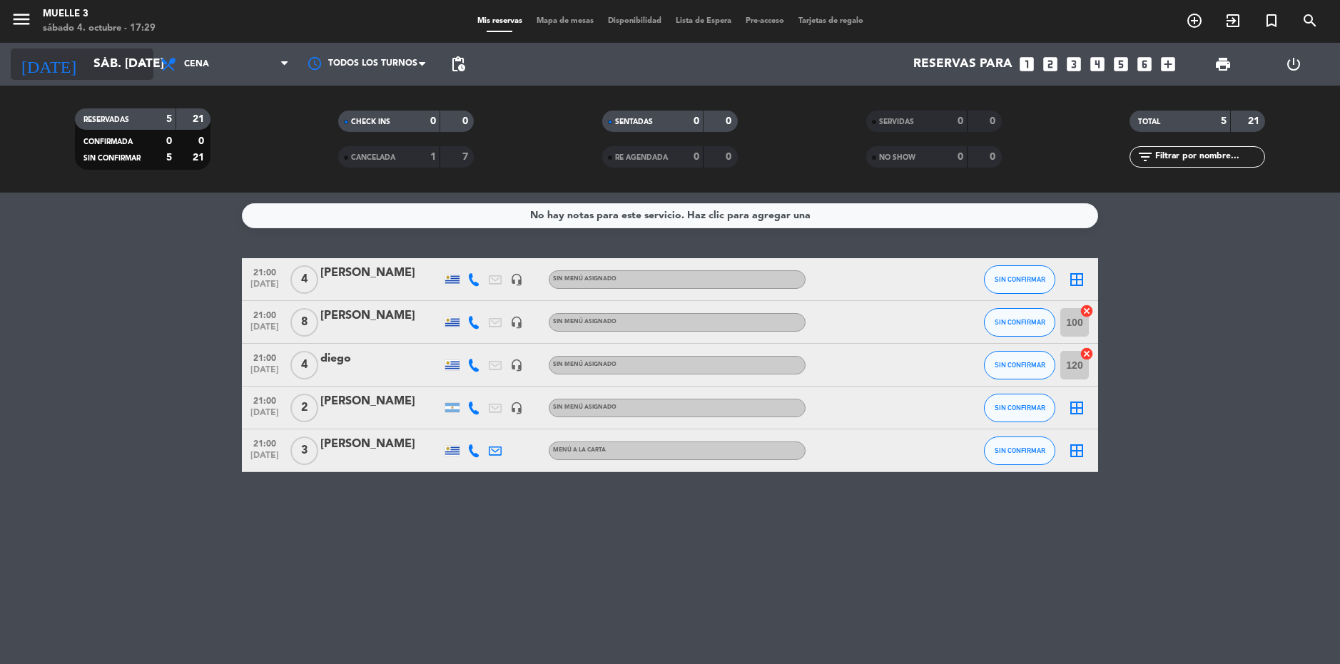
click at [108, 65] on input "sáb. [DATE]" at bounding box center [165, 64] width 159 height 29
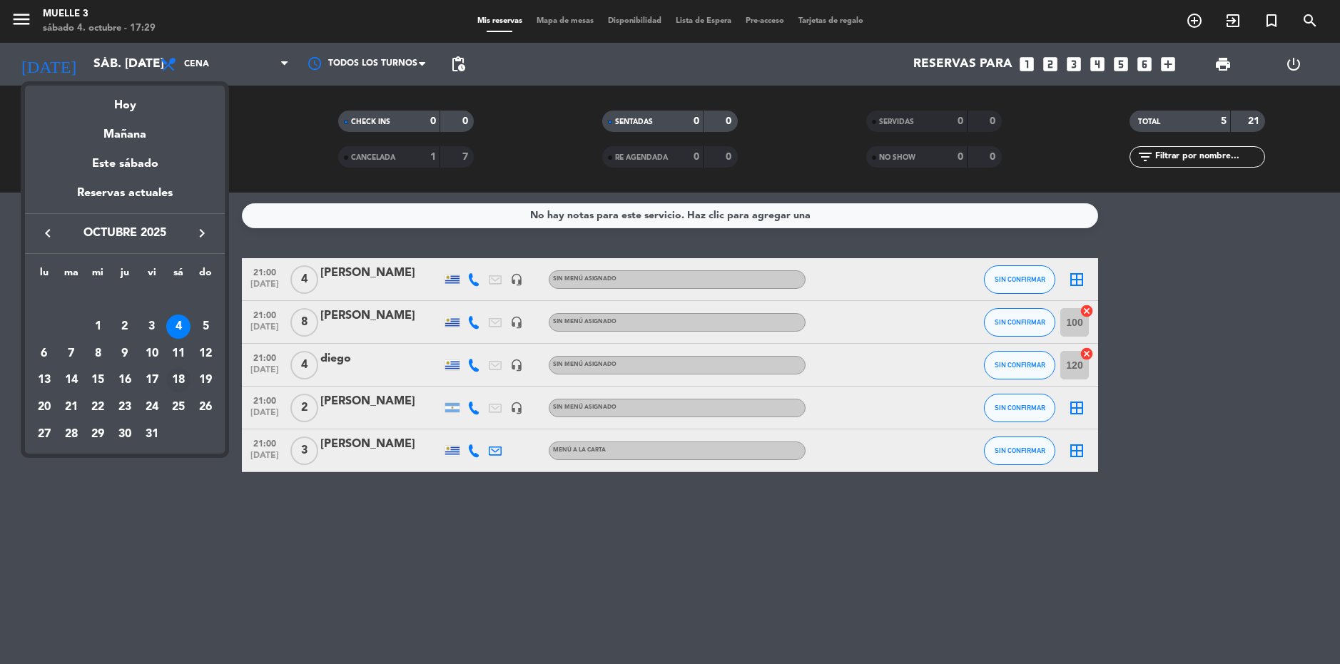
click at [183, 382] on div "18" at bounding box center [178, 380] width 24 height 24
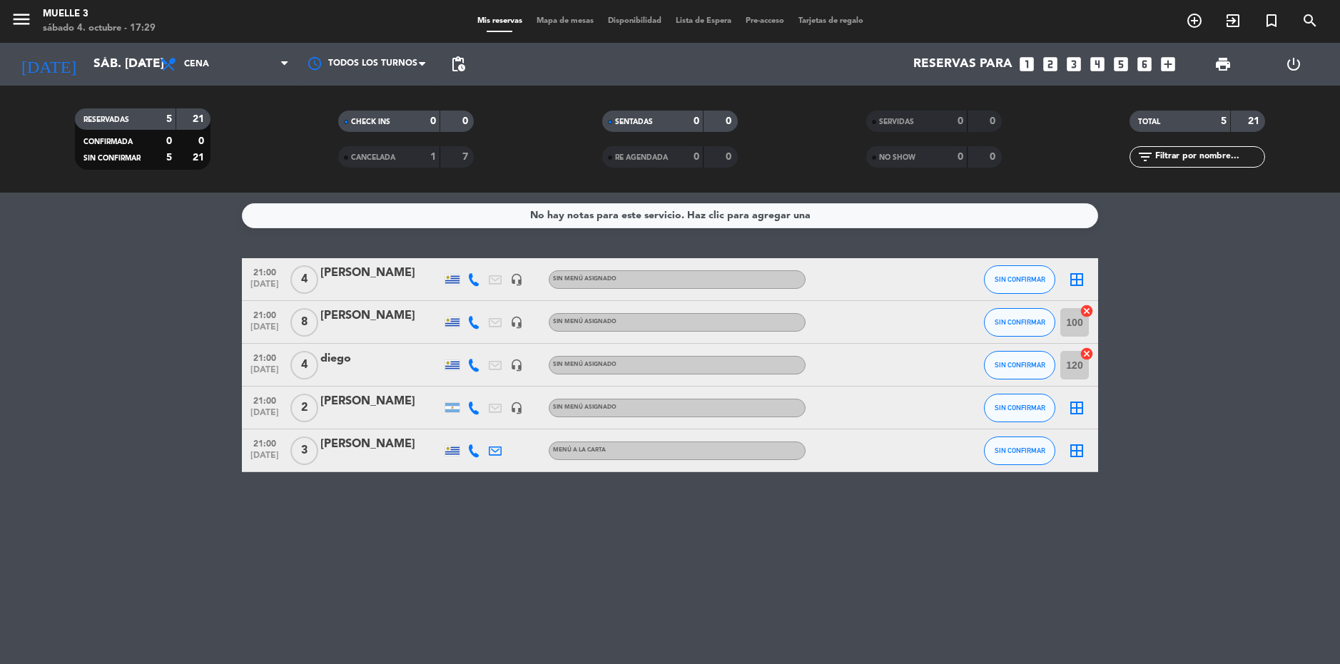
type input "sáb. [DATE]"
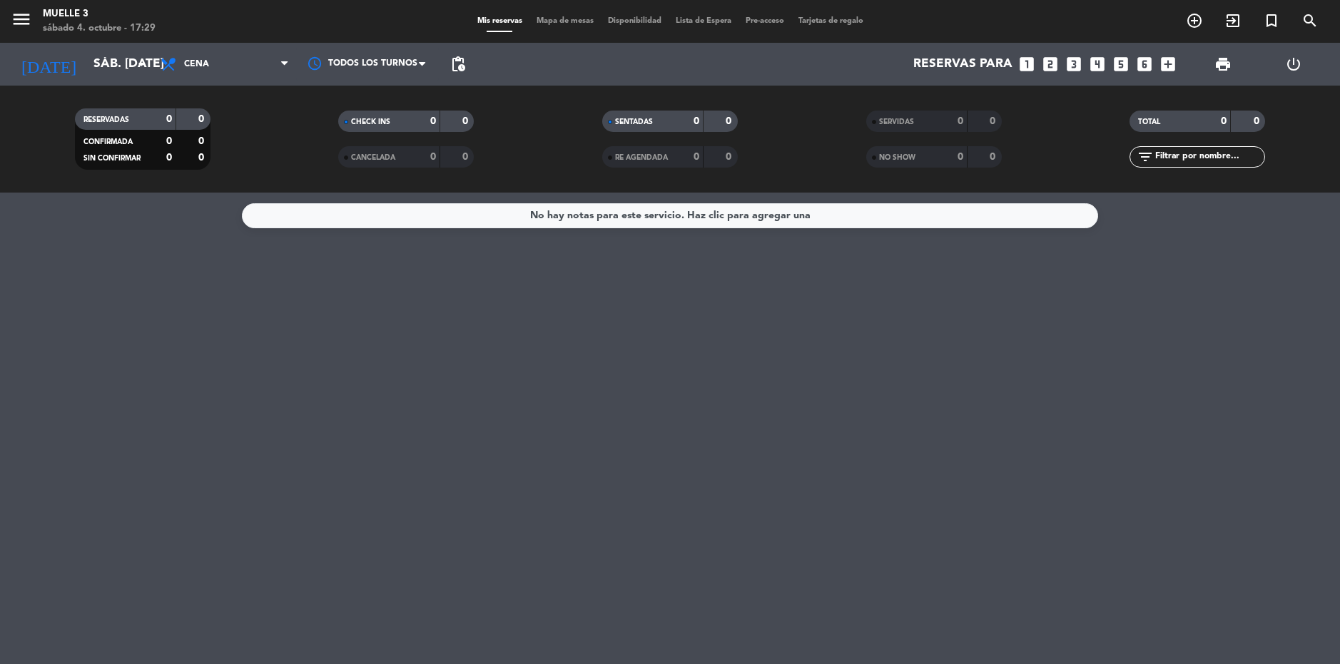
click at [702, 24] on span "Lista de Espera" at bounding box center [704, 21] width 70 height 8
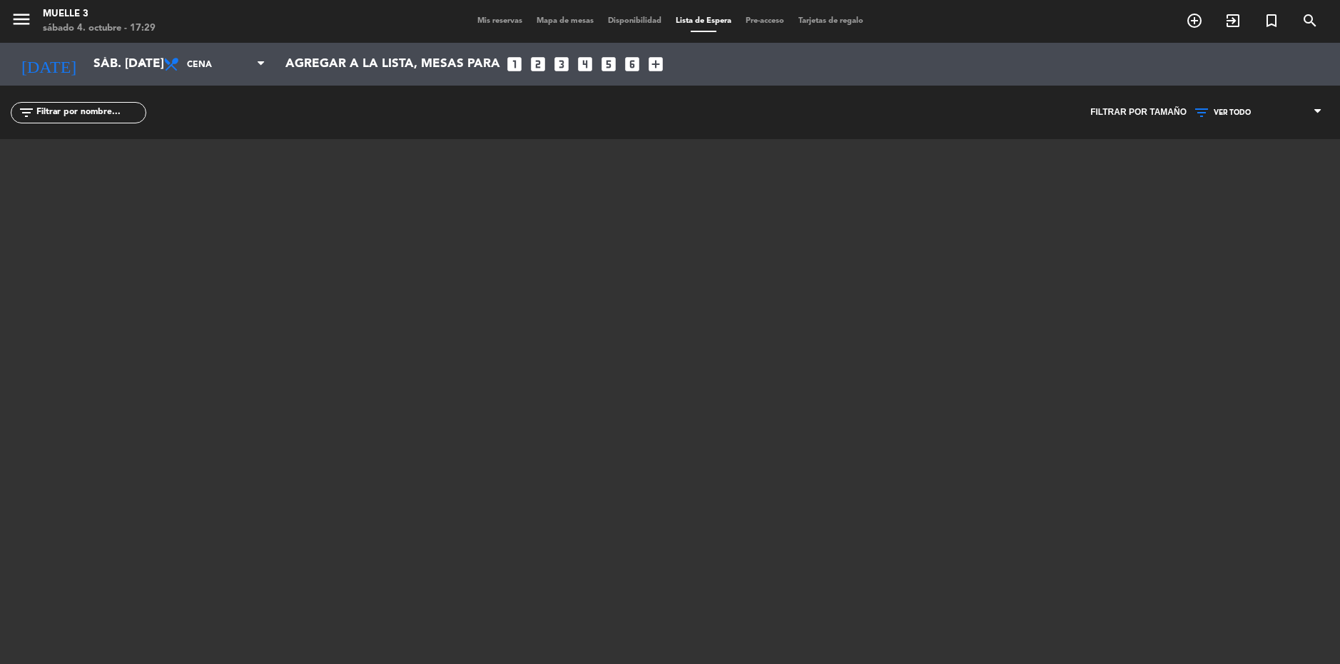
click at [487, 24] on span "Mis reservas" at bounding box center [499, 21] width 59 height 8
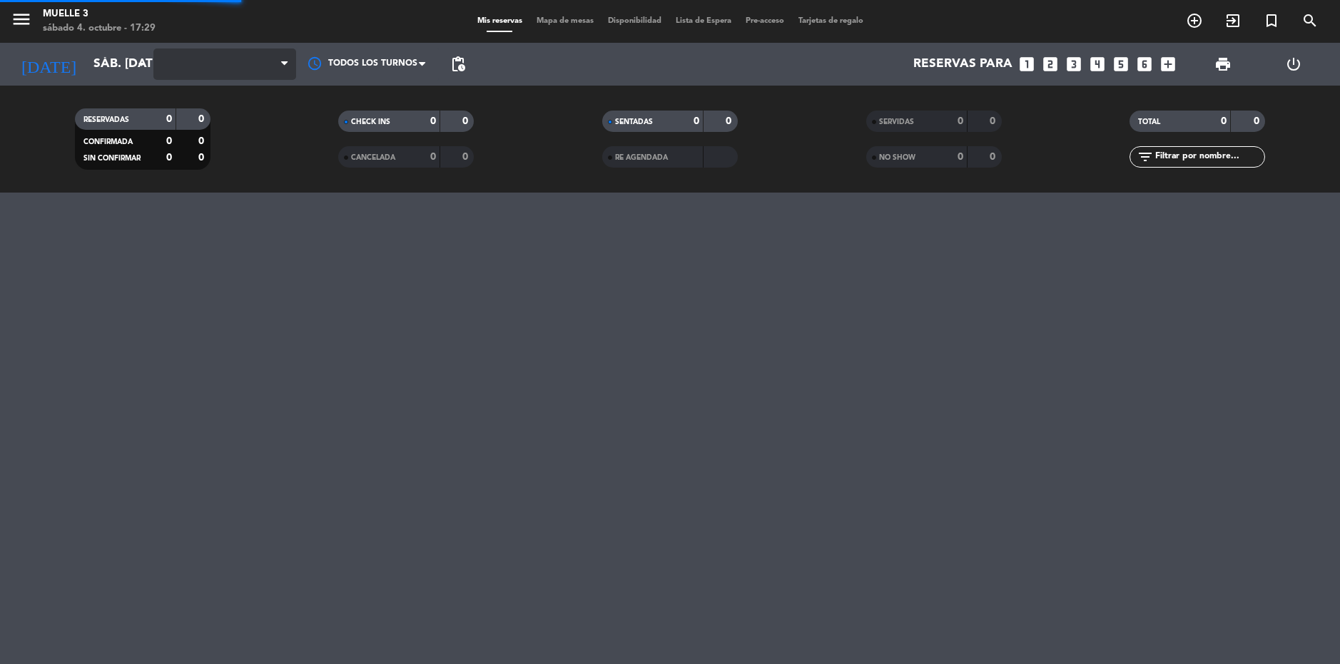
click at [174, 76] on span at bounding box center [224, 64] width 143 height 31
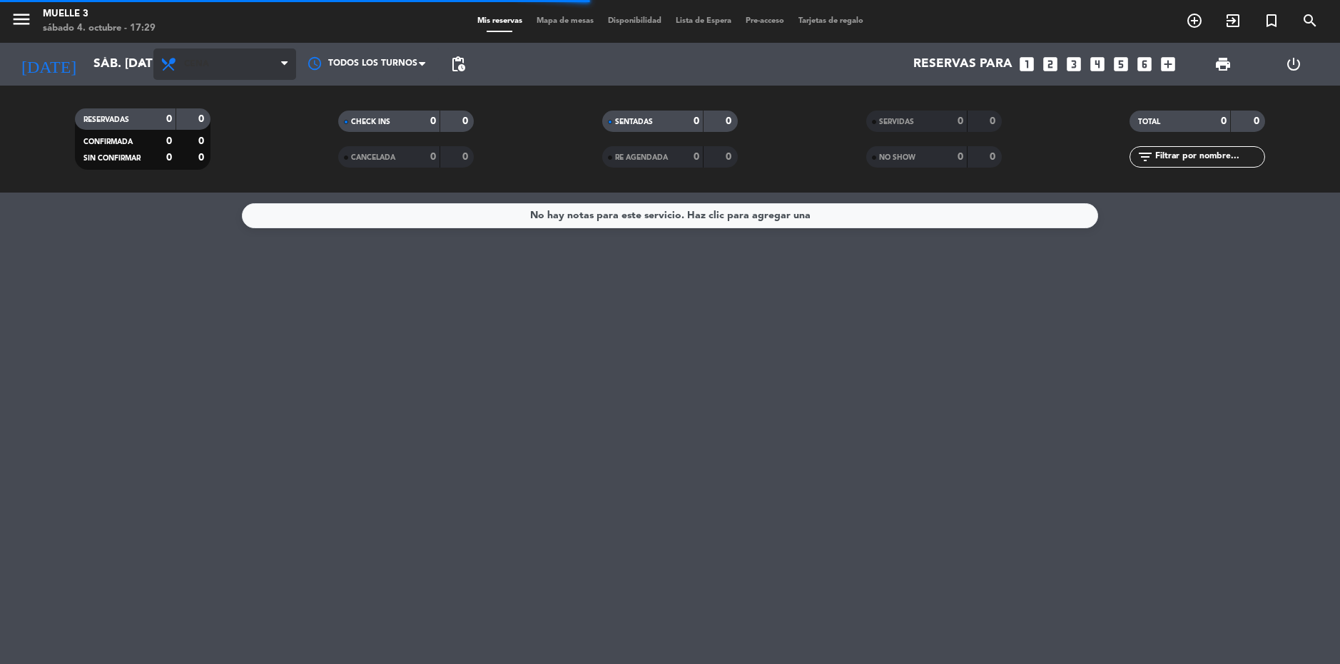
click at [275, 74] on span "Cena" at bounding box center [224, 64] width 143 height 31
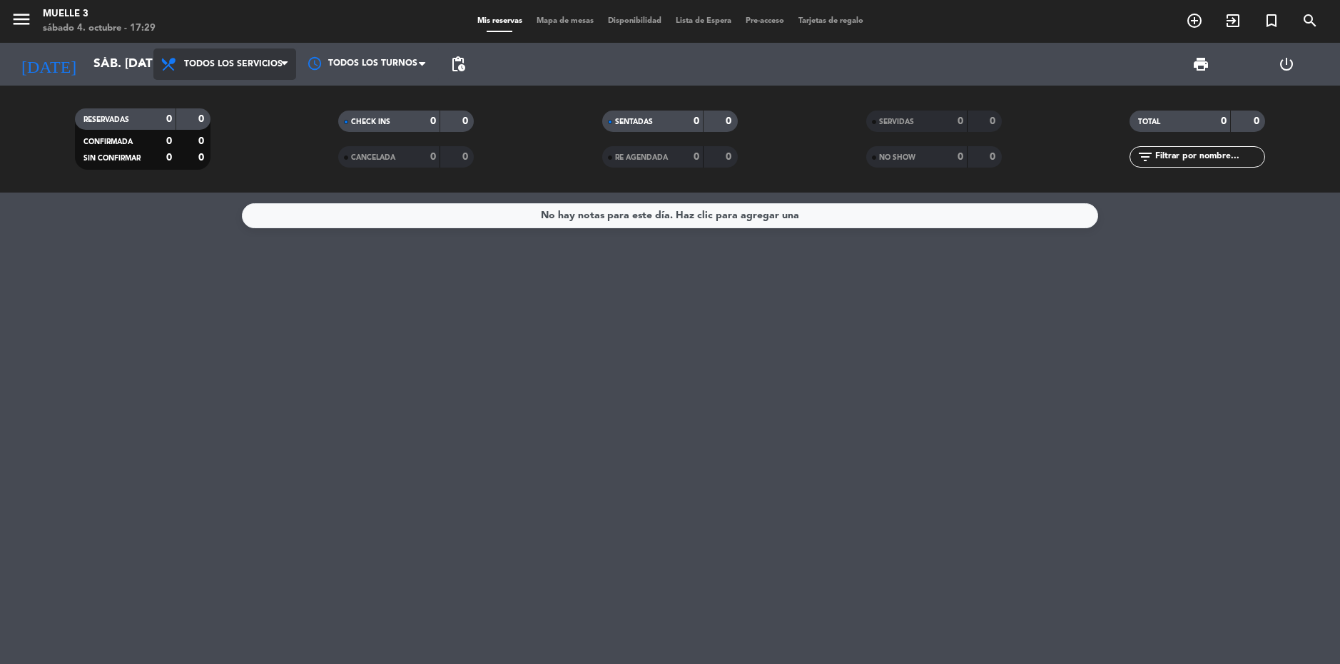
click at [258, 98] on div "menu Muelle 3 sábado 4. octubre - 17:29 Mis reservas Mapa de mesas Disponibilid…" at bounding box center [670, 96] width 1340 height 193
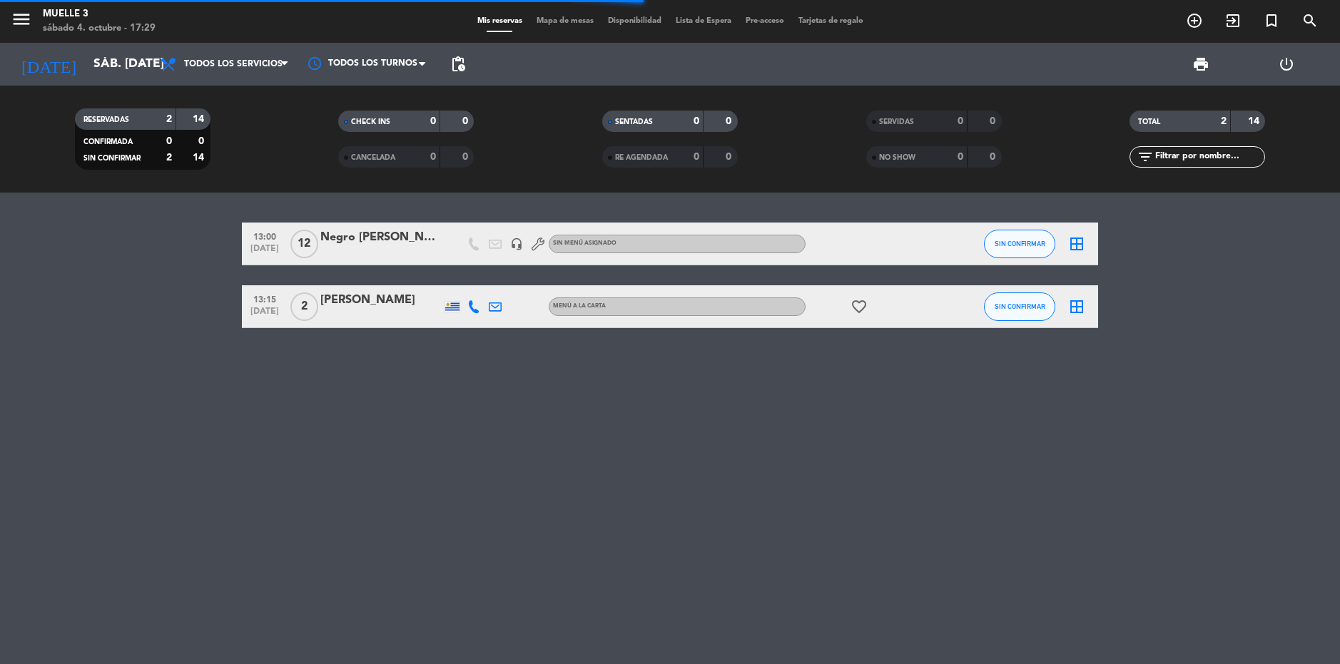
click at [509, 403] on div "13:00 [DATE] Negro [PERSON_NAME] headset_mic Sin menú asignado SIN CONFIRMAR bo…" at bounding box center [670, 429] width 1340 height 472
click at [86, 74] on input "sáb. [DATE]" at bounding box center [165, 64] width 159 height 29
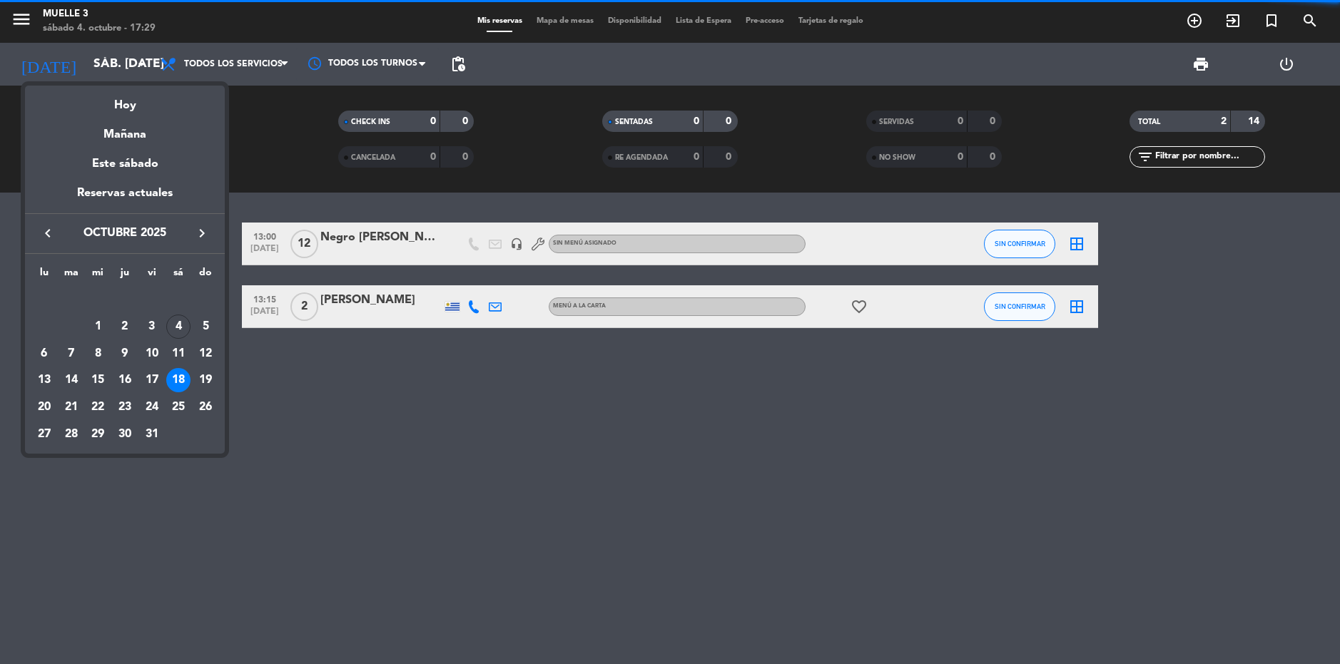
drag, startPoint x: 128, startPoint y: 103, endPoint x: 193, endPoint y: 93, distance: 65.8
click at [128, 104] on div "Hoy" at bounding box center [125, 100] width 200 height 29
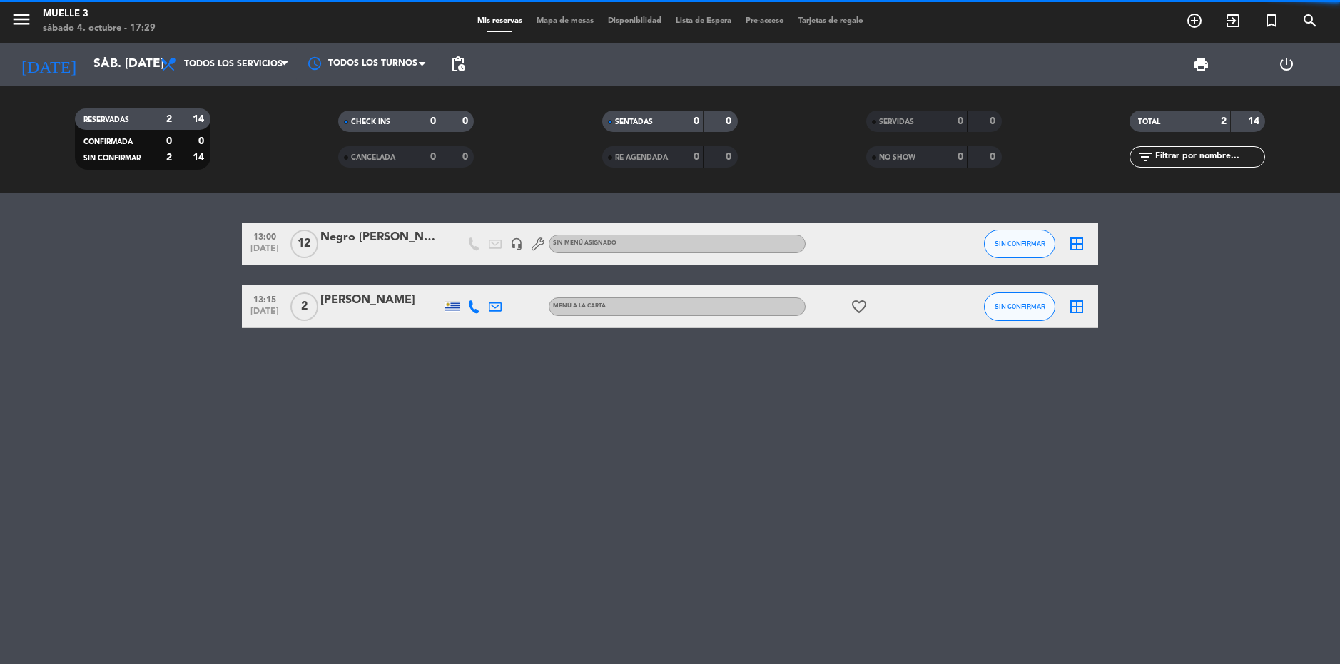
type input "sáb. [DATE]"
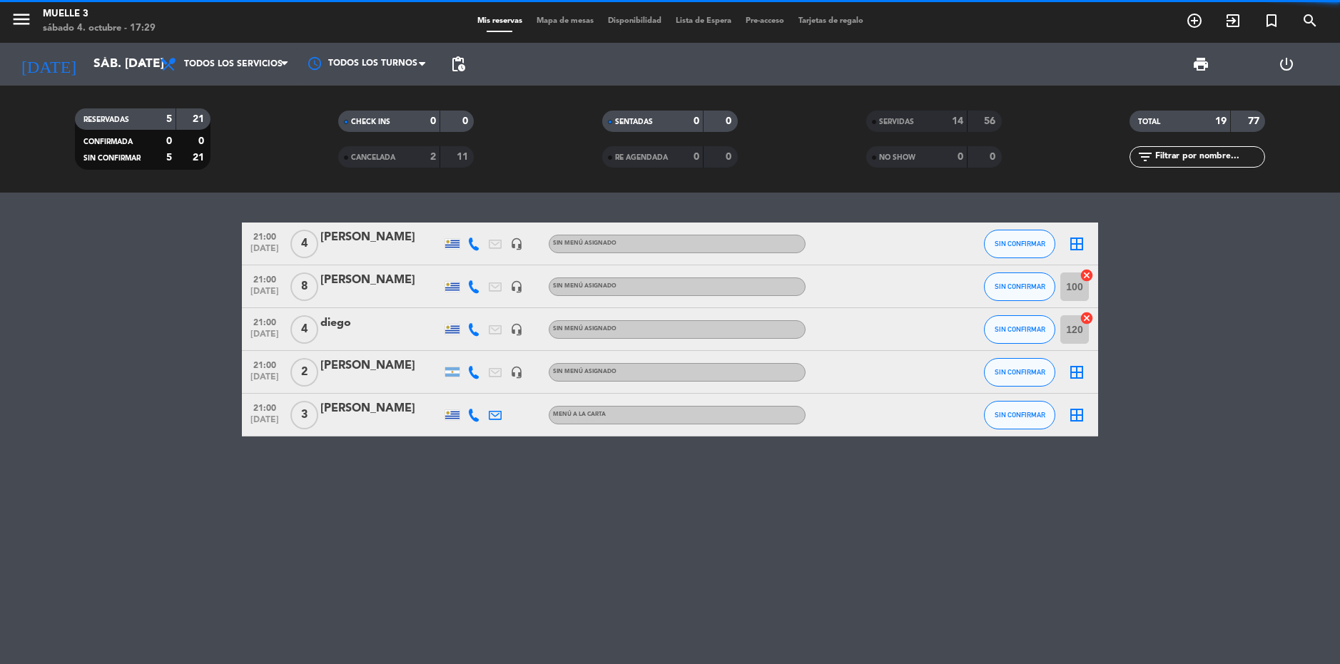
click at [540, 597] on div "21:00 [DATE] 4 [PERSON_NAME] headset_mic Sin menú asignado SIN CONFIRMAR border…" at bounding box center [670, 429] width 1340 height 472
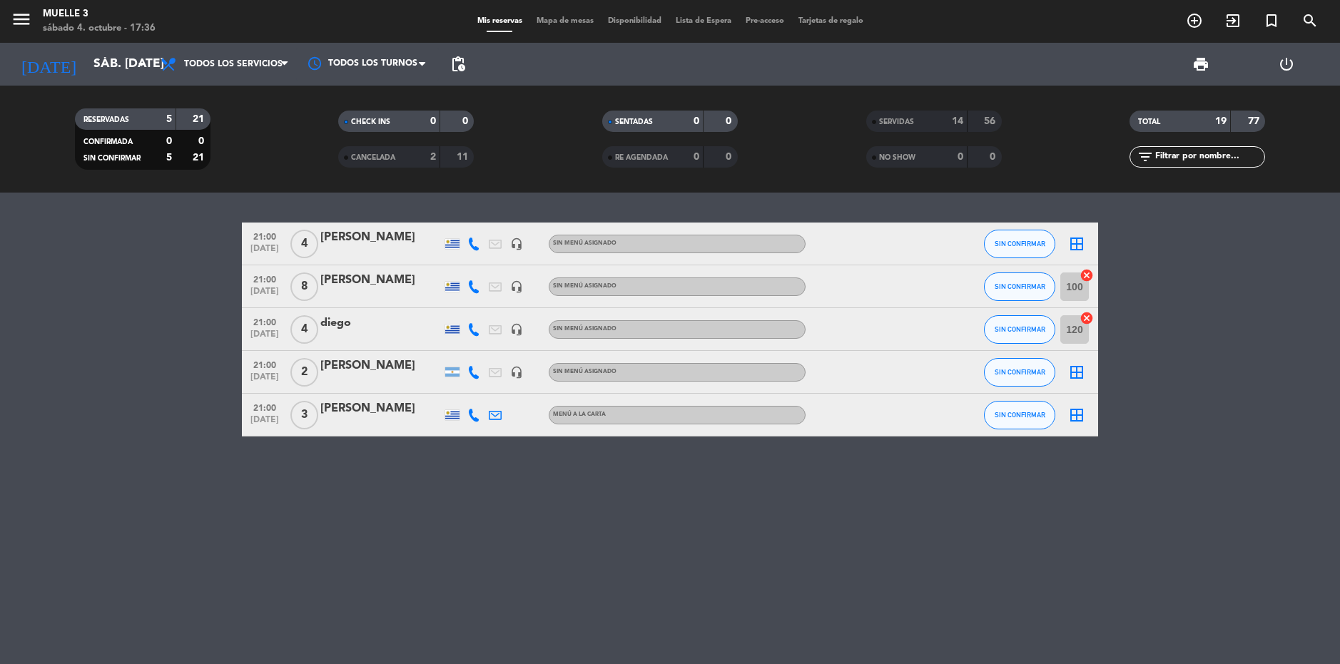
click at [304, 481] on div "21:00 [DATE] 4 [PERSON_NAME] headset_mic Sin menú asignado SIN CONFIRMAR border…" at bounding box center [670, 429] width 1340 height 472
